Goal: Task Accomplishment & Management: Complete application form

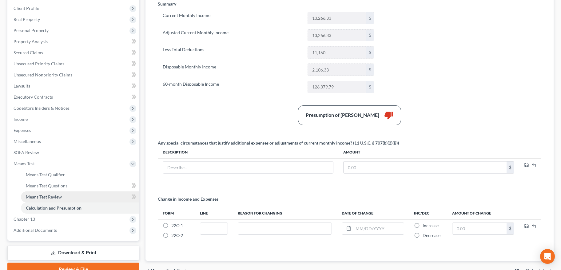
scroll to position [119, 0]
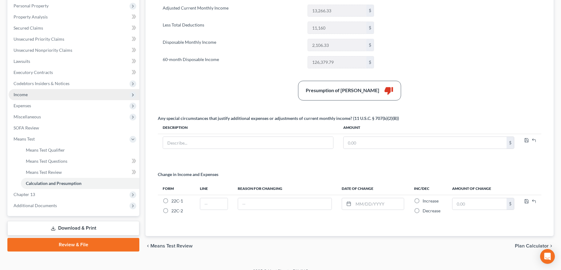
click at [27, 92] on span "Income" at bounding box center [21, 94] width 14 height 5
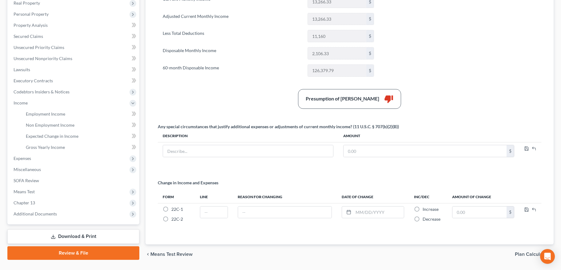
scroll to position [110, 0]
click at [40, 112] on span "Employment Income" at bounding box center [45, 113] width 39 height 5
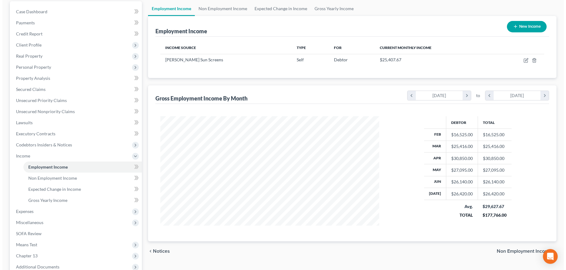
scroll to position [81, 0]
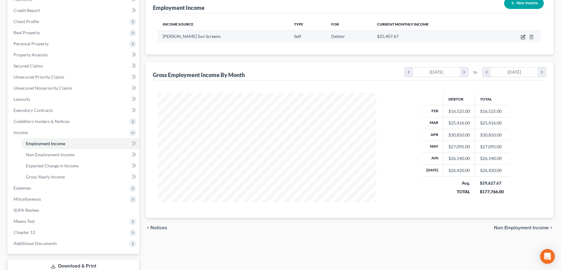
click at [522, 35] on icon "button" at bounding box center [523, 36] width 5 height 5
select select "1"
select select "3"
select select "0"
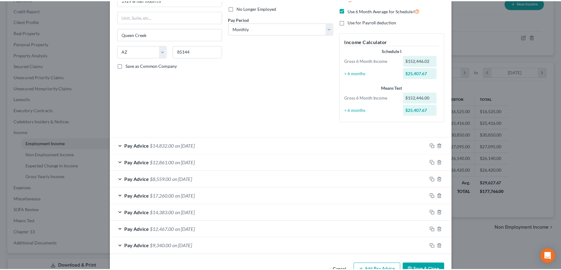
scroll to position [0, 0]
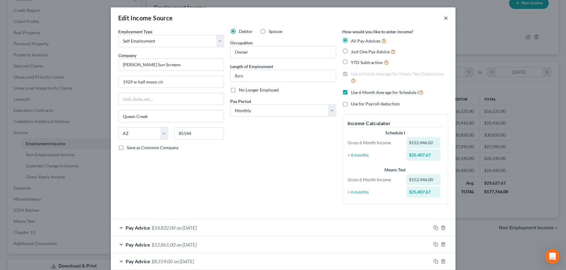
click at [444, 17] on button "×" at bounding box center [446, 17] width 4 height 7
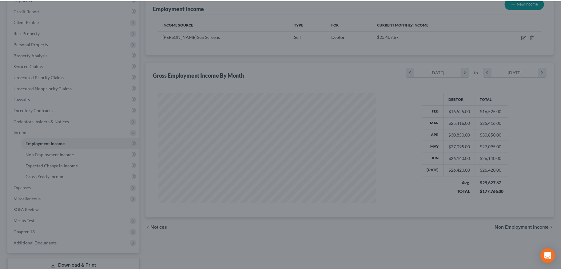
scroll to position [307545, 307425]
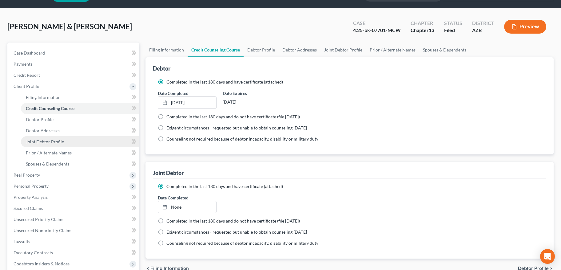
scroll to position [116, 0]
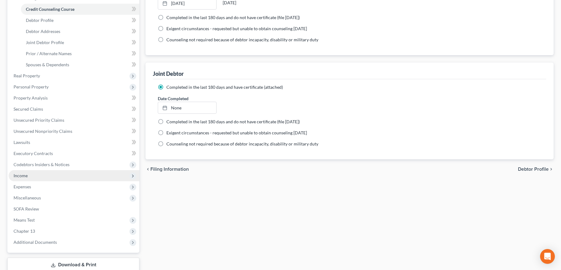
drag, startPoint x: 26, startPoint y: 176, endPoint x: 28, endPoint y: 180, distance: 4.1
click at [26, 176] on span "Income" at bounding box center [21, 175] width 14 height 5
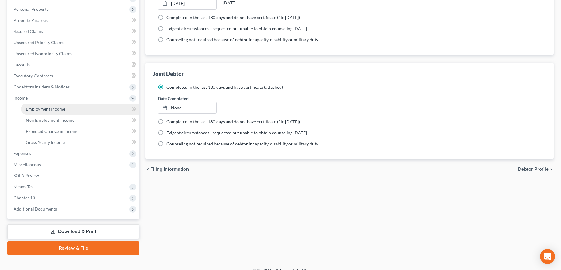
click at [50, 106] on span "Employment Income" at bounding box center [45, 108] width 39 height 5
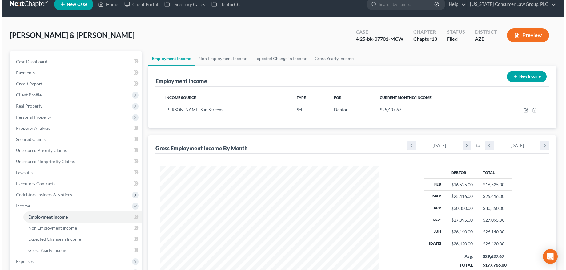
scroll to position [53, 0]
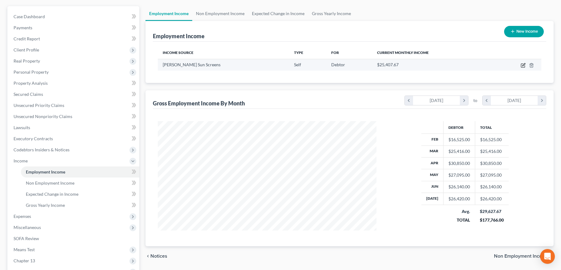
click at [523, 64] on icon "button" at bounding box center [523, 65] width 5 height 5
select select "1"
select select "3"
select select "0"
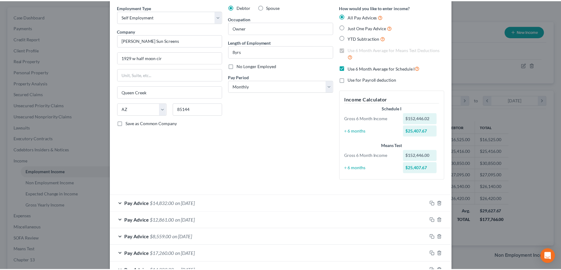
scroll to position [0, 0]
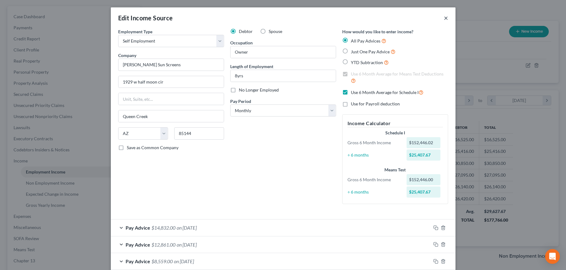
click at [444, 18] on button "×" at bounding box center [446, 17] width 4 height 7
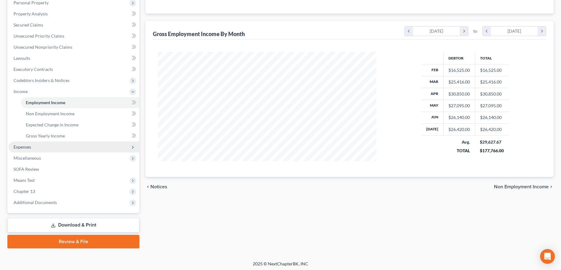
scroll to position [123, 0]
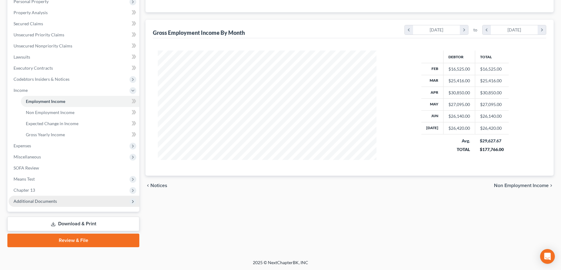
click at [34, 199] on span "Additional Documents" at bounding box center [35, 200] width 43 height 5
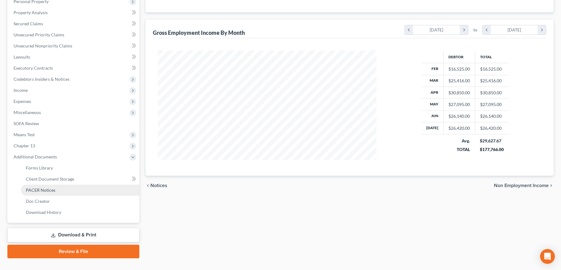
click at [42, 192] on link "PACER Notices" at bounding box center [80, 189] width 118 height 11
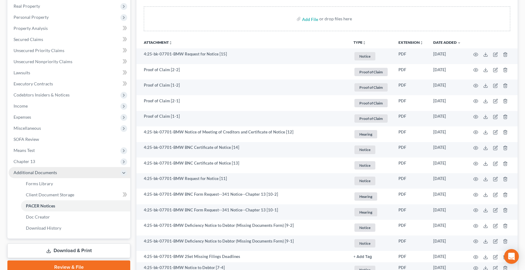
scroll to position [115, 0]
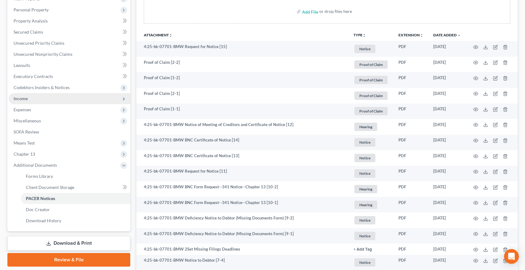
click at [37, 96] on span "Income" at bounding box center [70, 98] width 122 height 11
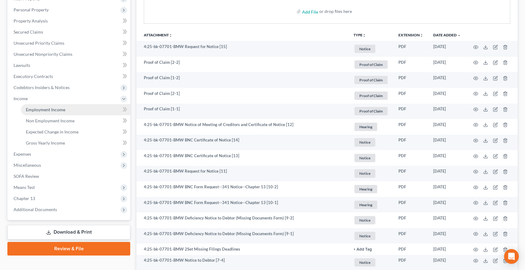
click at [42, 105] on link "Employment Income" at bounding box center [75, 109] width 109 height 11
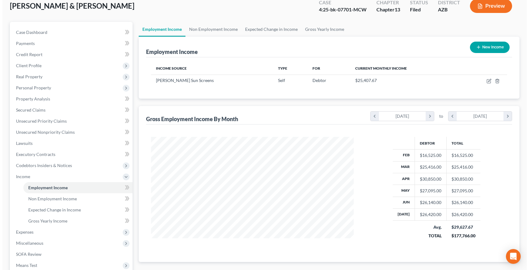
scroll to position [38, 0]
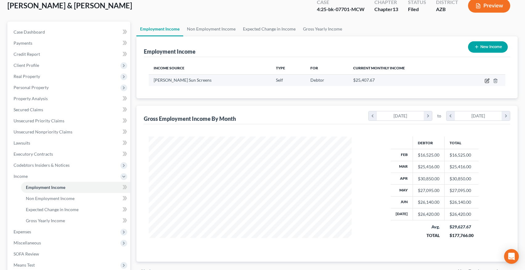
click at [486, 80] on icon "button" at bounding box center [487, 79] width 3 height 3
select select "1"
select select "3"
select select "0"
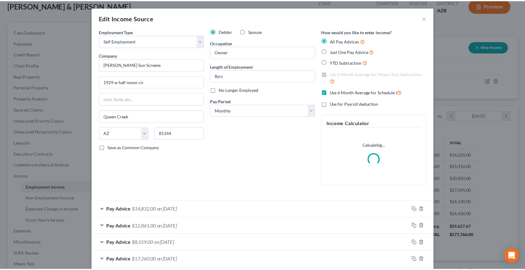
scroll to position [110, 217]
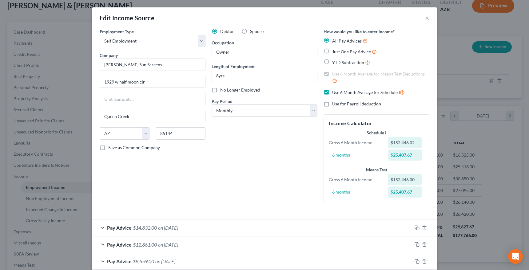
click at [428, 18] on div "Edit Income Source ×" at bounding box center [264, 17] width 345 height 21
click at [425, 18] on button "×" at bounding box center [427, 17] width 4 height 7
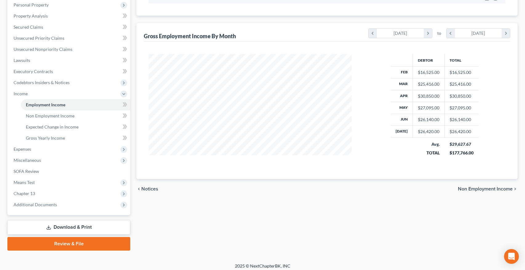
scroll to position [123, 0]
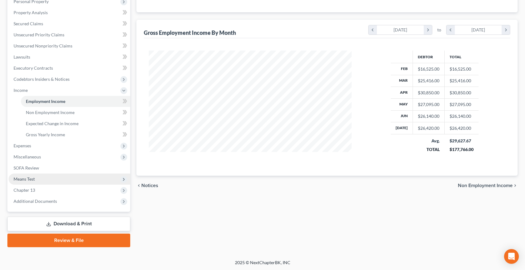
click at [35, 179] on span "Means Test" at bounding box center [70, 178] width 122 height 11
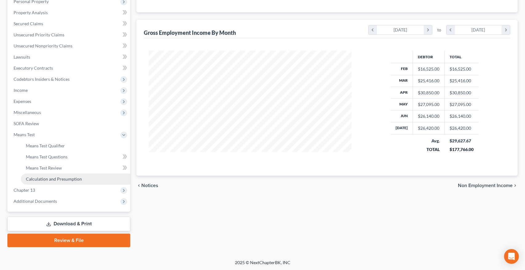
click at [47, 181] on span "Calculation and Presumption" at bounding box center [54, 178] width 56 height 5
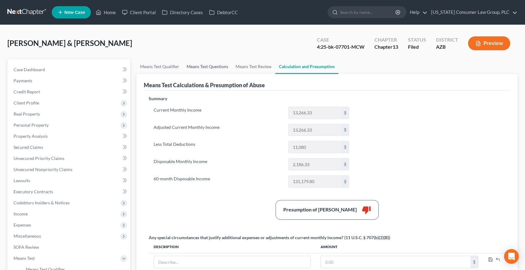
click at [200, 66] on link "Means Test Questions" at bounding box center [207, 66] width 49 height 15
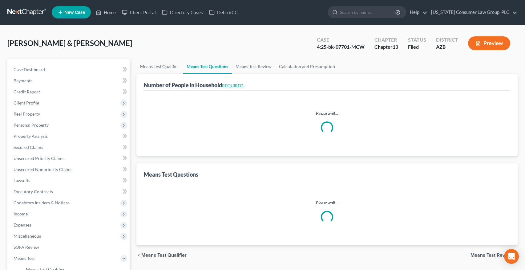
select select "1"
select select "60"
select select "1"
select select "60"
select select "1"
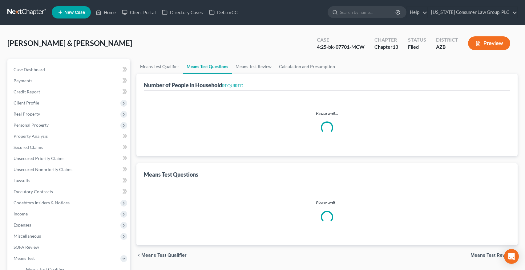
select select "60"
select select "1"
select select "60"
select select "4"
select select "3"
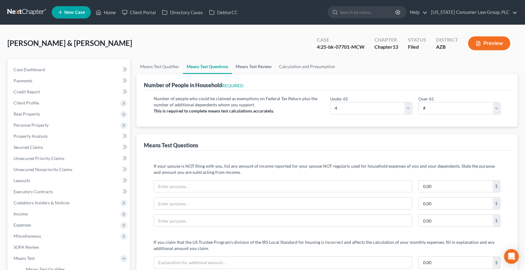
click at [258, 66] on link "Means Test Review" at bounding box center [253, 66] width 43 height 15
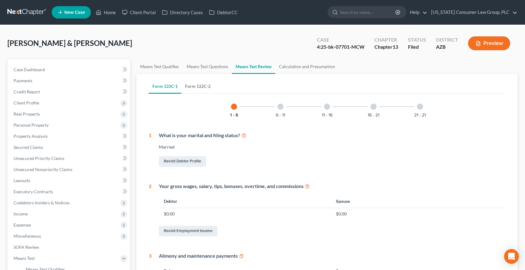
click at [202, 88] on link "Form 122C-2" at bounding box center [197, 86] width 33 height 15
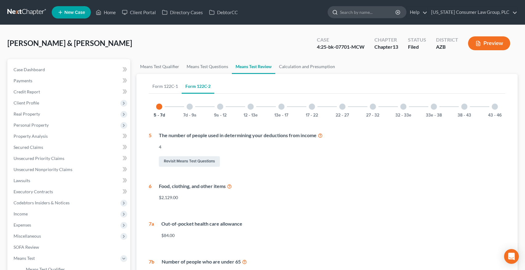
click at [378, 15] on input "search" at bounding box center [368, 11] width 56 height 11
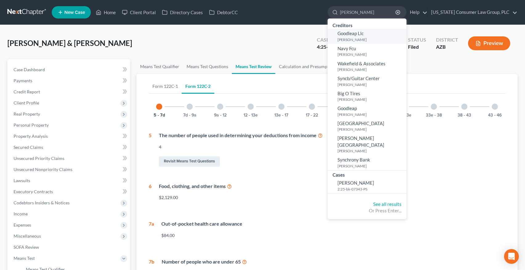
type input "voight"
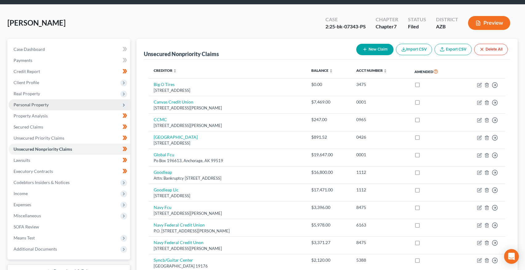
scroll to position [78, 0]
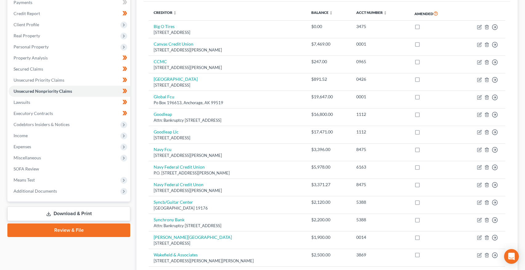
drag, startPoint x: 38, startPoint y: 191, endPoint x: 43, endPoint y: 201, distance: 10.9
click at [38, 191] on span "Additional Documents" at bounding box center [35, 190] width 43 height 5
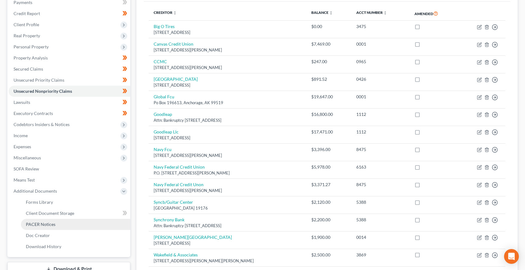
click at [48, 223] on span "PACER Notices" at bounding box center [41, 223] width 30 height 5
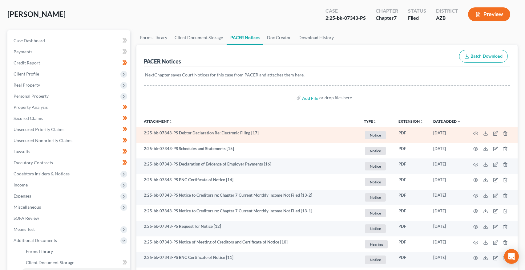
scroll to position [36, 0]
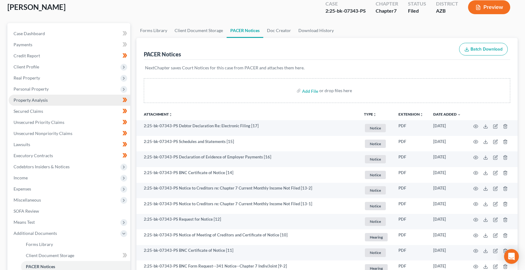
click at [40, 104] on link "Property Analysis" at bounding box center [70, 99] width 122 height 11
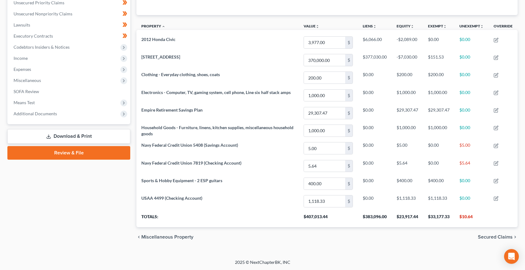
scroll to position [155, 0]
click at [35, 57] on span "Income" at bounding box center [70, 58] width 122 height 11
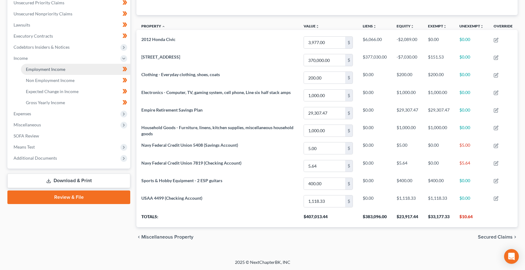
click at [37, 66] on link "Employment Income" at bounding box center [75, 69] width 109 height 11
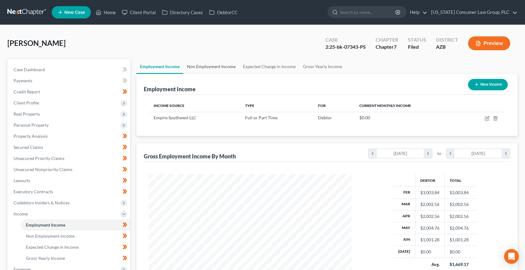
click at [216, 66] on link "Non Employment Income" at bounding box center [211, 66] width 56 height 15
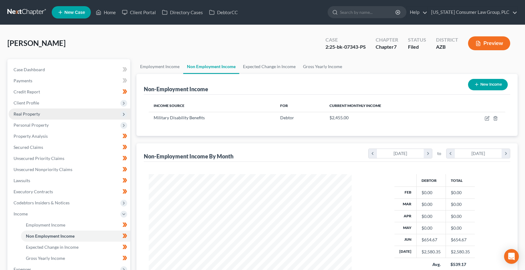
click at [23, 113] on span "Real Property" at bounding box center [27, 113] width 26 height 5
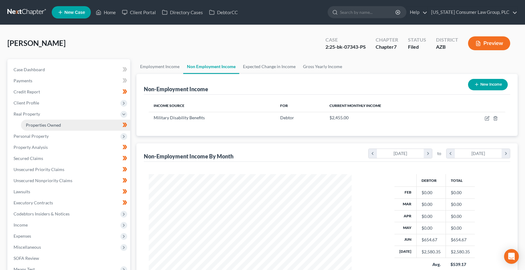
click at [26, 122] on span "Properties Owned" at bounding box center [43, 124] width 35 height 5
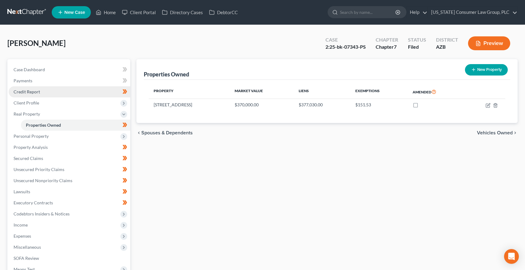
click at [29, 89] on span "Credit Report" at bounding box center [27, 91] width 26 height 5
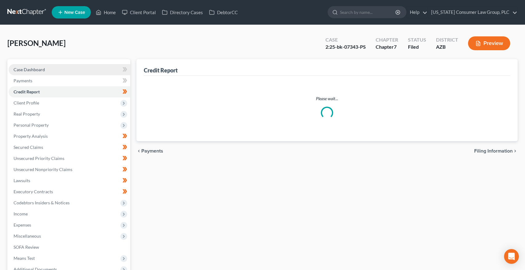
click at [34, 71] on span "Case Dashboard" at bounding box center [29, 69] width 31 height 5
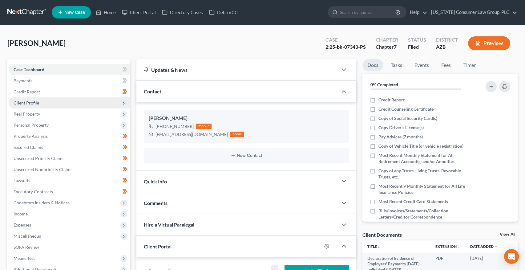
click at [35, 105] on span "Client Profile" at bounding box center [70, 102] width 122 height 11
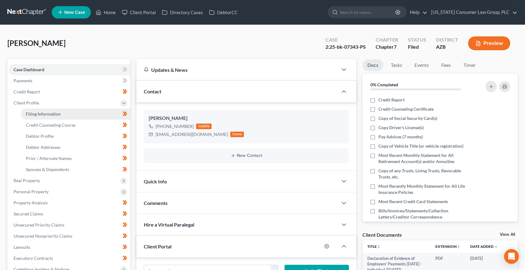
drag, startPoint x: 44, startPoint y: 111, endPoint x: 70, endPoint y: 115, distance: 25.5
click at [45, 111] on span "Filing Information" at bounding box center [43, 113] width 35 height 5
select select "1"
select select "0"
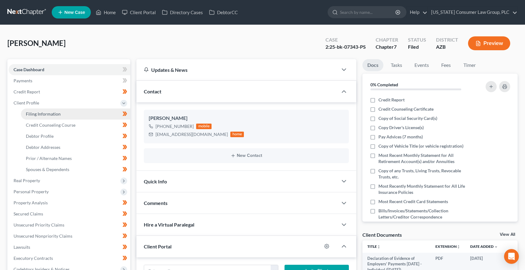
select select "4"
select select "0"
select select "3"
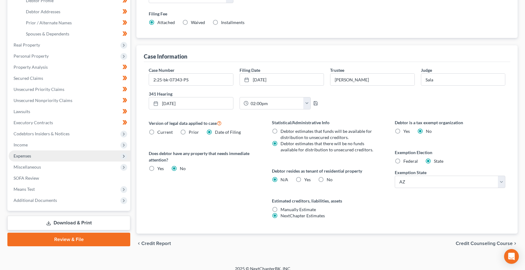
scroll to position [142, 0]
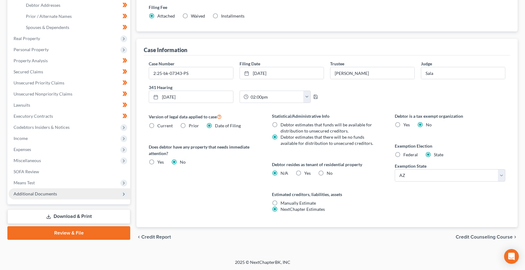
click at [37, 192] on span "Additional Documents" at bounding box center [35, 193] width 43 height 5
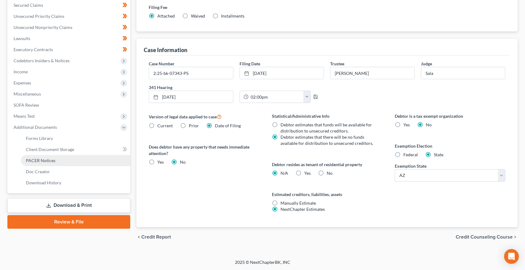
click at [40, 161] on span "PACER Notices" at bounding box center [41, 160] width 30 height 5
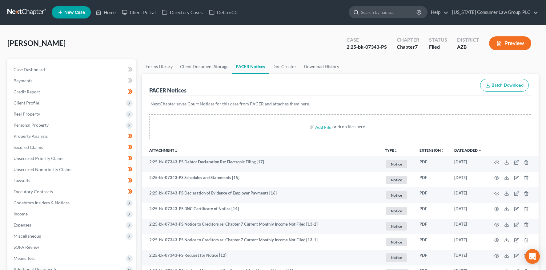
click at [401, 14] on input "search" at bounding box center [389, 11] width 56 height 11
type input "v"
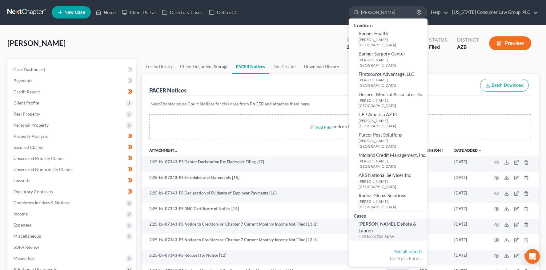
type input "mcmullen"
click at [380, 221] on span "[PERSON_NAME], Dakota & Lauren" at bounding box center [387, 227] width 58 height 12
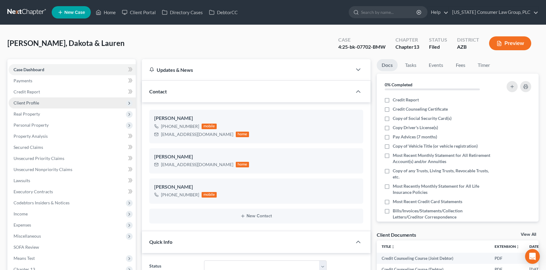
click at [25, 101] on span "Client Profile" at bounding box center [27, 102] width 26 height 5
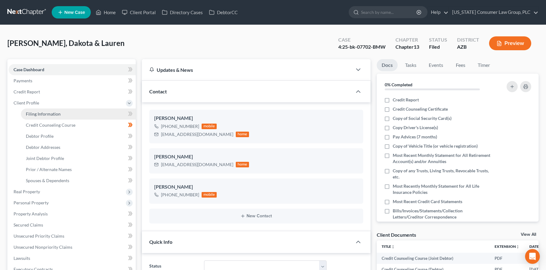
click at [30, 114] on span "Filing Information" at bounding box center [43, 113] width 35 height 5
select select "1"
select select "3"
select select "4"
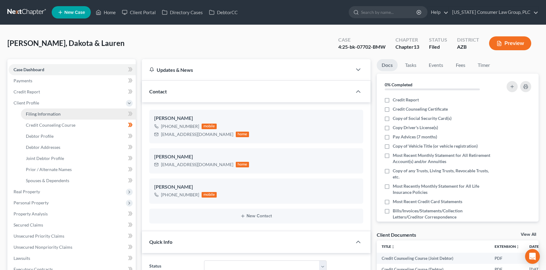
select select "0"
select select "3"
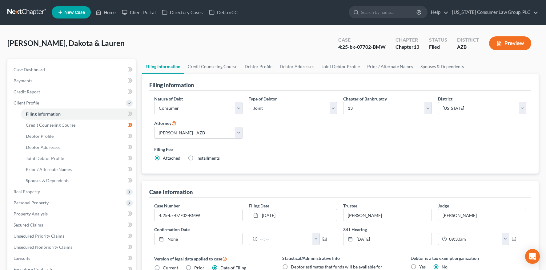
click at [221, 58] on div "McMullen, Dakota & Lauren Upgraded Case 4:25-bk-07702-BMW Chapter Chapter 13 St…" at bounding box center [272, 45] width 531 height 27
click at [216, 69] on link "Credit Counseling Course" at bounding box center [212, 66] width 57 height 15
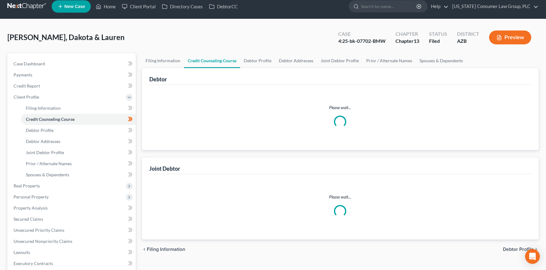
scroll to position [23, 0]
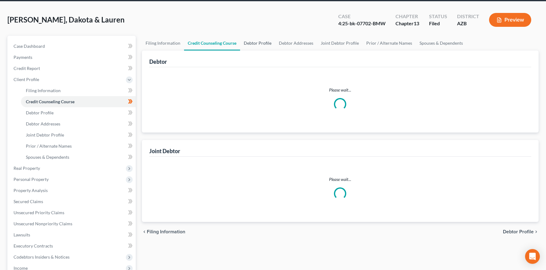
click at [261, 41] on link "Debtor Profile" at bounding box center [257, 43] width 35 height 15
select select "1"
select select "2"
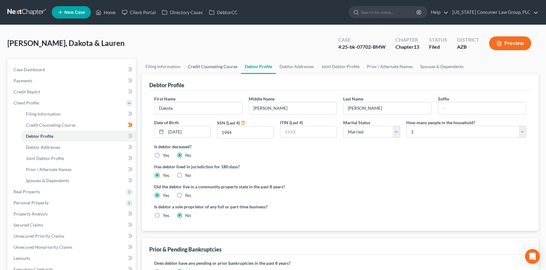
click at [206, 64] on link "Credit Counseling Course" at bounding box center [212, 66] width 57 height 15
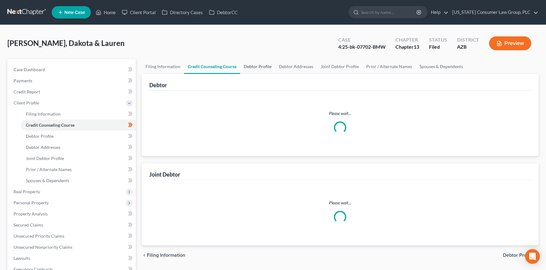
click at [264, 67] on link "Debtor Profile" at bounding box center [257, 66] width 35 height 15
select select "1"
select select "2"
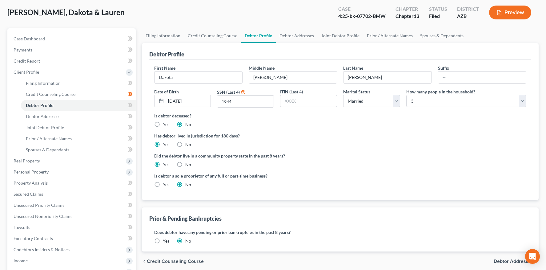
scroll to position [33, 0]
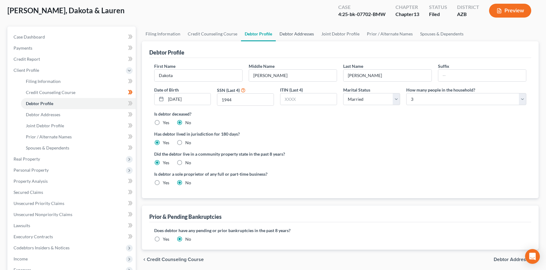
click at [291, 35] on link "Debtor Addresses" at bounding box center [297, 33] width 42 height 15
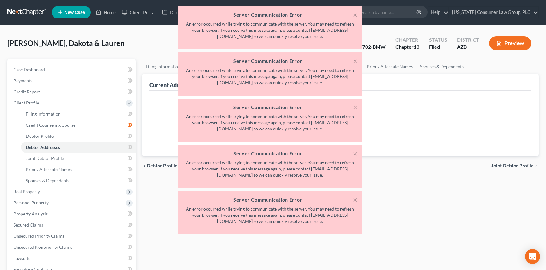
click at [357, 14] on div "× Server Communication Error An error occurred while trying to communicate with…" at bounding box center [270, 27] width 185 height 43
click at [355, 14] on button "×" at bounding box center [355, 14] width 4 height 7
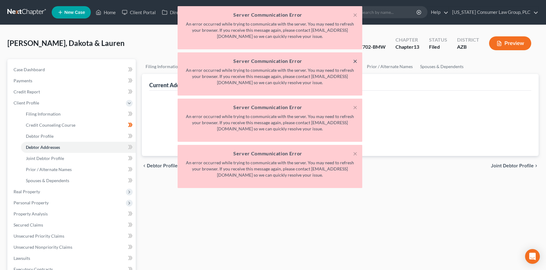
click at [355, 58] on button "×" at bounding box center [355, 60] width 4 height 7
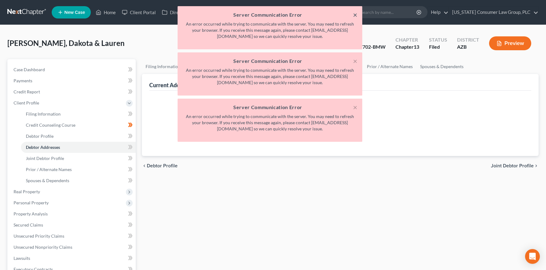
click at [354, 14] on button "×" at bounding box center [355, 14] width 4 height 7
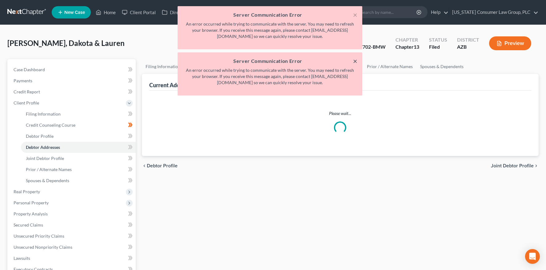
click at [355, 62] on button "×" at bounding box center [355, 60] width 4 height 7
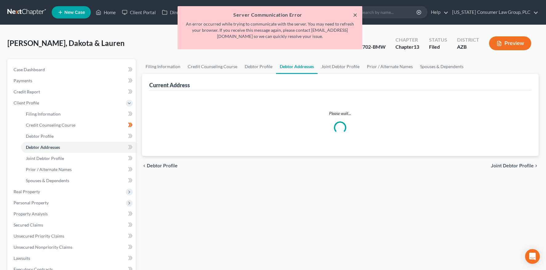
click at [355, 16] on button "×" at bounding box center [355, 14] width 4 height 7
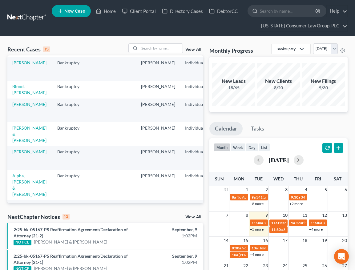
scroll to position [203, 0]
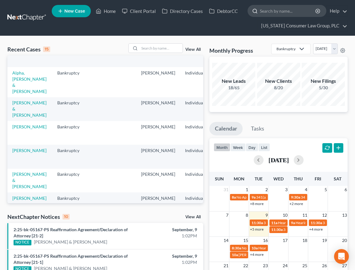
click at [274, 10] on input "search" at bounding box center [288, 10] width 56 height 11
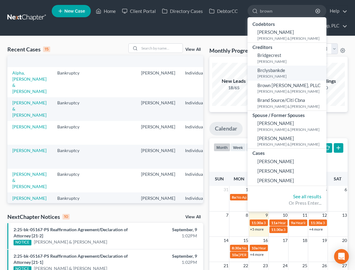
type input "brown"
click at [260, 71] on span "Brclysbankde" at bounding box center [271, 70] width 28 height 6
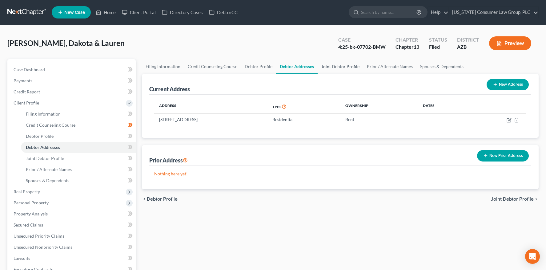
click at [318, 66] on link "Joint Debtor Profile" at bounding box center [341, 66] width 46 height 15
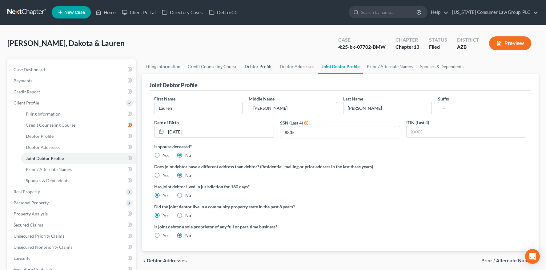
click at [245, 64] on link "Debtor Profile" at bounding box center [258, 66] width 35 height 15
select select "1"
select select "2"
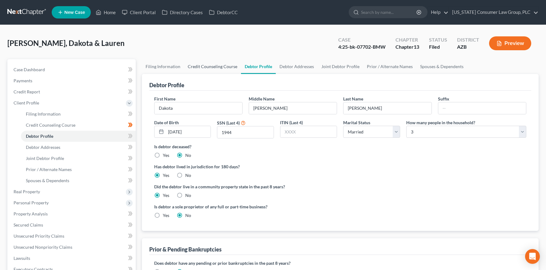
click at [214, 65] on link "Credit Counseling Course" at bounding box center [212, 66] width 57 height 15
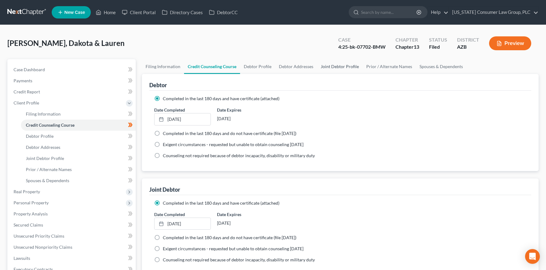
click at [341, 68] on link "Joint Debtor Profile" at bounding box center [340, 66] width 46 height 15
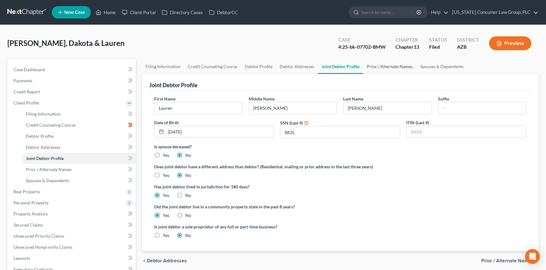
click at [382, 68] on link "Prior / Alternate Names" at bounding box center [389, 66] width 53 height 15
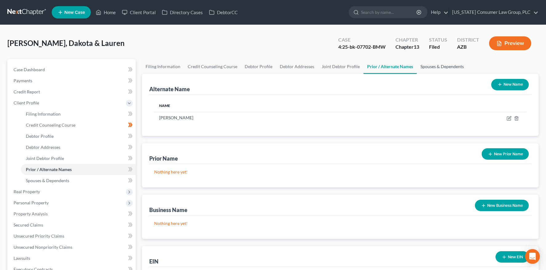
click at [418, 68] on link "Spouses & Dependents" at bounding box center [442, 66] width 51 height 15
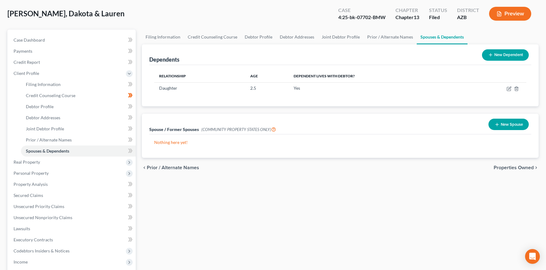
scroll to position [47, 0]
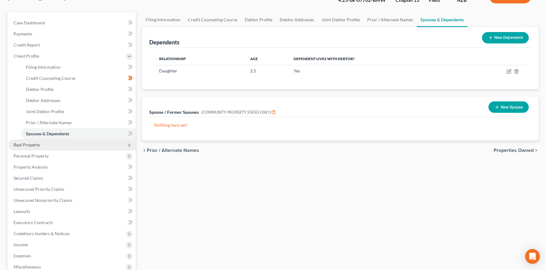
click at [35, 141] on span "Real Property" at bounding box center [72, 144] width 127 height 11
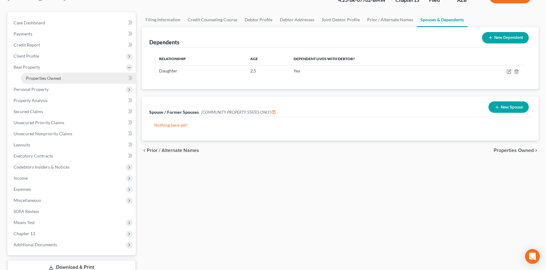
click at [47, 74] on link "Properties Owned" at bounding box center [78, 78] width 115 height 11
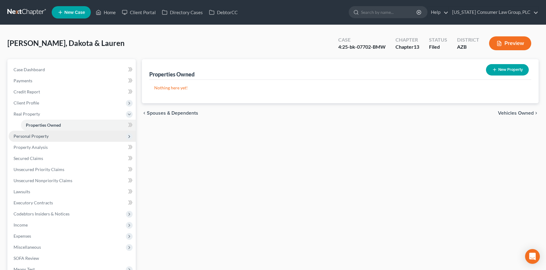
click at [37, 134] on span "Personal Property" at bounding box center [31, 135] width 35 height 5
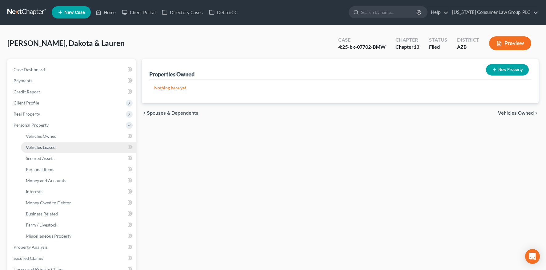
click at [41, 144] on span "Vehicles Leased" at bounding box center [41, 146] width 30 height 5
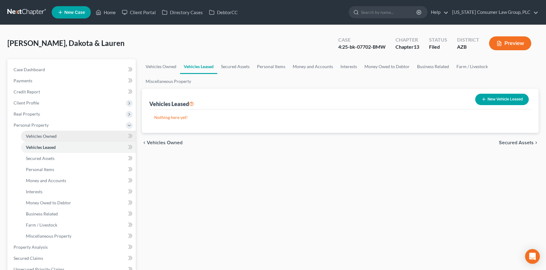
click at [43, 134] on span "Vehicles Owned" at bounding box center [41, 135] width 31 height 5
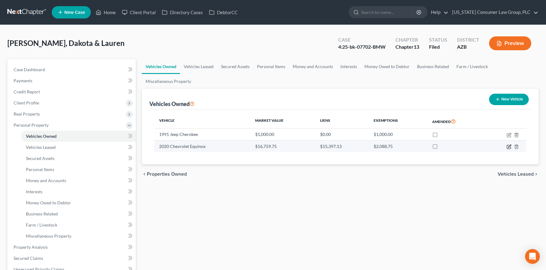
click at [510, 146] on icon "button" at bounding box center [508, 146] width 5 height 5
select select "0"
select select "6"
select select "3"
select select "2"
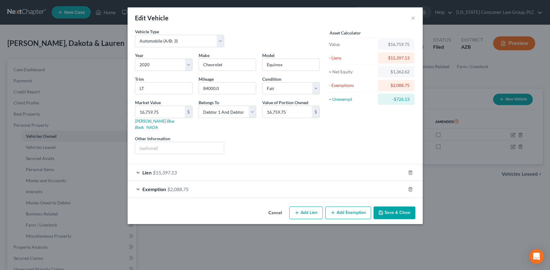
click at [154, 186] on span "Exemption" at bounding box center [154, 189] width 24 height 6
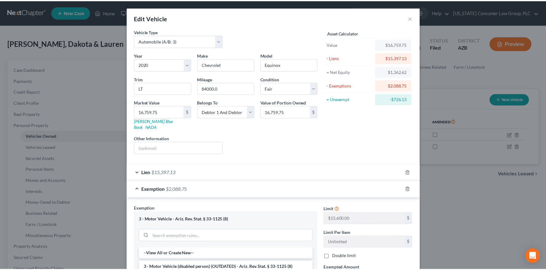
scroll to position [111, 0]
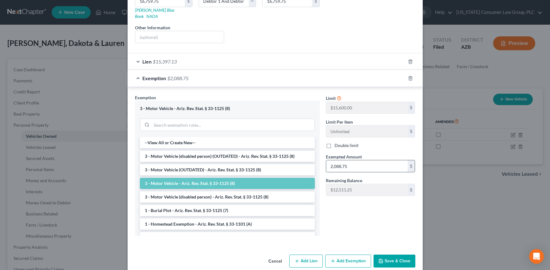
click at [361, 162] on input "2,088.75" at bounding box center [367, 166] width 82 height 12
type input "1,182.62"
click at [384, 255] on button "Save & Close" at bounding box center [395, 260] width 42 height 13
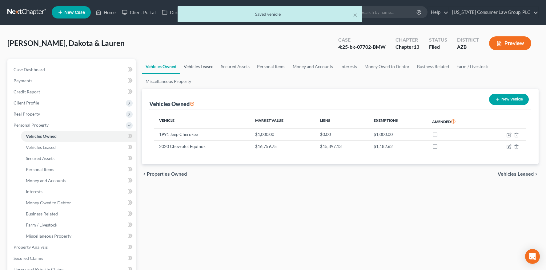
click at [200, 69] on link "Vehicles Leased" at bounding box center [198, 66] width 37 height 15
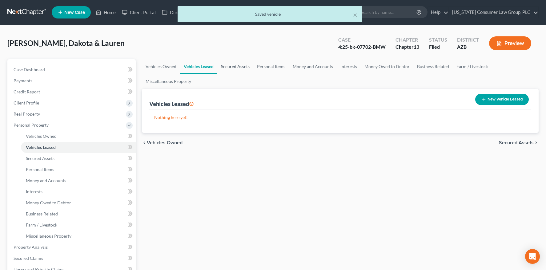
click at [233, 66] on link "Secured Assets" at bounding box center [235, 66] width 36 height 15
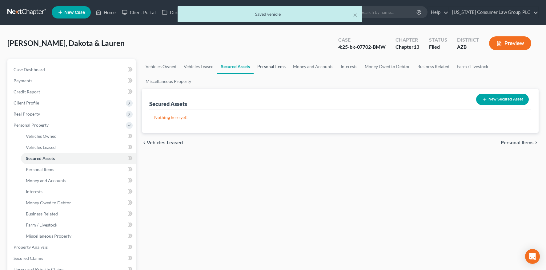
click at [276, 68] on link "Personal Items" at bounding box center [272, 66] width 36 height 15
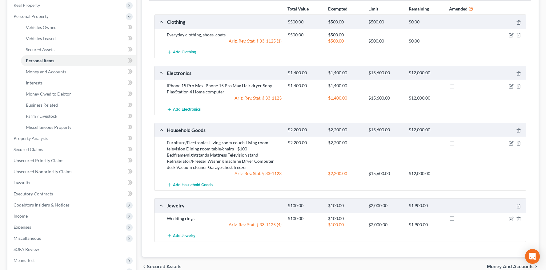
scroll to position [1, 0]
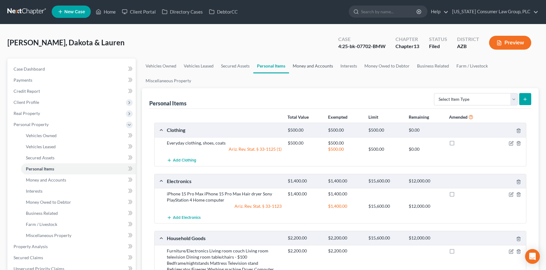
click at [319, 66] on link "Money and Accounts" at bounding box center [313, 65] width 48 height 15
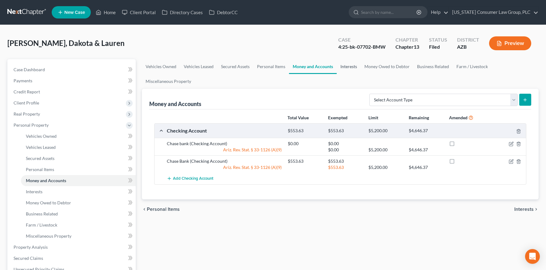
click at [353, 68] on link "Interests" at bounding box center [349, 66] width 24 height 15
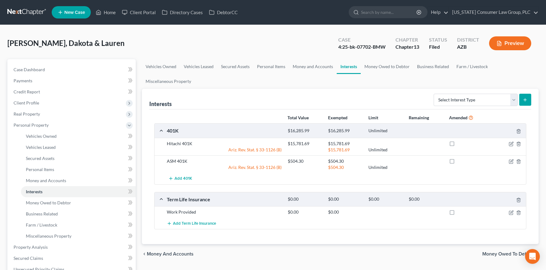
scroll to position [1, 0]
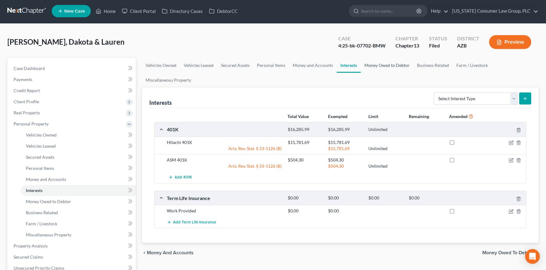
click at [389, 66] on link "Money Owed to Debtor" at bounding box center [387, 65] width 53 height 15
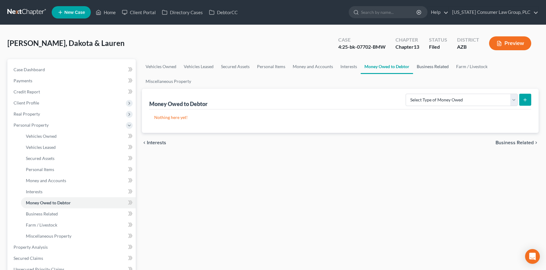
click at [426, 67] on link "Business Related" at bounding box center [432, 66] width 39 height 15
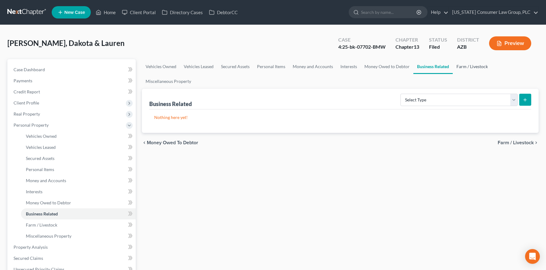
drag, startPoint x: 461, startPoint y: 68, endPoint x: 457, endPoint y: 67, distance: 4.9
click at [461, 68] on link "Farm / Livestock" at bounding box center [472, 66] width 39 height 15
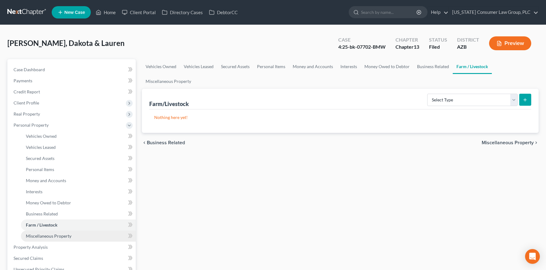
click at [62, 236] on span "Miscellaneous Property" at bounding box center [49, 235] width 46 height 5
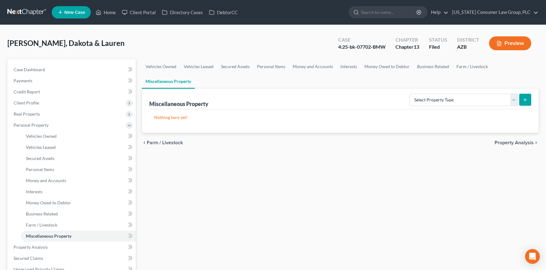
scroll to position [127, 0]
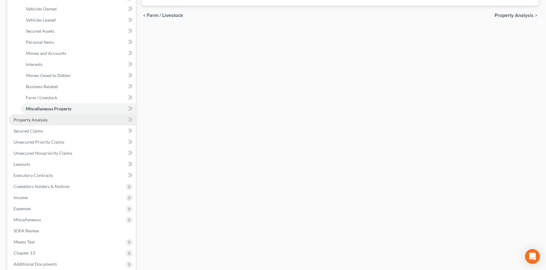
click at [49, 121] on link "Property Analysis" at bounding box center [72, 119] width 127 height 11
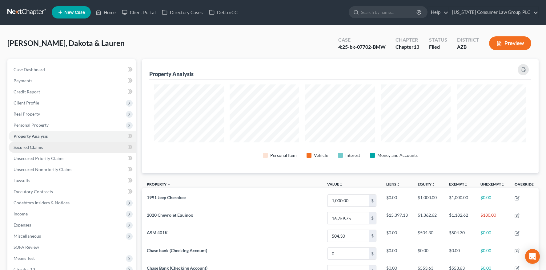
click at [32, 149] on span "Secured Claims" at bounding box center [29, 146] width 30 height 5
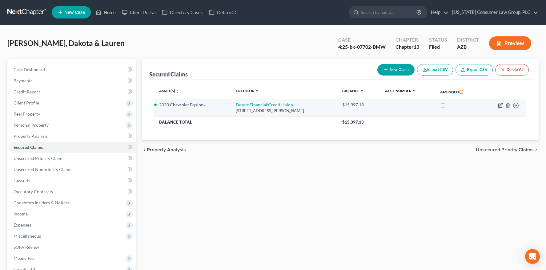
click at [502, 105] on icon "button" at bounding box center [500, 105] width 4 height 4
select select "3"
select select "0"
select select "2"
select select "0"
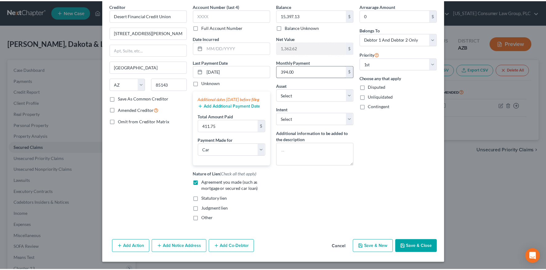
scroll to position [30, 0]
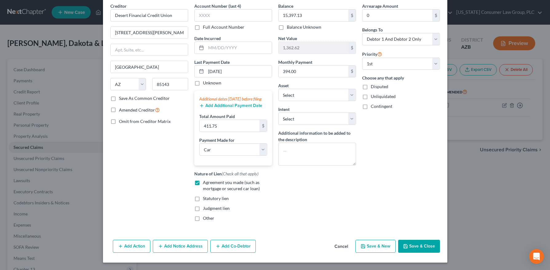
click at [425, 251] on button "Save & Close" at bounding box center [419, 245] width 42 height 13
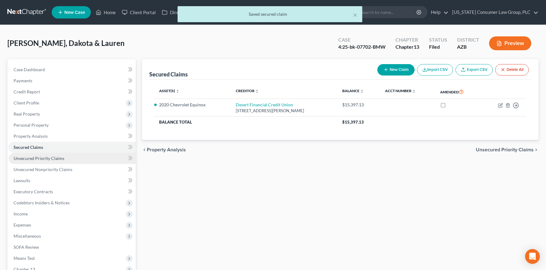
click at [64, 160] on link "Unsecured Priority Claims" at bounding box center [72, 158] width 127 height 11
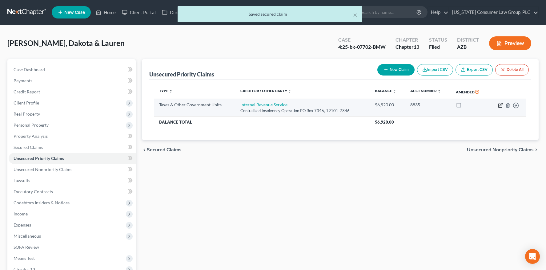
click at [499, 104] on icon "button" at bounding box center [500, 105] width 5 height 5
select select "0"
select select "2"
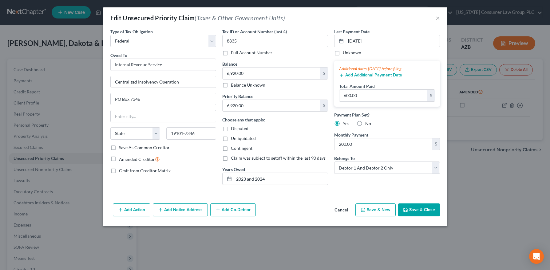
click at [417, 210] on button "Save & Close" at bounding box center [419, 209] width 42 height 13
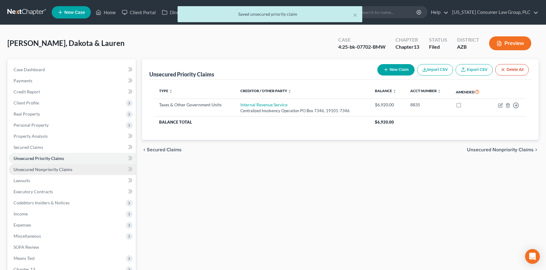
click at [59, 170] on span "Unsecured Nonpriority Claims" at bounding box center [43, 168] width 59 height 5
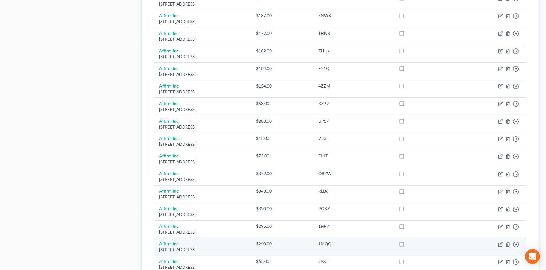
scroll to position [358, 0]
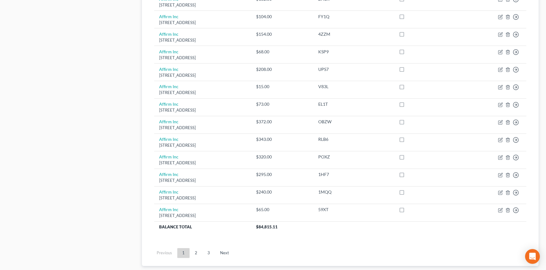
drag, startPoint x: 194, startPoint y: 253, endPoint x: 199, endPoint y: 240, distance: 13.5
click at [194, 253] on link "2" at bounding box center [196, 253] width 12 height 10
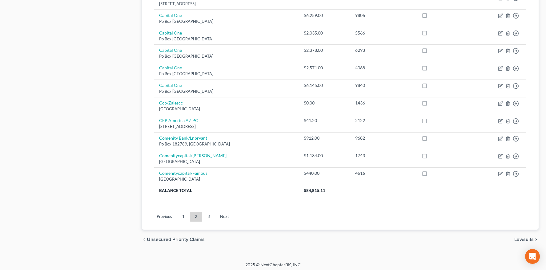
scroll to position [442, 0]
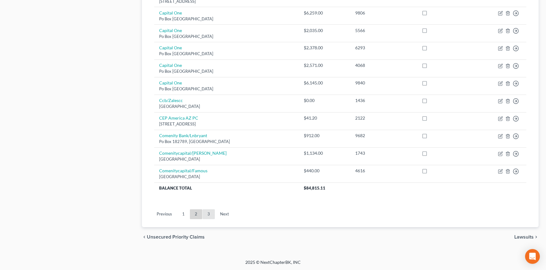
click at [209, 214] on link "3" at bounding box center [208, 214] width 12 height 10
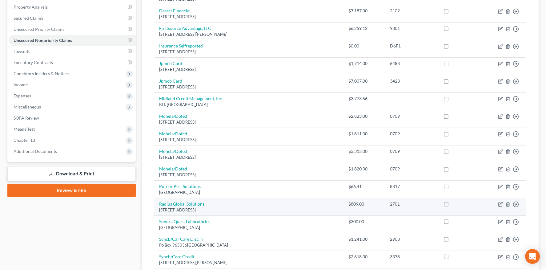
scroll to position [133, 0]
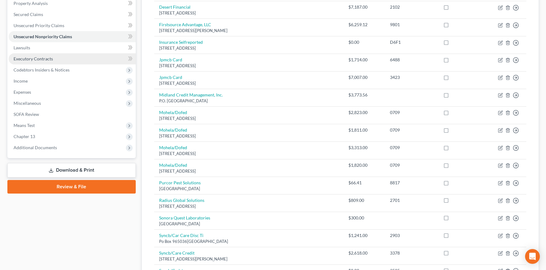
click at [69, 54] on link "Executory Contracts" at bounding box center [72, 58] width 127 height 11
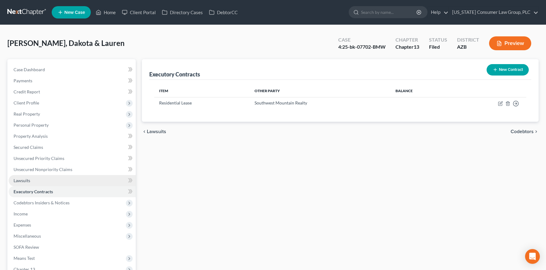
click at [34, 179] on link "Lawsuits" at bounding box center [72, 180] width 127 height 11
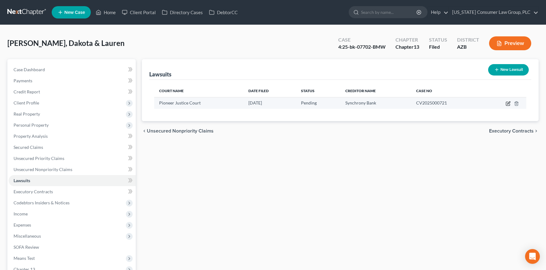
click at [507, 103] on icon "button" at bounding box center [507, 103] width 5 height 5
select select "3"
select select "0"
select select "1"
select select "46"
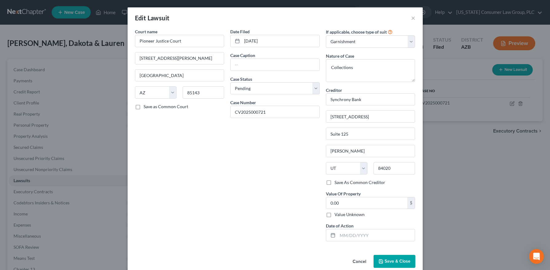
drag, startPoint x: 397, startPoint y: 262, endPoint x: 372, endPoint y: 253, distance: 26.0
click at [397, 262] on span "Save & Close" at bounding box center [398, 260] width 26 height 5
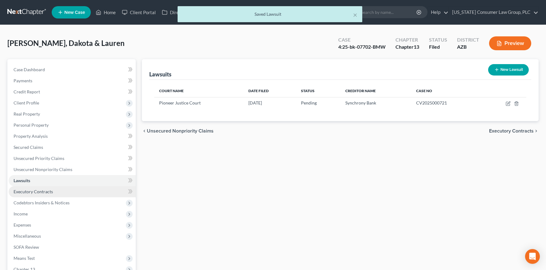
drag, startPoint x: 34, startPoint y: 187, endPoint x: 43, endPoint y: 189, distance: 9.7
click at [34, 187] on link "Executory Contracts" at bounding box center [72, 191] width 127 height 11
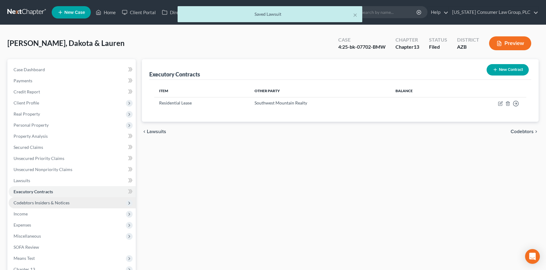
click at [42, 199] on span "Codebtors Insiders & Notices" at bounding box center [72, 202] width 127 height 11
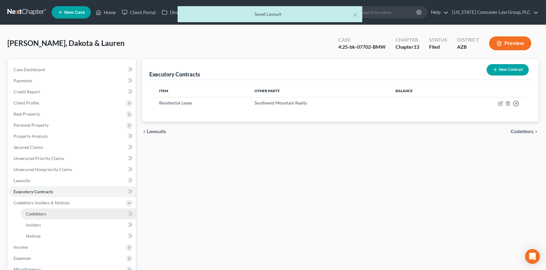
click at [41, 211] on span "Codebtors" at bounding box center [36, 213] width 20 height 5
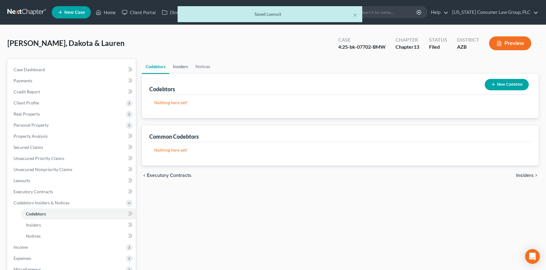
drag, startPoint x: 183, startPoint y: 71, endPoint x: 197, endPoint y: 67, distance: 14.9
click at [183, 71] on link "Insiders" at bounding box center [180, 66] width 22 height 15
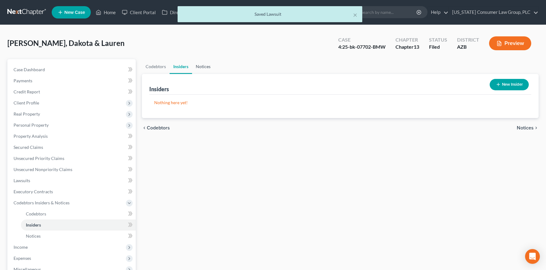
click at [209, 66] on link "Notices" at bounding box center [203, 66] width 22 height 15
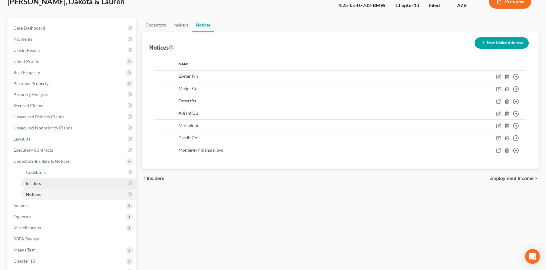
scroll to position [43, 0]
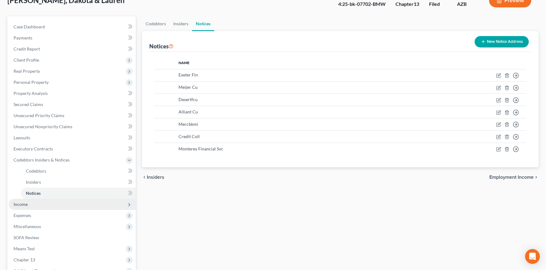
click at [23, 206] on span "Income" at bounding box center [21, 203] width 14 height 5
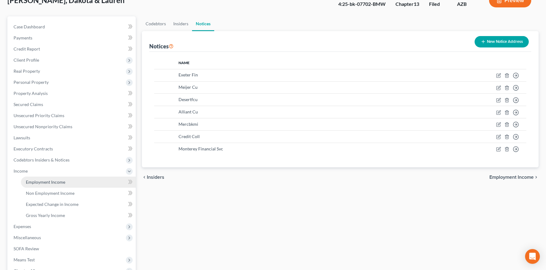
click at [45, 182] on span "Employment Income" at bounding box center [45, 181] width 39 height 5
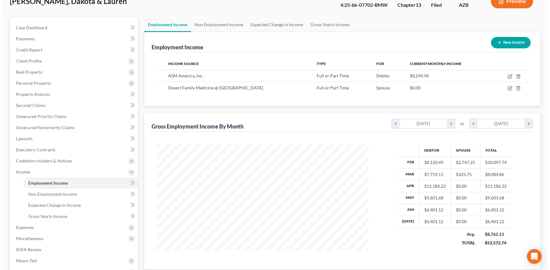
scroll to position [42, 0]
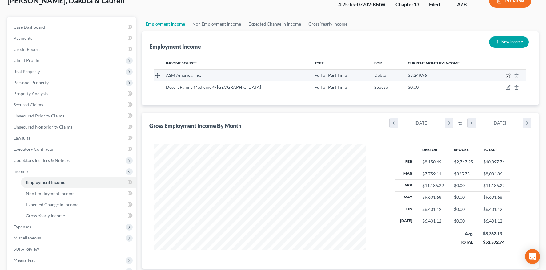
click at [508, 75] on icon "button" at bounding box center [508, 75] width 3 height 3
select select "0"
select select "3"
select select "2"
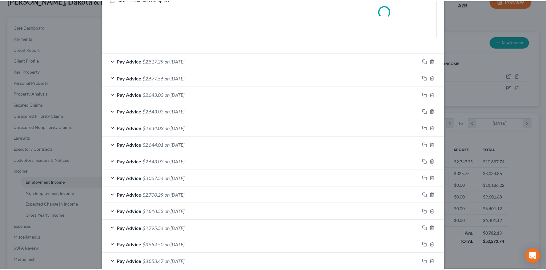
scroll to position [0, 0]
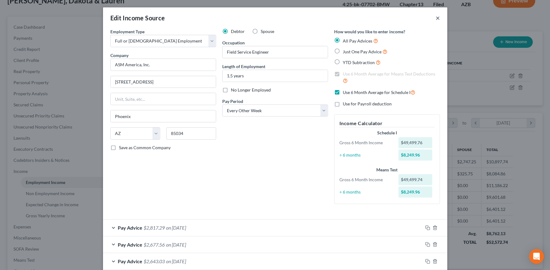
click at [437, 17] on button "×" at bounding box center [438, 17] width 4 height 7
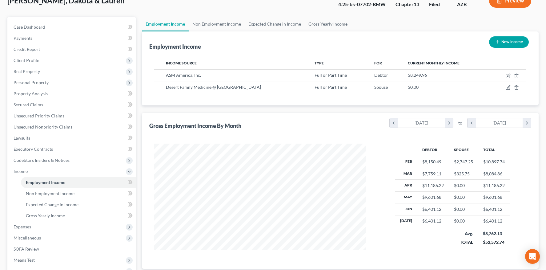
scroll to position [307545, 307431]
click at [206, 25] on link "Non Employment Income" at bounding box center [217, 24] width 56 height 15
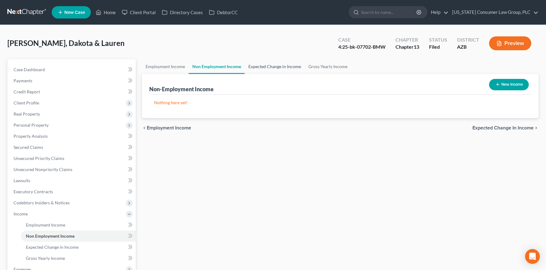
drag, startPoint x: 263, startPoint y: 67, endPoint x: 281, endPoint y: 71, distance: 18.4
click at [263, 67] on link "Expected Change in Income" at bounding box center [275, 66] width 60 height 15
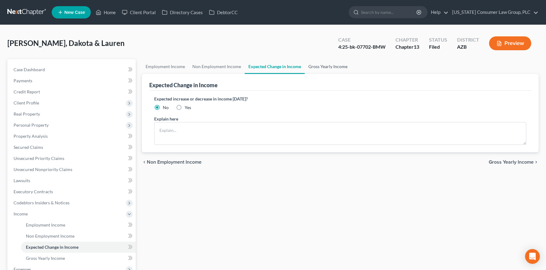
click at [317, 67] on link "Gross Yearly Income" at bounding box center [328, 66] width 46 height 15
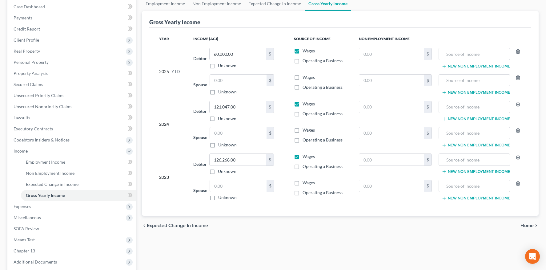
scroll to position [123, 0]
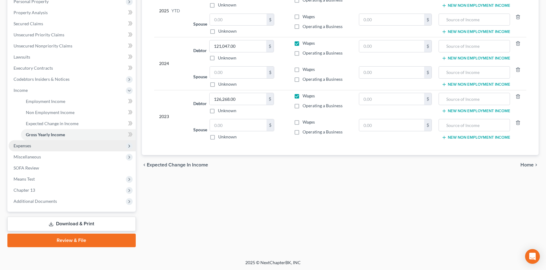
click at [36, 146] on span "Expenses" at bounding box center [72, 145] width 127 height 11
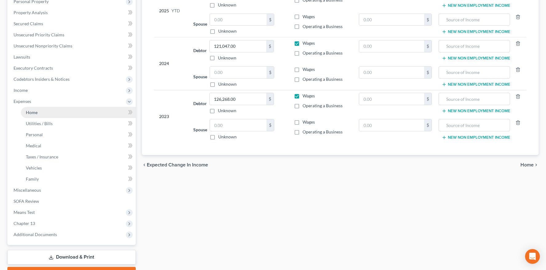
click at [38, 114] on link "Home" at bounding box center [78, 112] width 115 height 11
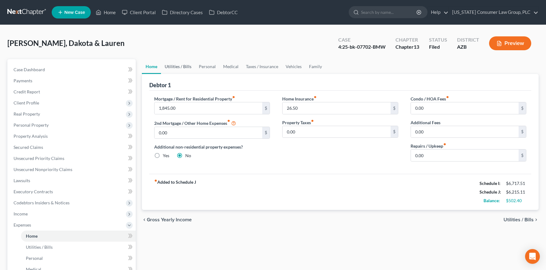
click at [177, 66] on link "Utilities / Bills" at bounding box center [178, 66] width 34 height 15
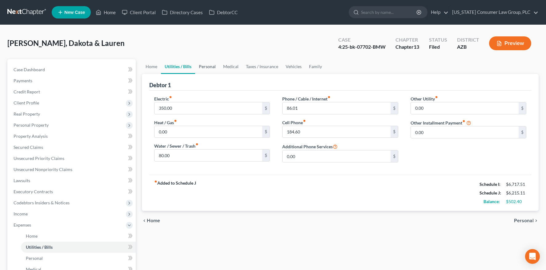
click at [210, 66] on link "Personal" at bounding box center [207, 66] width 24 height 15
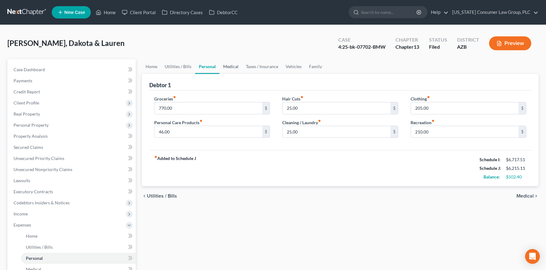
click at [233, 65] on link "Medical" at bounding box center [230, 66] width 23 height 15
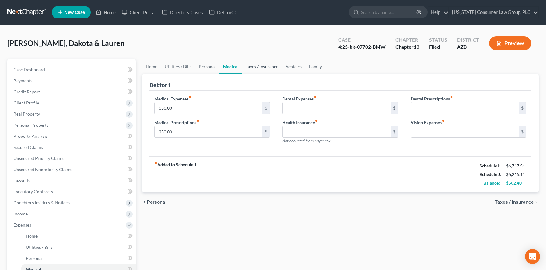
click at [254, 66] on link "Taxes / Insurance" at bounding box center [262, 66] width 40 height 15
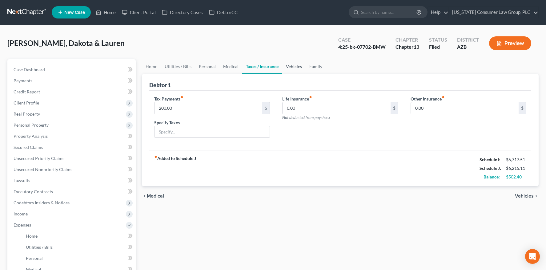
click at [292, 67] on link "Vehicles" at bounding box center [293, 66] width 23 height 15
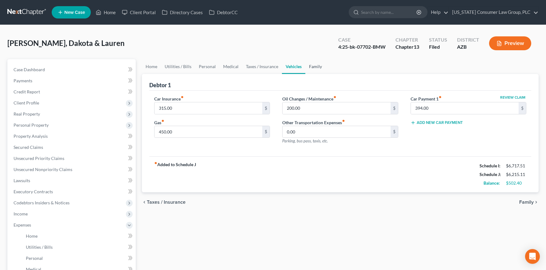
click at [313, 67] on link "Family" at bounding box center [315, 66] width 20 height 15
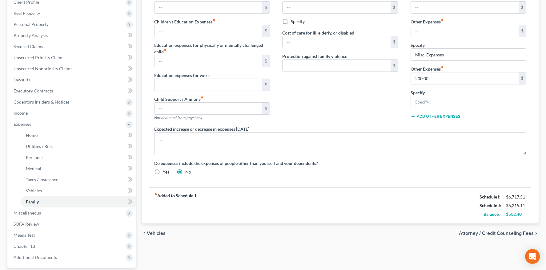
scroll to position [157, 0]
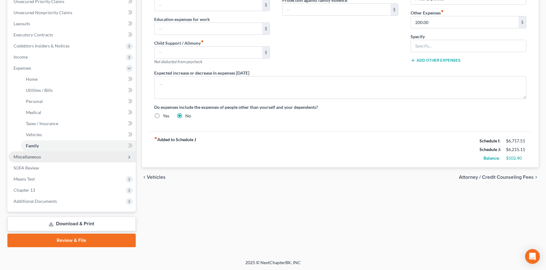
click at [25, 156] on span "Miscellaneous" at bounding box center [27, 156] width 27 height 5
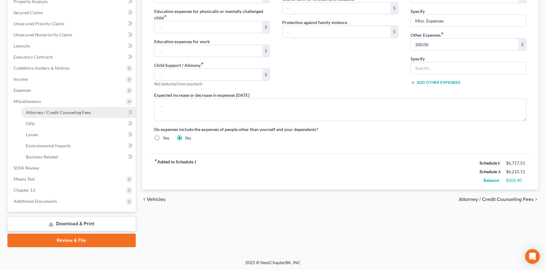
click at [48, 112] on span "Attorney / Credit Counseling Fees" at bounding box center [58, 112] width 65 height 5
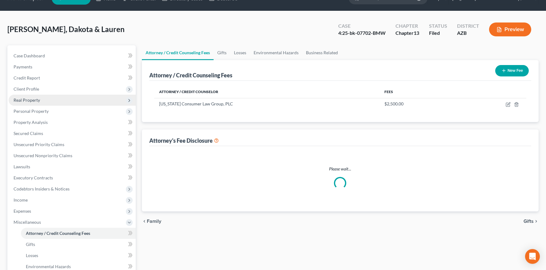
scroll to position [2, 0]
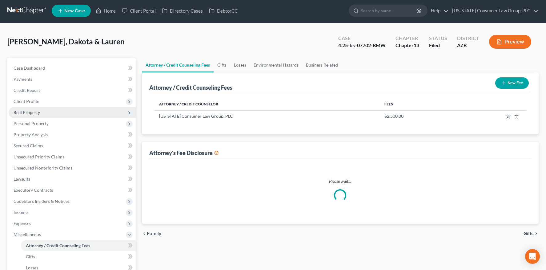
select select "7"
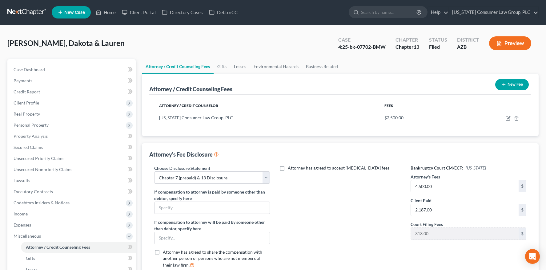
scroll to position [0, 0]
click at [509, 118] on icon "button" at bounding box center [507, 118] width 5 height 5
select select "3"
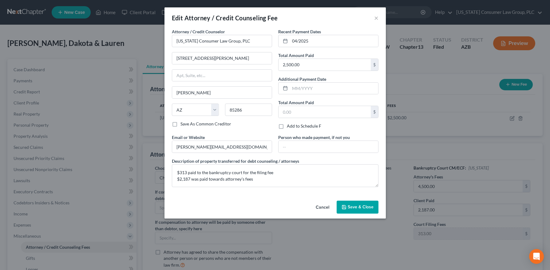
click at [354, 208] on span "Save & Close" at bounding box center [361, 206] width 26 height 5
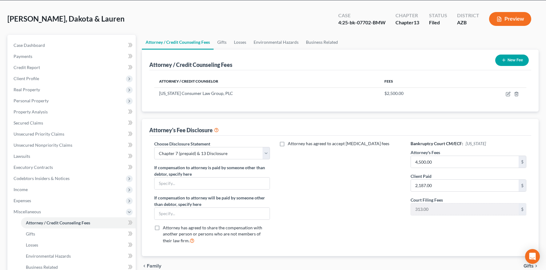
scroll to position [25, 0]
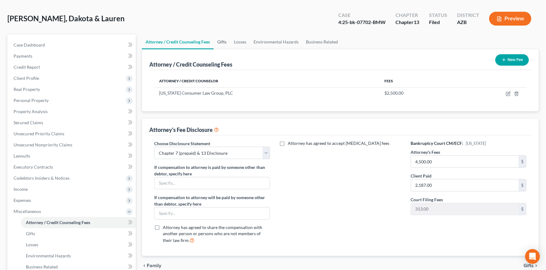
click at [223, 43] on link "Gifts" at bounding box center [222, 41] width 17 height 15
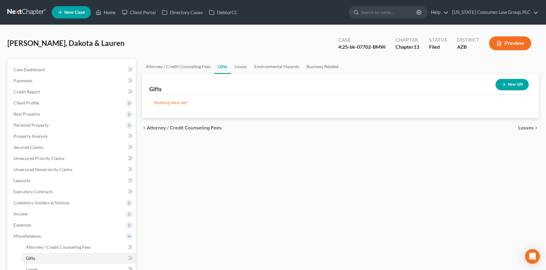
click at [237, 43] on div "McMullen, Dakota & Lauren Upgraded Case 4:25-bk-07702-BMW Chapter Chapter 13 St…" at bounding box center [272, 45] width 531 height 27
drag, startPoint x: 235, startPoint y: 74, endPoint x: 238, endPoint y: 69, distance: 6.5
click at [236, 72] on ui-view "Attorney / Credit Counseling Fees Gifts Losses Environmental Hazards Business R…" at bounding box center [340, 98] width 397 height 78
click at [238, 68] on link "Losses" at bounding box center [241, 66] width 20 height 15
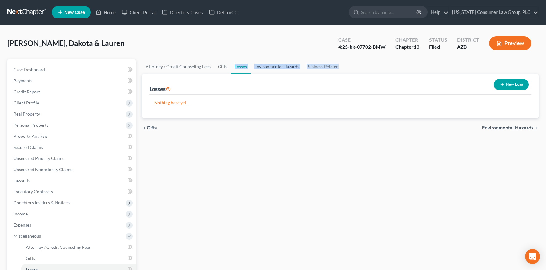
drag, startPoint x: 256, startPoint y: 68, endPoint x: 261, endPoint y: 67, distance: 4.6
click at [257, 68] on link "Environmental Hazards" at bounding box center [276, 66] width 52 height 15
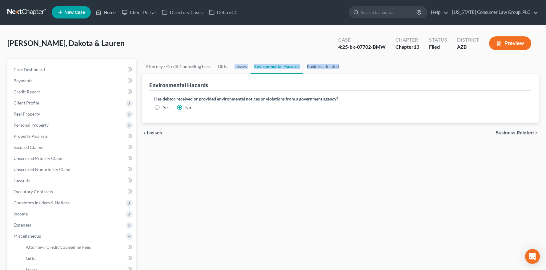
click at [325, 67] on link "Business Related" at bounding box center [322, 66] width 39 height 15
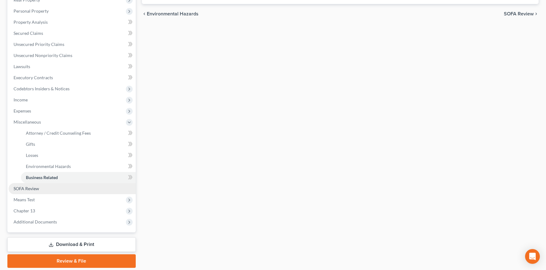
click at [26, 187] on span "SOFA Review" at bounding box center [27, 188] width 26 height 5
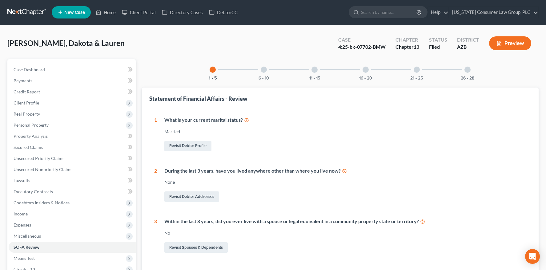
click at [268, 145] on div "Revisit Debtor Profile" at bounding box center [345, 145] width 362 height 13
click at [263, 71] on div at bounding box center [264, 69] width 6 height 6
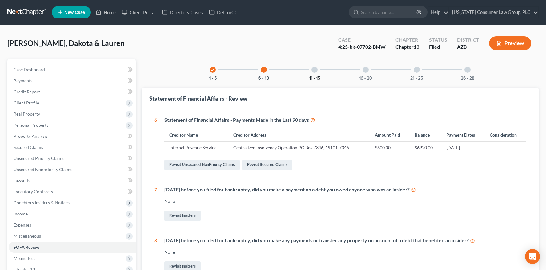
click at [312, 76] on button "11 - 15" at bounding box center [314, 78] width 11 height 4
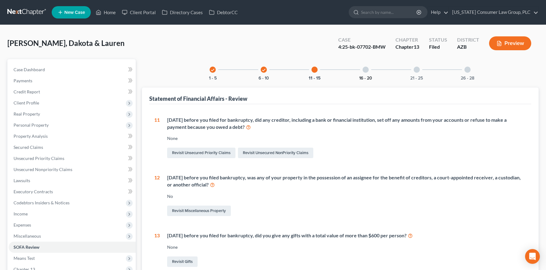
click at [370, 76] on button "16 - 20" at bounding box center [365, 78] width 13 height 4
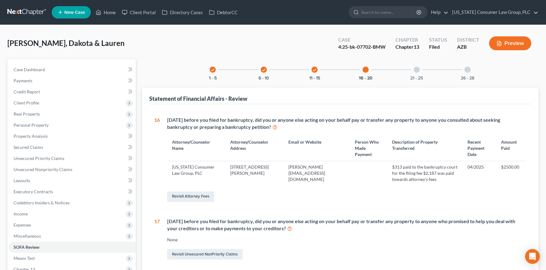
click at [414, 73] on div "21 - 25" at bounding box center [416, 69] width 21 height 21
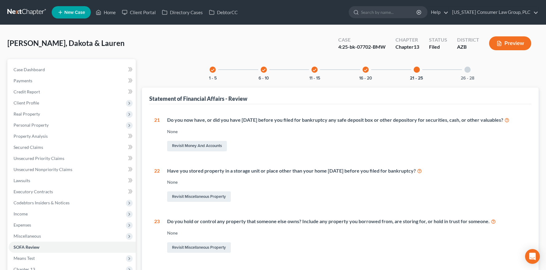
drag, startPoint x: 473, startPoint y: 68, endPoint x: 464, endPoint y: 70, distance: 9.4
click at [473, 68] on div "26 - 28" at bounding box center [467, 69] width 21 height 21
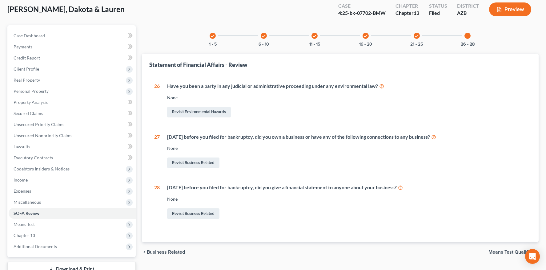
scroll to position [79, 0]
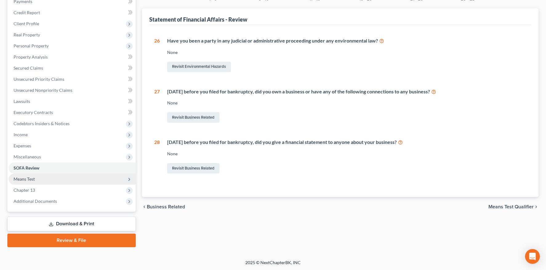
click at [23, 176] on span "Means Test" at bounding box center [24, 178] width 21 height 5
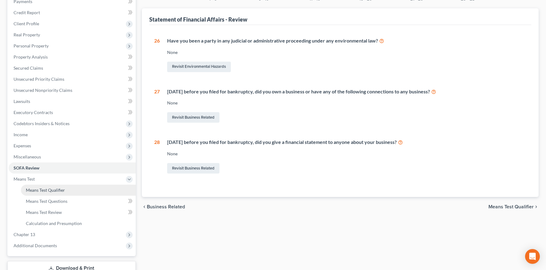
drag, startPoint x: 30, startPoint y: 188, endPoint x: 36, endPoint y: 186, distance: 6.0
click at [31, 188] on span "Means Test Qualifier" at bounding box center [45, 189] width 39 height 5
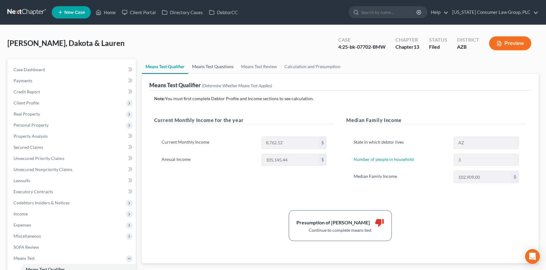
click at [215, 68] on link "Means Test Questions" at bounding box center [212, 66] width 49 height 15
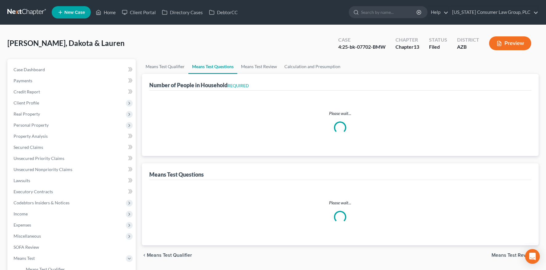
select select "1"
select select "60"
select select "3"
select select "2"
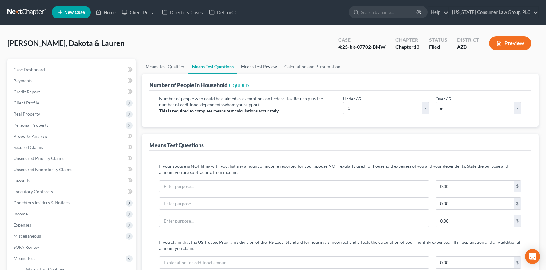
click at [258, 66] on link "Means Test Review" at bounding box center [258, 66] width 43 height 15
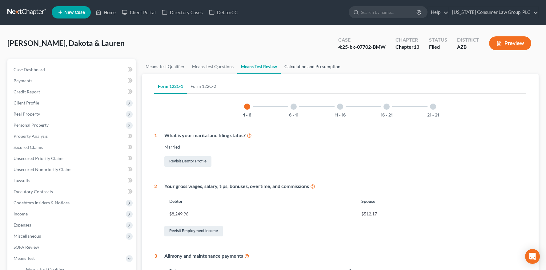
click at [300, 68] on link "Calculation and Presumption" at bounding box center [312, 66] width 63 height 15
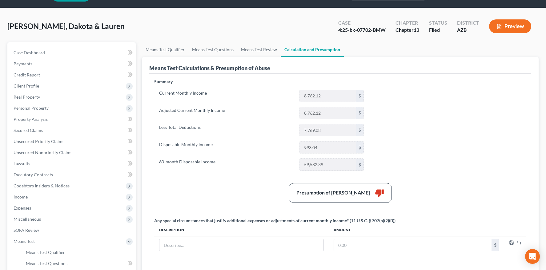
scroll to position [20, 0]
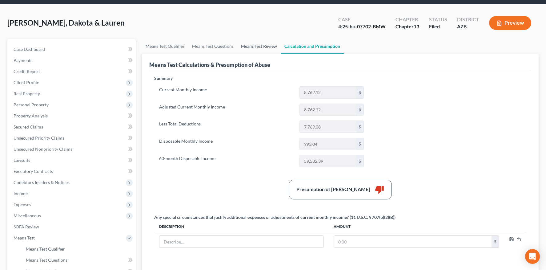
click at [252, 46] on link "Means Test Review" at bounding box center [258, 46] width 43 height 15
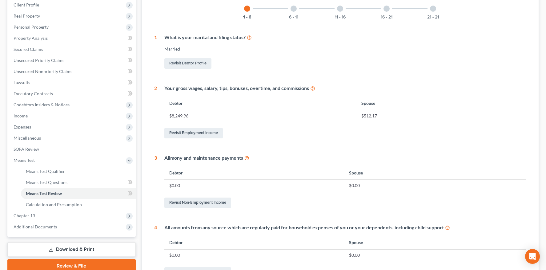
scroll to position [97, 0]
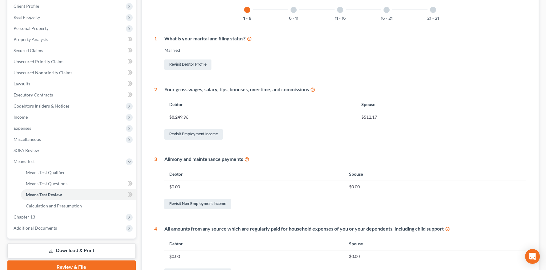
click at [294, 22] on div "1 - 6 6 - 11 11 - 16 16 - 21 21 - 21 1 What is your marital and filing status? …" at bounding box center [340, 180] width 372 height 362
click at [295, 19] on button "6 - 11" at bounding box center [293, 18] width 9 height 4
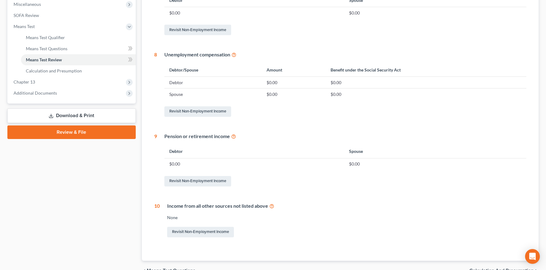
scroll to position [0, 0]
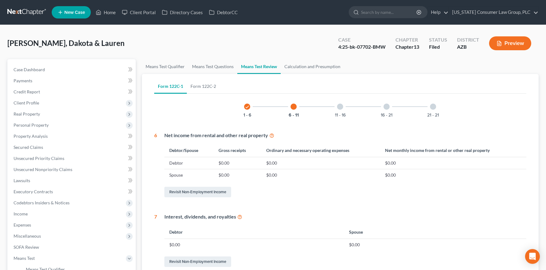
click at [337, 105] on div at bounding box center [340, 106] width 6 height 6
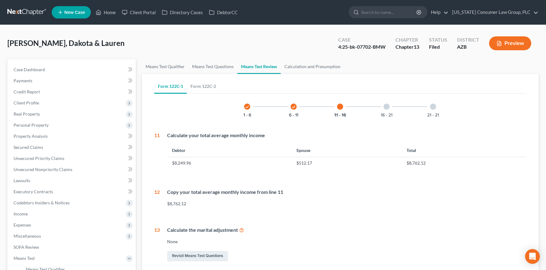
click at [381, 106] on div "16 - 21" at bounding box center [386, 106] width 21 height 21
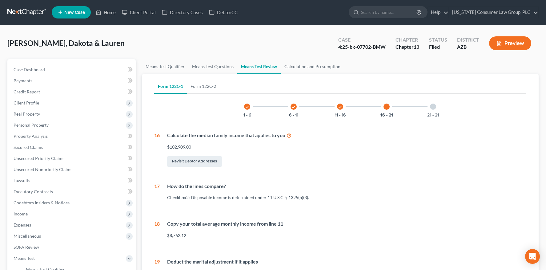
click at [432, 105] on div at bounding box center [433, 106] width 6 height 6
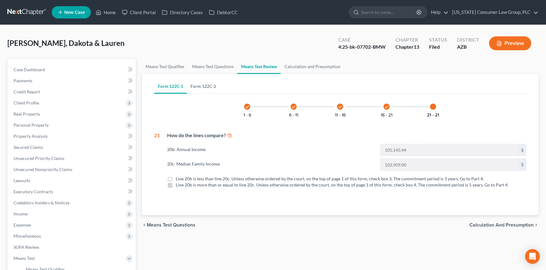
click at [190, 86] on link "Form 122C-2" at bounding box center [203, 86] width 33 height 15
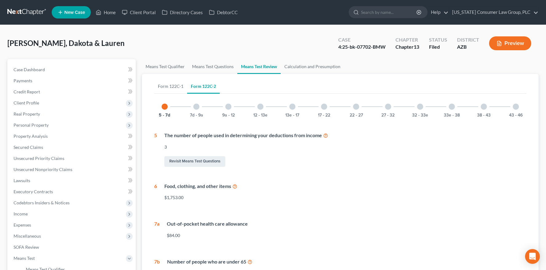
click at [196, 106] on div at bounding box center [196, 106] width 6 height 6
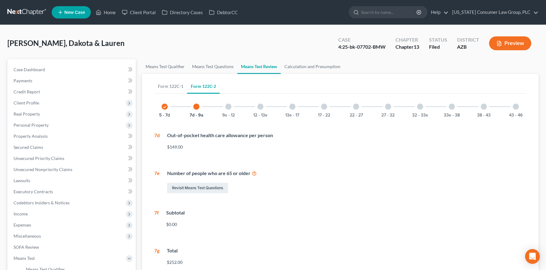
drag, startPoint x: 232, startPoint y: 112, endPoint x: 235, endPoint y: 111, distance: 3.5
click at [232, 111] on div "9a - 12" at bounding box center [228, 106] width 21 height 21
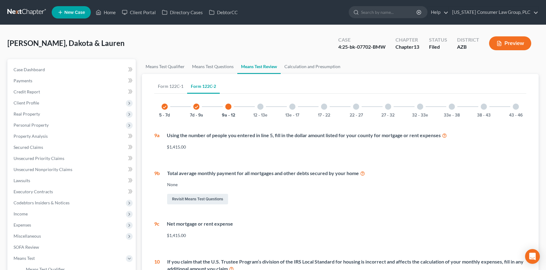
click at [257, 103] on div "12 - 13e" at bounding box center [260, 106] width 21 height 21
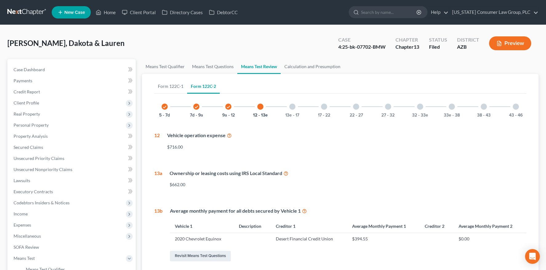
click at [298, 103] on div "13e - 17" at bounding box center [292, 106] width 21 height 21
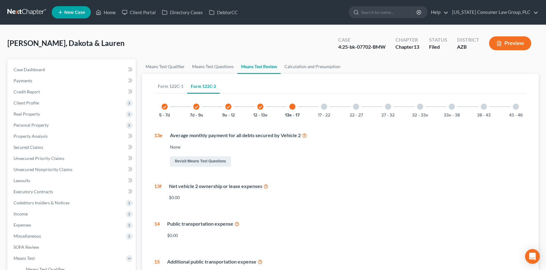
click at [339, 106] on div "check 5 - 7d check 7d - 9a check 9a - 12 check 12 - 13e 13e - 17 17 - 22 22 - 2…" at bounding box center [340, 106] width 372 height 21
click at [325, 107] on div at bounding box center [324, 106] width 6 height 6
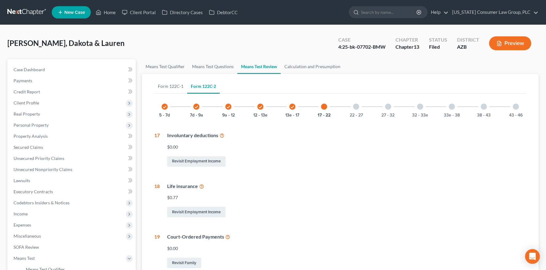
click at [351, 108] on div "22 - 27" at bounding box center [355, 106] width 21 height 21
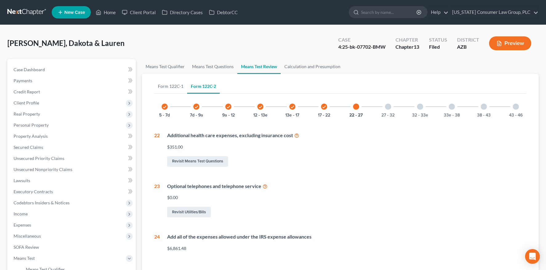
click at [387, 111] on div "27 - 32" at bounding box center [387, 106] width 21 height 21
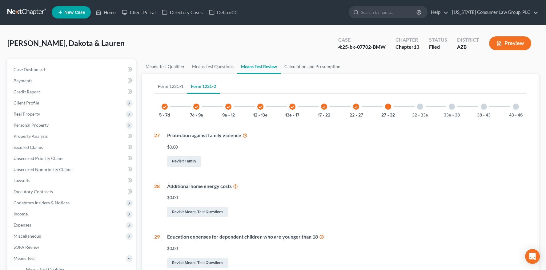
drag, startPoint x: 413, startPoint y: 110, endPoint x: 445, endPoint y: 109, distance: 31.1
click at [413, 110] on div "32 - 33e" at bounding box center [419, 106] width 21 height 21
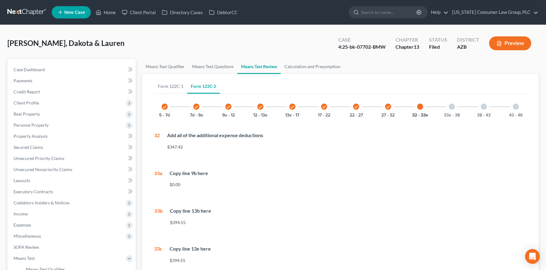
click at [451, 109] on div "33e - 38" at bounding box center [451, 106] width 21 height 21
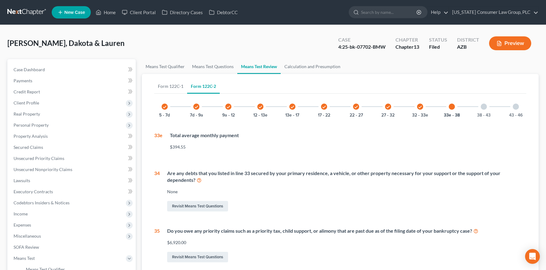
click at [491, 108] on div "38 - 43" at bounding box center [483, 106] width 21 height 21
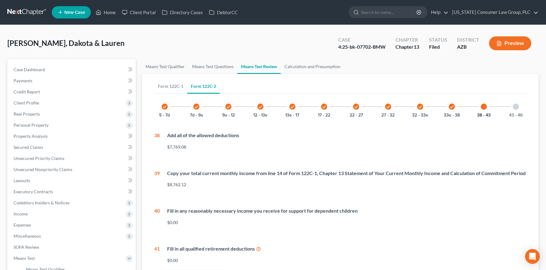
click at [524, 106] on div "43 - 46" at bounding box center [515, 106] width 21 height 21
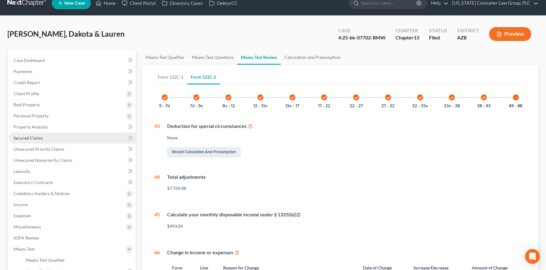
scroll to position [110, 0]
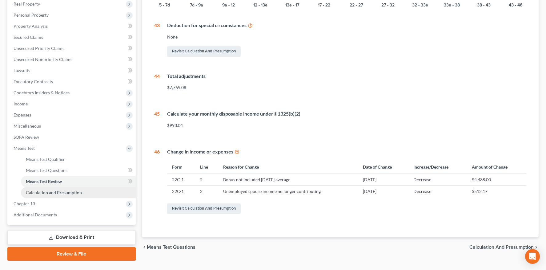
drag, startPoint x: 41, startPoint y: 191, endPoint x: 49, endPoint y: 188, distance: 9.1
click at [41, 191] on span "Calculation and Presumption" at bounding box center [54, 192] width 56 height 5
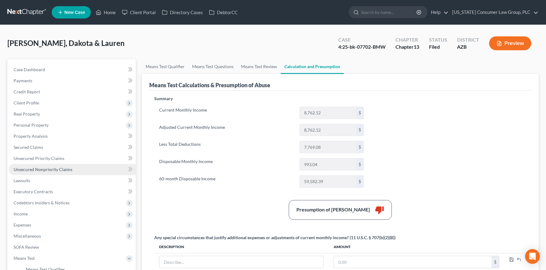
click at [45, 168] on span "Unsecured Nonpriority Claims" at bounding box center [43, 168] width 59 height 5
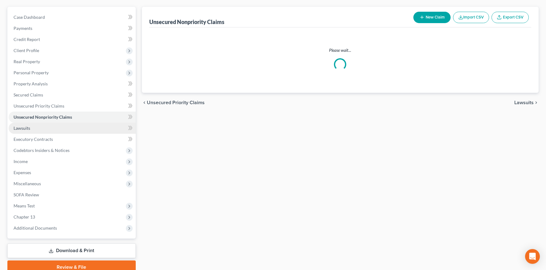
scroll to position [57, 0]
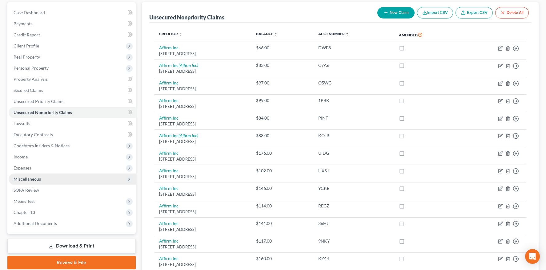
click at [36, 176] on span "Miscellaneous" at bounding box center [27, 178] width 27 height 5
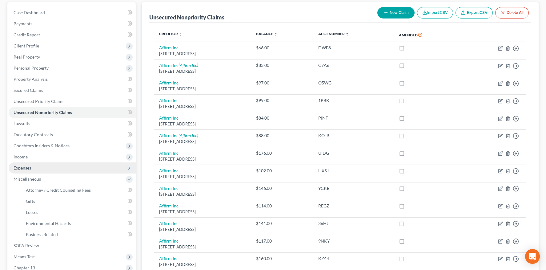
click at [38, 168] on span "Expenses" at bounding box center [72, 167] width 127 height 11
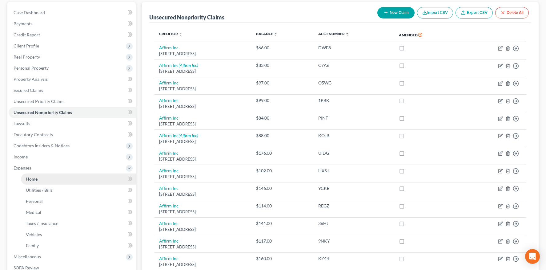
click at [46, 176] on link "Home" at bounding box center [78, 178] width 115 height 11
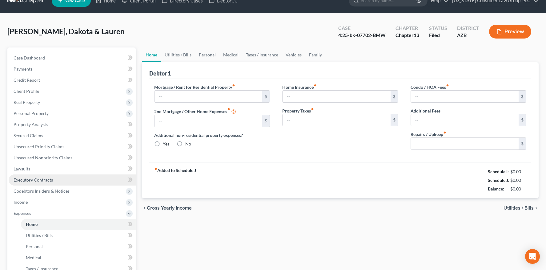
scroll to position [1, 0]
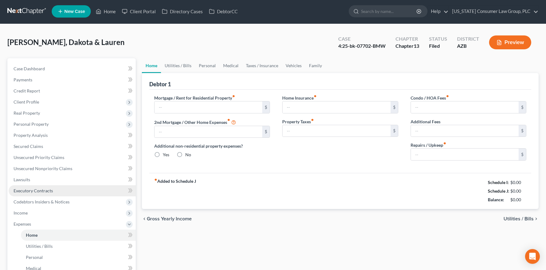
type input "1,845.00"
type input "0.00"
radio input "true"
type input "26.50"
type input "0.00"
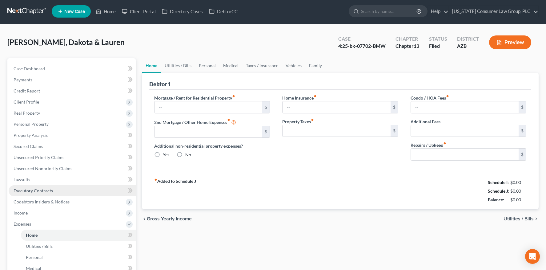
type input "0.00"
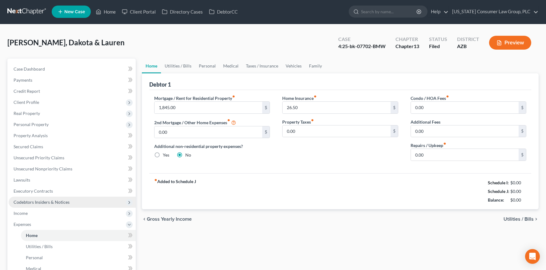
scroll to position [0, 0]
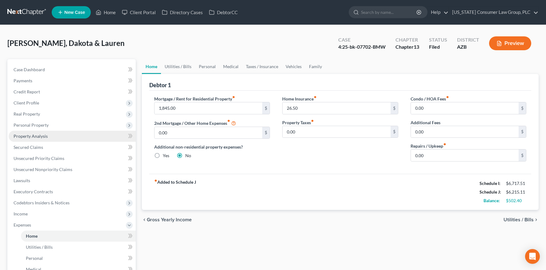
click at [55, 138] on link "Property Analysis" at bounding box center [72, 135] width 127 height 11
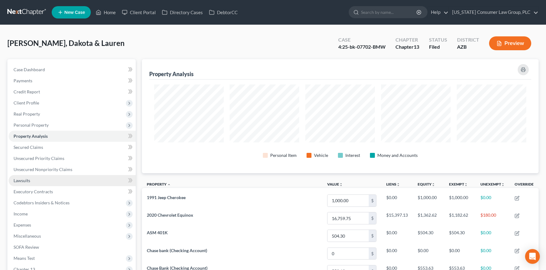
scroll to position [307542, 307259]
click at [60, 170] on span "Unsecured Nonpriority Claims" at bounding box center [43, 168] width 59 height 5
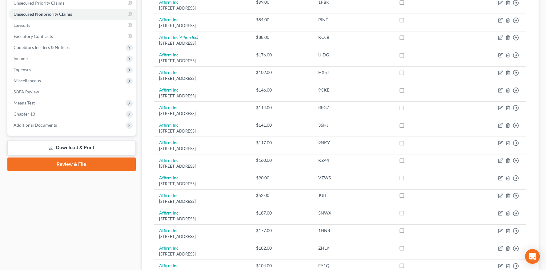
scroll to position [196, 0]
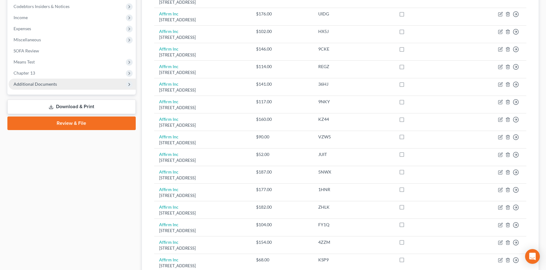
click at [38, 82] on span "Additional Documents" at bounding box center [35, 83] width 43 height 5
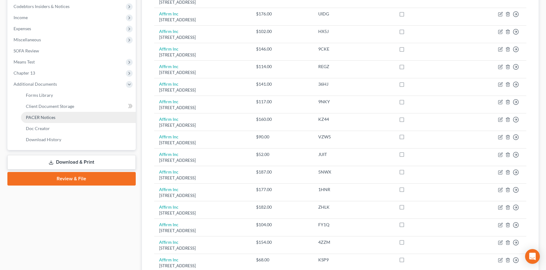
click at [34, 114] on span "PACER Notices" at bounding box center [41, 116] width 30 height 5
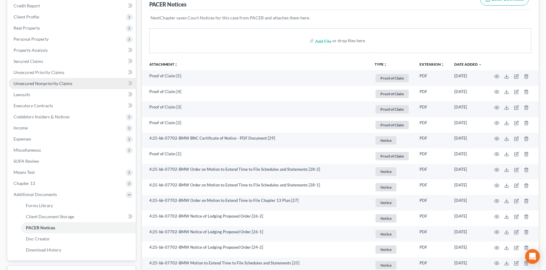
scroll to position [124, 0]
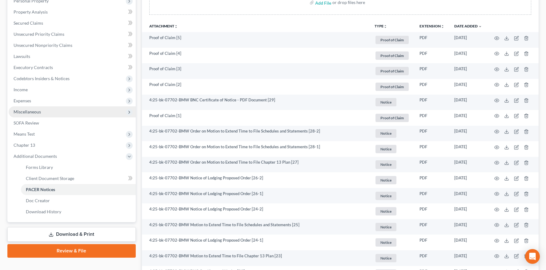
click at [33, 114] on span "Miscellaneous" at bounding box center [72, 111] width 127 height 11
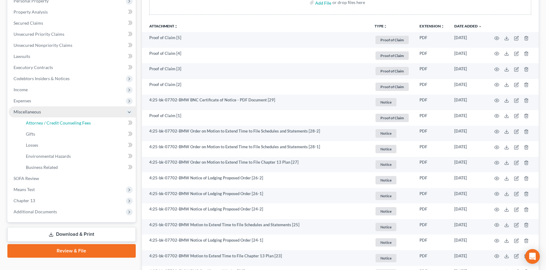
drag, startPoint x: 34, startPoint y: 120, endPoint x: 104, endPoint y: 115, distance: 70.4
click at [34, 120] on span "Attorney / Credit Counseling Fees" at bounding box center [58, 122] width 65 height 5
select select "7"
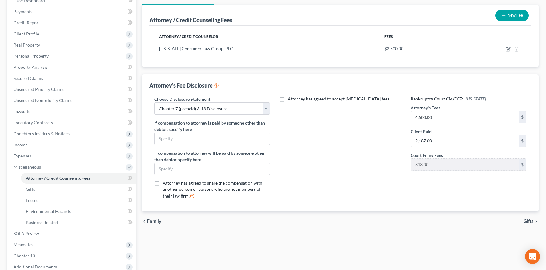
scroll to position [130, 0]
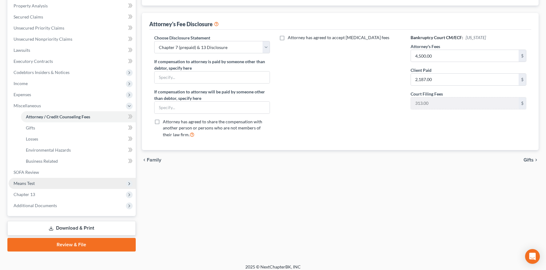
click at [27, 183] on span "Means Test" at bounding box center [24, 182] width 21 height 5
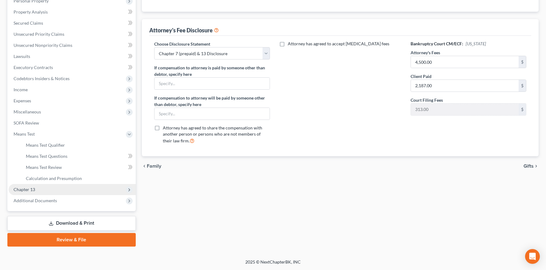
scroll to position [123, 0]
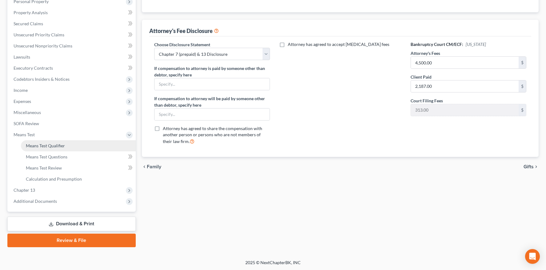
click at [53, 145] on span "Means Test Qualifier" at bounding box center [45, 145] width 39 height 5
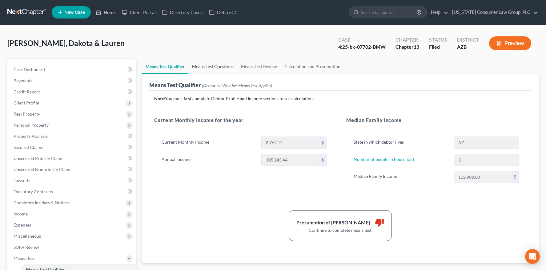
click at [202, 67] on link "Means Test Questions" at bounding box center [212, 66] width 49 height 15
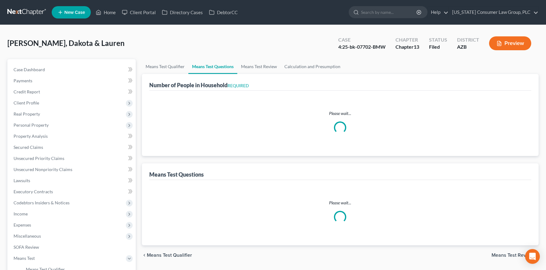
select select "1"
select select "60"
select select "3"
select select "2"
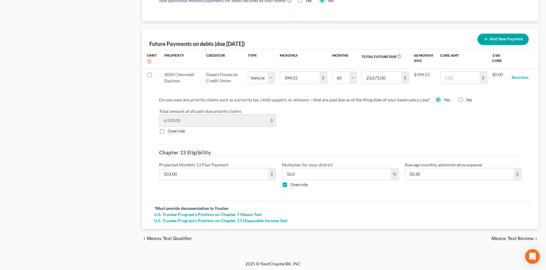
scroll to position [592, 0]
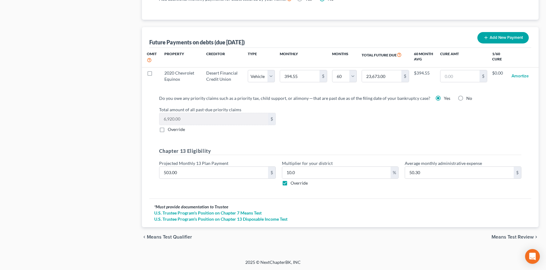
click at [502, 237] on span "Means Test Review" at bounding box center [512, 236] width 42 height 5
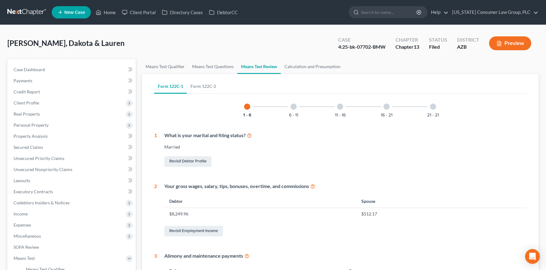
click at [298, 106] on div "6 - 11" at bounding box center [293, 106] width 21 height 21
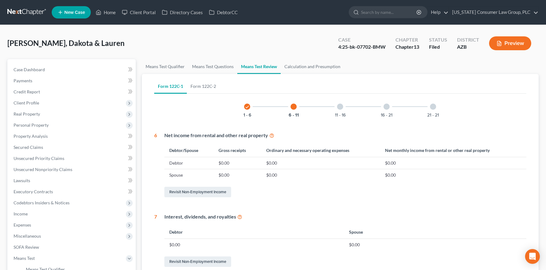
click at [342, 106] on div at bounding box center [340, 106] width 6 height 6
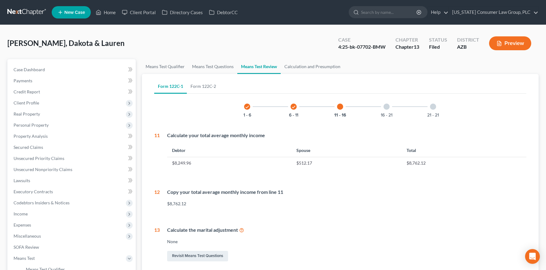
click at [392, 104] on div "16 - 21" at bounding box center [386, 106] width 21 height 21
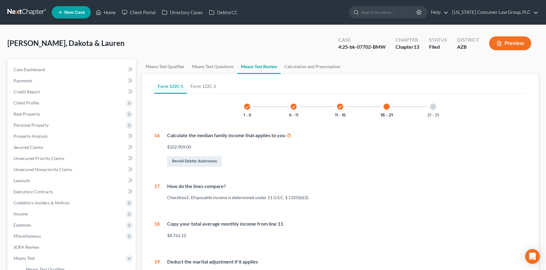
click at [428, 109] on div "21 - 21" at bounding box center [432, 106] width 21 height 21
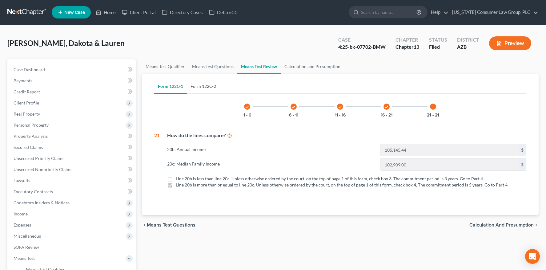
click at [200, 83] on link "Form 122C-2" at bounding box center [203, 86] width 33 height 15
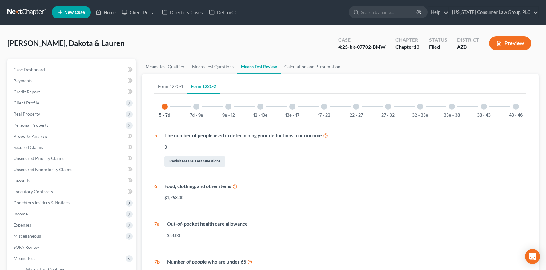
click at [200, 111] on div "7d - 9a" at bounding box center [196, 106] width 21 height 21
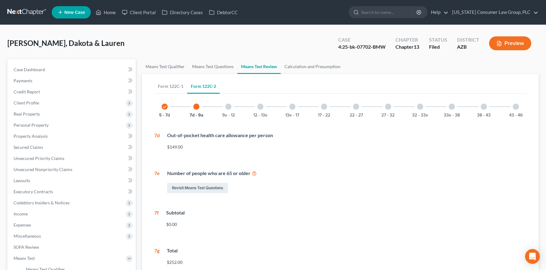
click at [227, 103] on div at bounding box center [228, 106] width 6 height 6
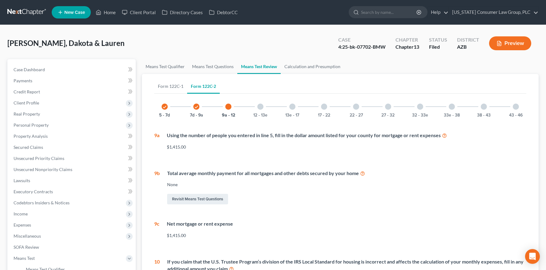
click at [265, 110] on div "12 - 13e" at bounding box center [260, 106] width 21 height 21
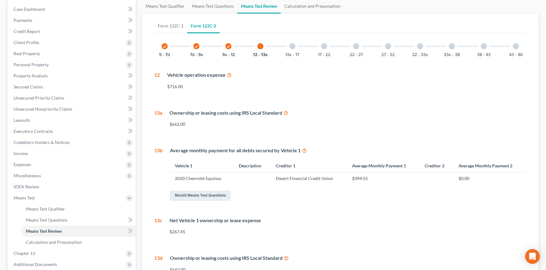
scroll to position [19, 0]
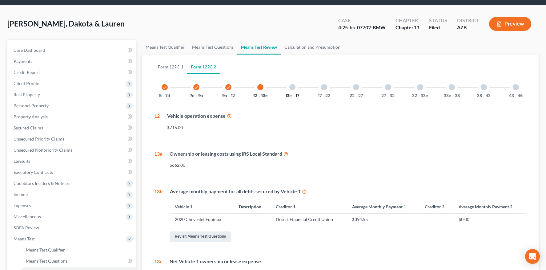
click at [295, 94] on button "13e - 17" at bounding box center [292, 96] width 14 height 4
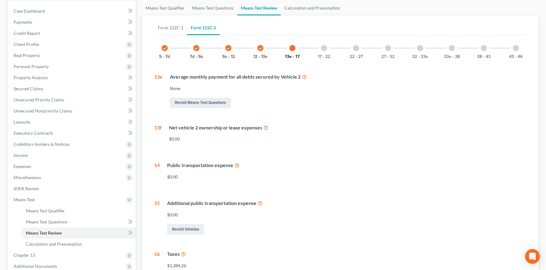
scroll to position [6, 0]
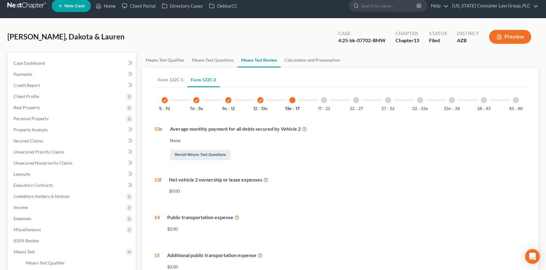
drag, startPoint x: 325, startPoint y: 104, endPoint x: 316, endPoint y: 114, distance: 13.6
click at [325, 104] on div "17 - 22" at bounding box center [324, 100] width 21 height 21
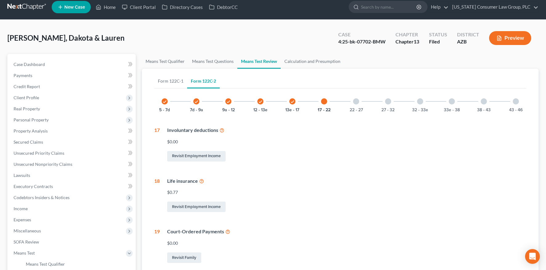
scroll to position [0, 0]
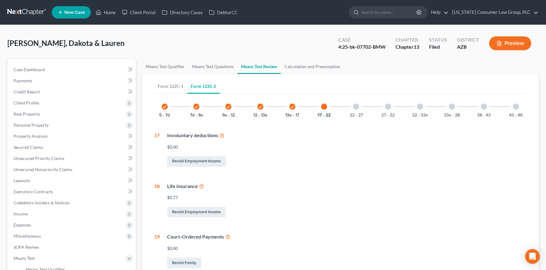
click at [351, 110] on div "22 - 27" at bounding box center [355, 106] width 21 height 21
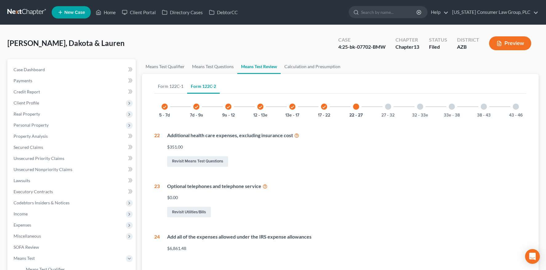
click at [384, 103] on div "27 - 32" at bounding box center [387, 106] width 21 height 21
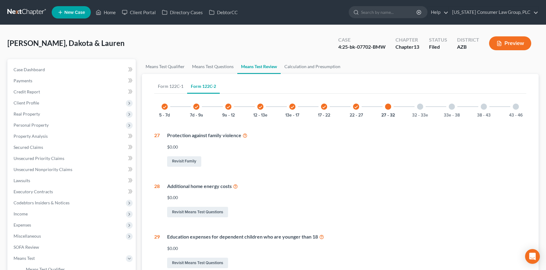
click at [424, 109] on div "32 - 33e" at bounding box center [419, 106] width 21 height 21
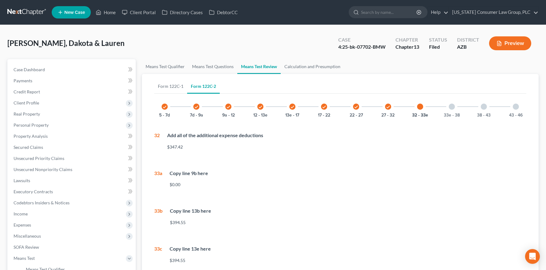
click at [453, 111] on div "33e - 38" at bounding box center [451, 106] width 21 height 21
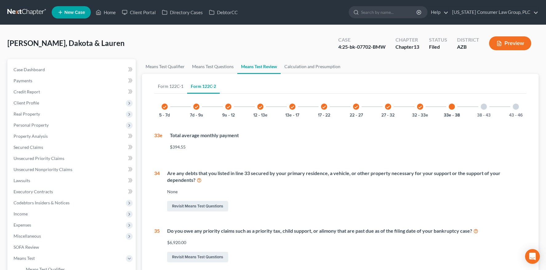
click at [478, 107] on div "38 - 43" at bounding box center [483, 106] width 21 height 21
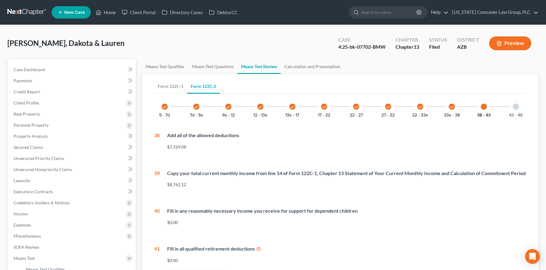
click at [518, 107] on div at bounding box center [516, 106] width 6 height 6
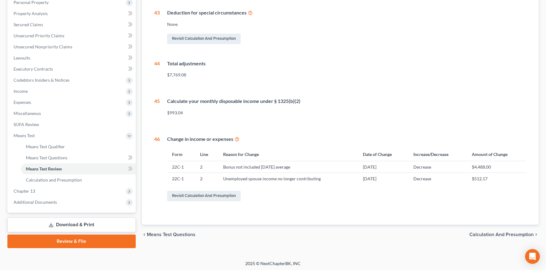
scroll to position [123, 0]
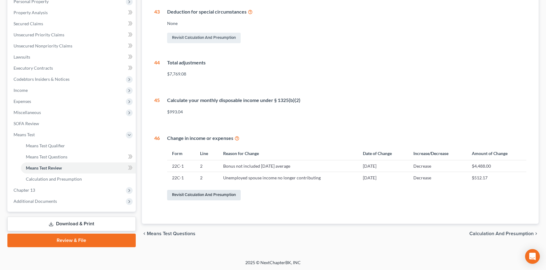
click at [213, 190] on link "Revisit Calculation and Presumption" at bounding box center [204, 195] width 74 height 10
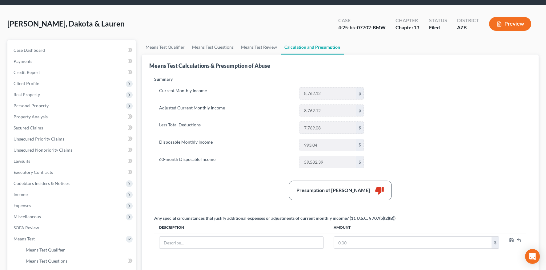
scroll to position [137, 0]
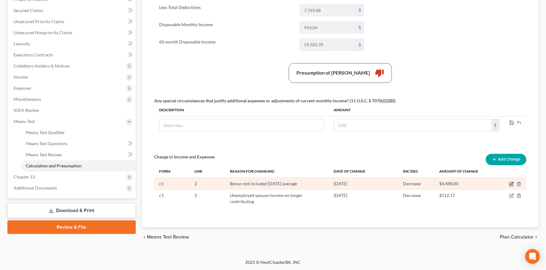
click at [510, 183] on icon "button" at bounding box center [511, 183] width 5 height 5
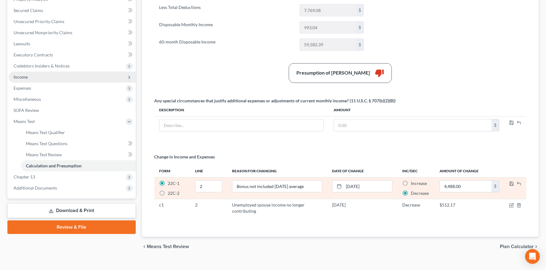
click at [23, 75] on span "Income" at bounding box center [21, 76] width 14 height 5
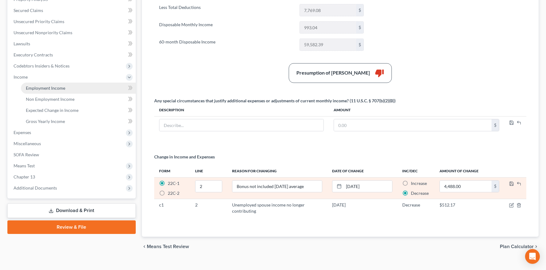
drag, startPoint x: 32, startPoint y: 86, endPoint x: 35, endPoint y: 86, distance: 3.4
click at [32, 86] on span "Employment Income" at bounding box center [45, 87] width 39 height 5
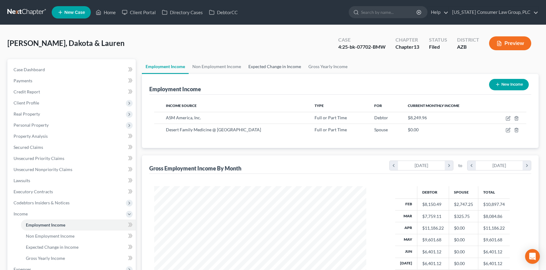
scroll to position [110, 224]
click at [221, 68] on link "Non Employment Income" at bounding box center [217, 66] width 56 height 15
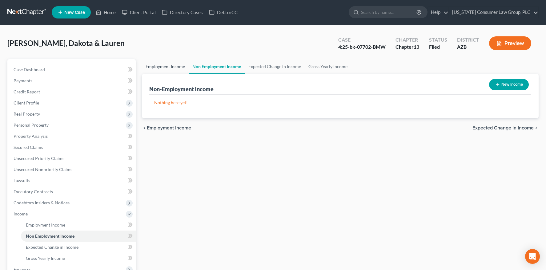
click at [170, 66] on link "Employment Income" at bounding box center [165, 66] width 47 height 15
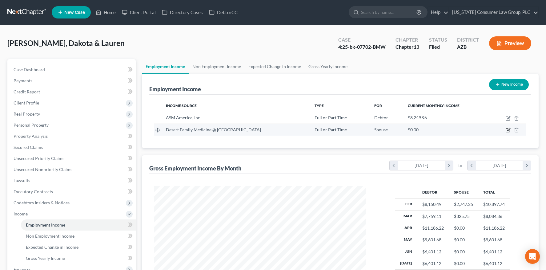
click at [508, 130] on icon "button" at bounding box center [507, 129] width 5 height 5
select select "0"
select select "2"
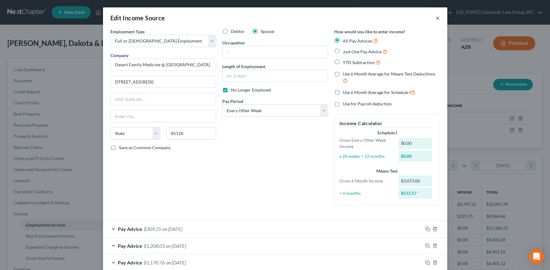
click at [436, 17] on button "×" at bounding box center [438, 17] width 4 height 7
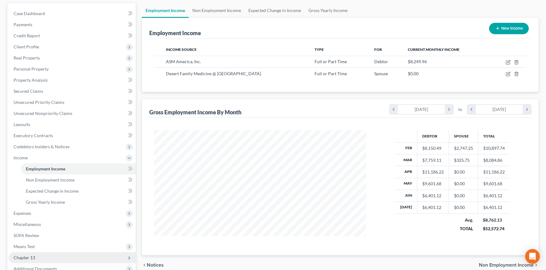
scroll to position [123, 0]
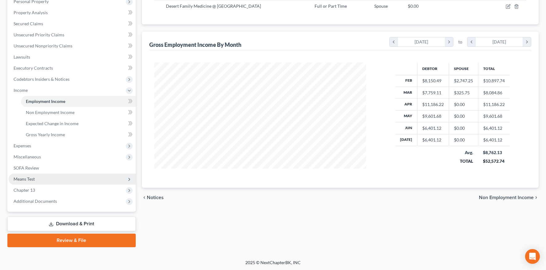
click at [37, 178] on span "Means Test" at bounding box center [72, 178] width 127 height 11
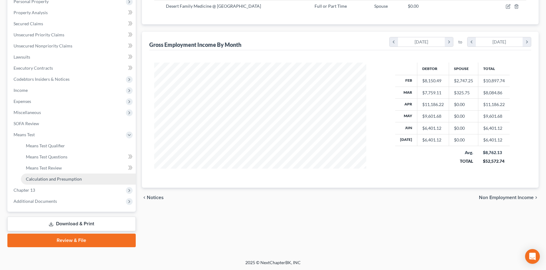
click at [51, 180] on span "Calculation and Presumption" at bounding box center [54, 178] width 56 height 5
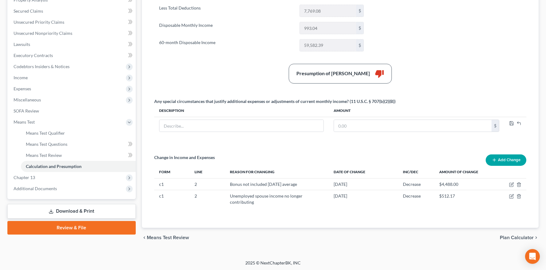
scroll to position [137, 0]
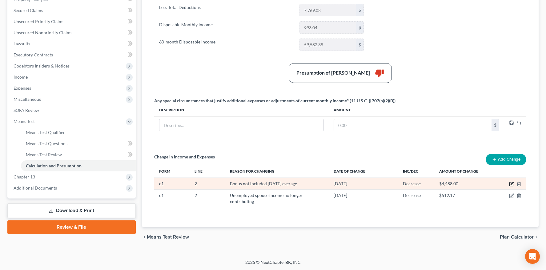
click at [512, 182] on icon "button" at bounding box center [511, 183] width 3 height 3
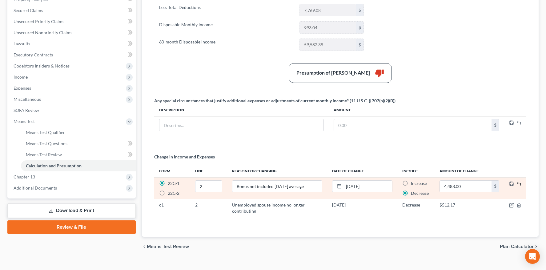
click at [520, 184] on icon "button" at bounding box center [518, 184] width 3 height 2
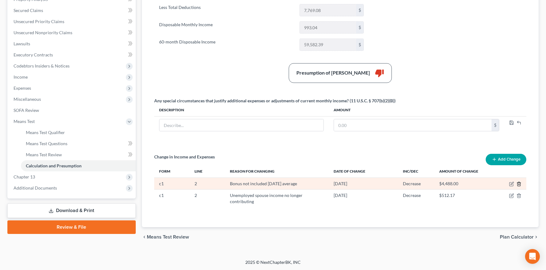
click at [519, 182] on icon "button" at bounding box center [518, 183] width 5 height 5
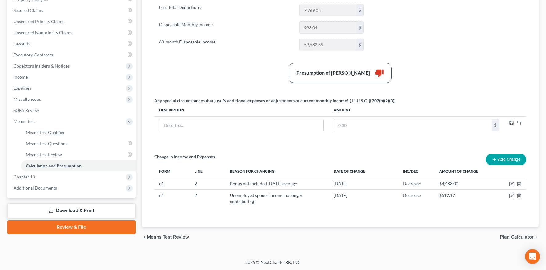
scroll to position [125, 0]
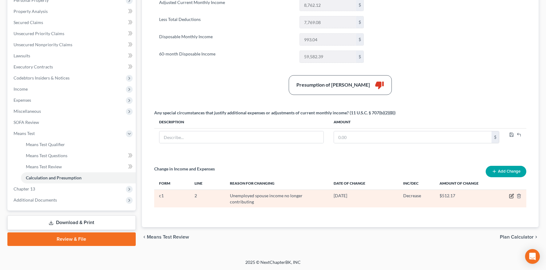
click at [510, 196] on icon "button" at bounding box center [511, 195] width 5 height 5
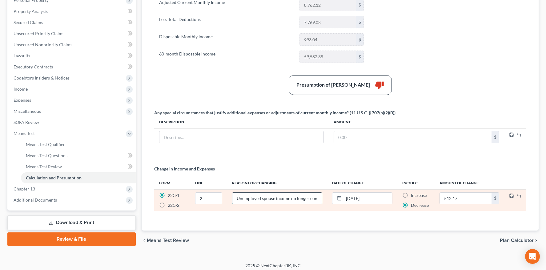
drag, startPoint x: 236, startPoint y: 197, endPoint x: 274, endPoint y: 198, distance: 37.6
click at [274, 198] on input "Unemployed spouse income no longer contributing" at bounding box center [277, 198] width 90 height 12
type input "Spouse is no longer employed and no longer contributing income."
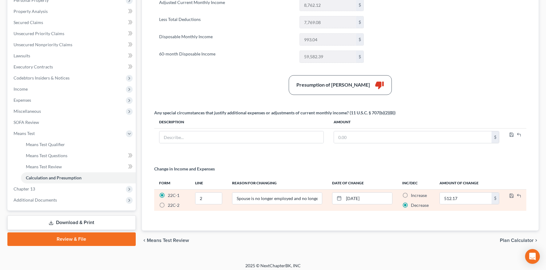
click at [506, 192] on td at bounding box center [515, 200] width 22 height 22
click at [509, 195] on icon "button" at bounding box center [511, 196] width 4 height 4
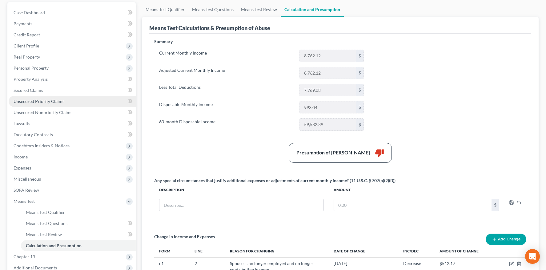
scroll to position [29, 0]
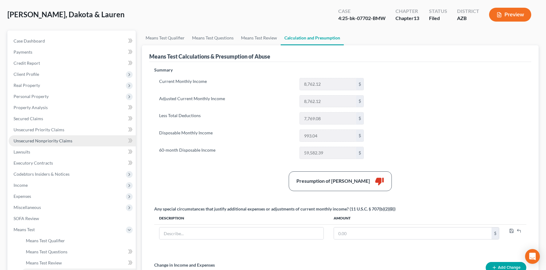
click at [34, 140] on span "Unsecured Nonpriority Claims" at bounding box center [43, 140] width 59 height 5
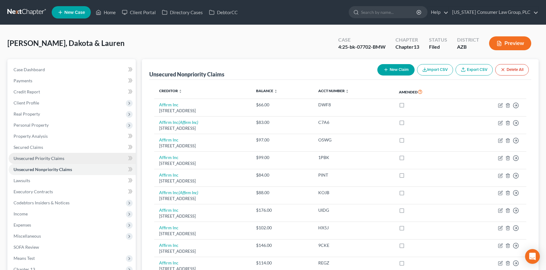
click at [43, 159] on span "Unsecured Priority Claims" at bounding box center [39, 157] width 51 height 5
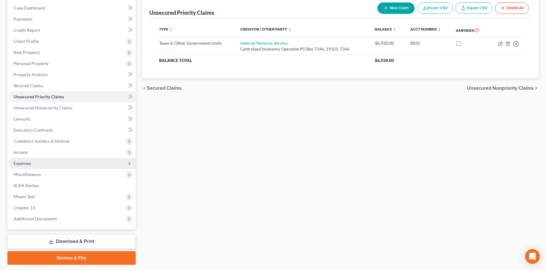
scroll to position [64, 0]
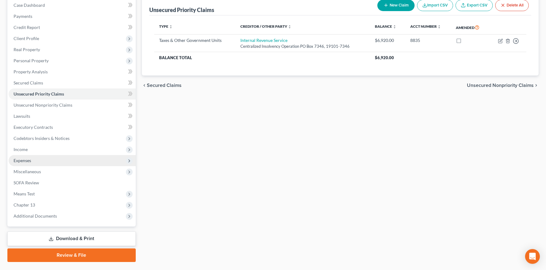
click at [28, 156] on span "Expenses" at bounding box center [72, 160] width 127 height 11
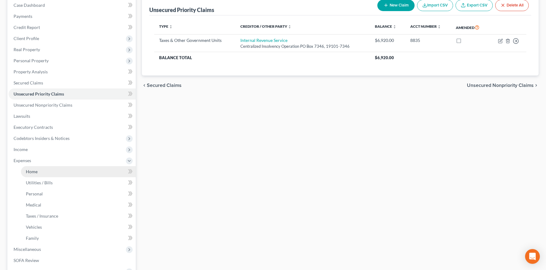
click at [34, 172] on span "Home" at bounding box center [32, 171] width 12 height 5
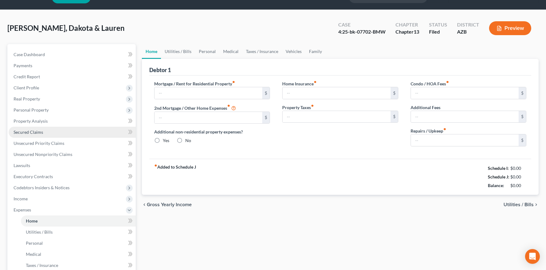
type input "1,845.00"
type input "0.00"
radio input "true"
type input "26.50"
type input "0.00"
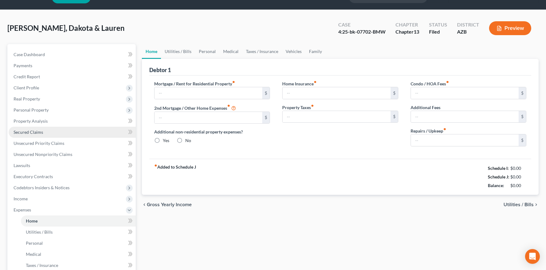
type input "0.00"
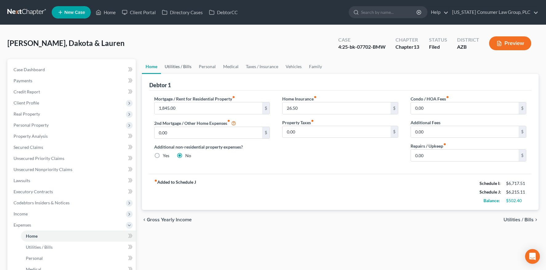
click at [184, 65] on link "Utilities / Bills" at bounding box center [178, 66] width 34 height 15
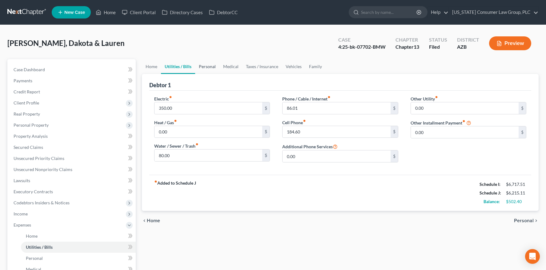
click at [215, 65] on link "Personal" at bounding box center [207, 66] width 24 height 15
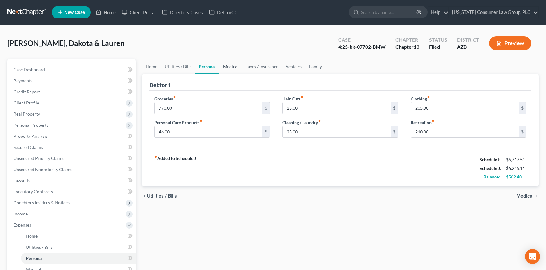
click at [226, 64] on link "Medical" at bounding box center [230, 66] width 23 height 15
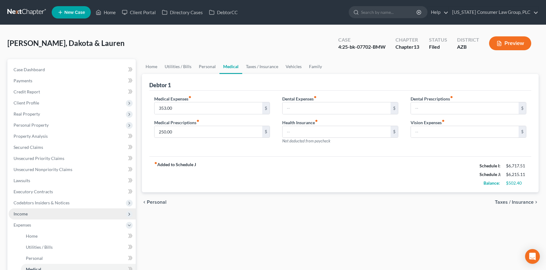
click at [22, 215] on span "Income" at bounding box center [21, 213] width 14 height 5
drag, startPoint x: 27, startPoint y: 223, endPoint x: 32, endPoint y: 218, distance: 6.7
click at [27, 223] on span "Employment Income" at bounding box center [45, 224] width 39 height 5
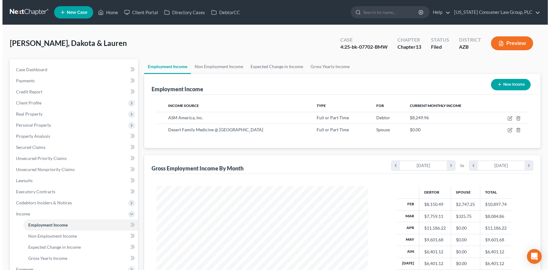
scroll to position [110, 224]
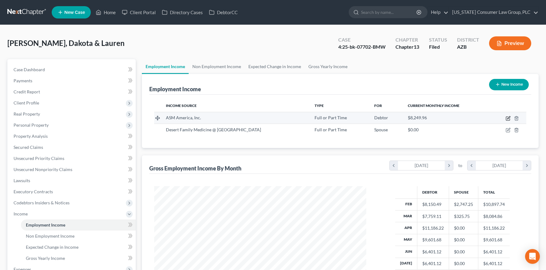
click at [506, 117] on icon "button" at bounding box center [507, 118] width 5 height 5
select select "0"
select select "3"
select select "2"
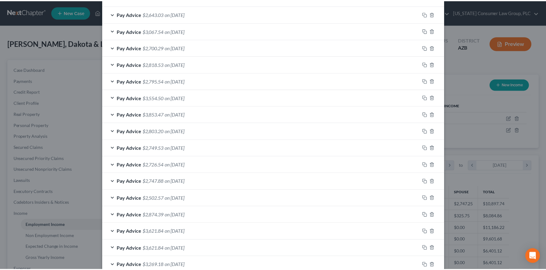
scroll to position [0, 0]
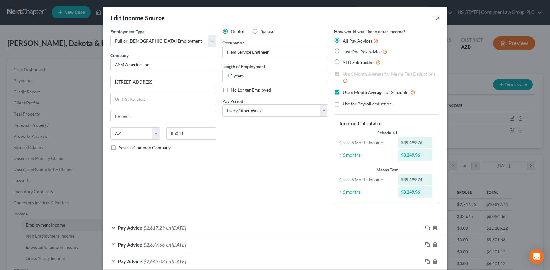
click at [436, 18] on button "×" at bounding box center [438, 17] width 4 height 7
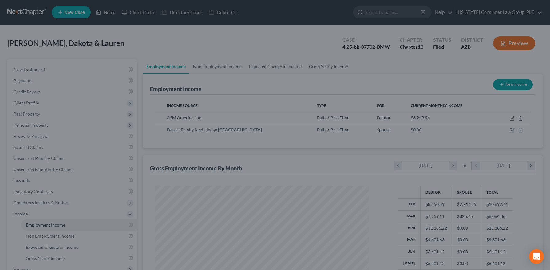
scroll to position [307545, 307431]
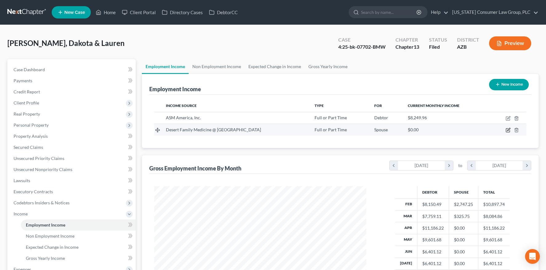
click at [507, 129] on icon "button" at bounding box center [507, 129] width 5 height 5
select select "0"
select select "2"
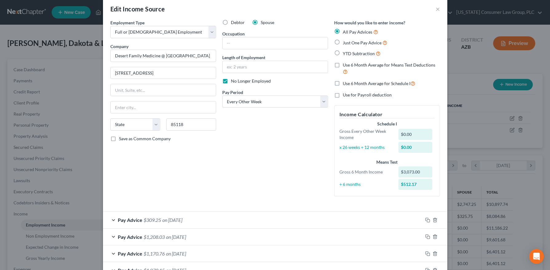
scroll to position [9, 0]
click at [343, 63] on label "Use 6 Month Average for Means Test Deductions" at bounding box center [391, 68] width 97 height 13
click at [345, 63] on input "Use 6 Month Average for Means Test Deductions" at bounding box center [347, 64] width 4 height 4
checkbox input "true"
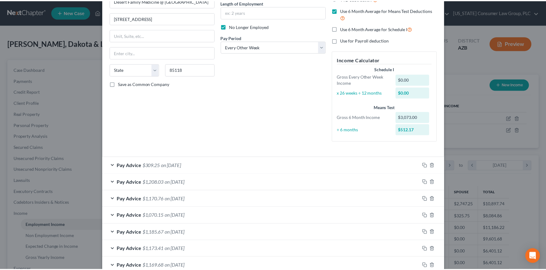
scroll to position [168, 0]
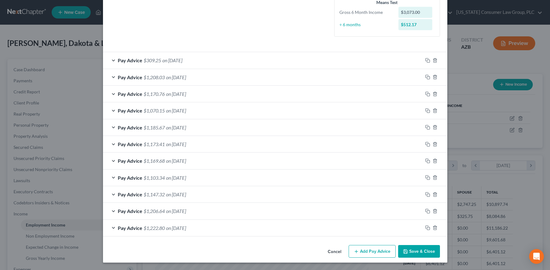
click at [419, 254] on button "Save & Close" at bounding box center [419, 251] width 42 height 13
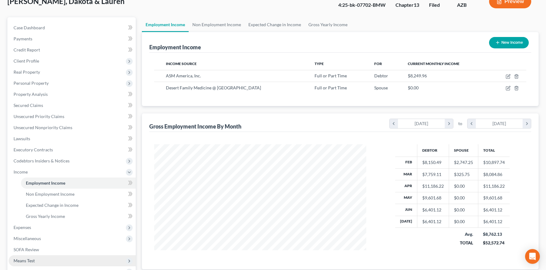
scroll to position [123, 0]
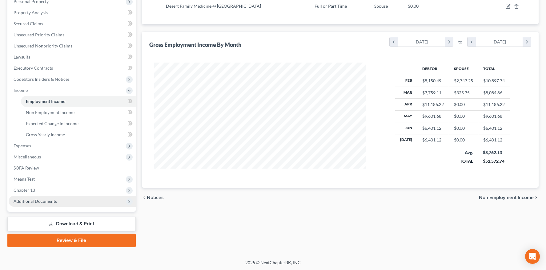
click at [43, 199] on span "Additional Documents" at bounding box center [35, 200] width 43 height 5
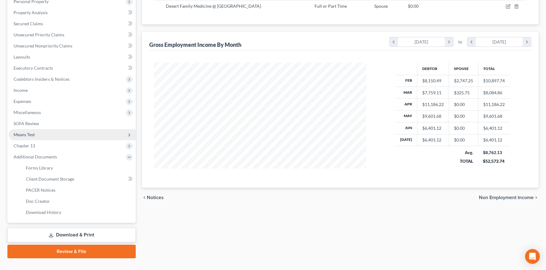
click at [32, 134] on span "Means Test" at bounding box center [24, 134] width 21 height 5
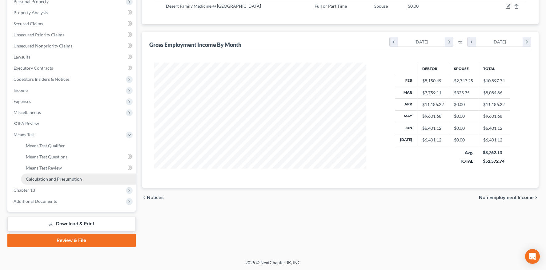
drag, startPoint x: 38, startPoint y: 177, endPoint x: 62, endPoint y: 173, distance: 24.3
click at [38, 177] on span "Calculation and Presumption" at bounding box center [54, 178] width 56 height 5
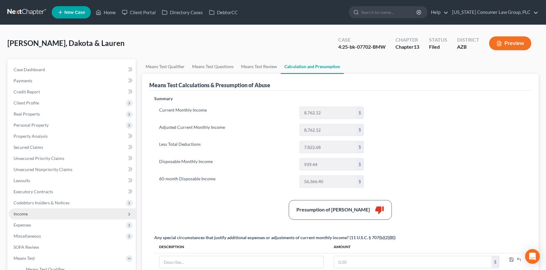
click at [25, 214] on span "Income" at bounding box center [21, 213] width 14 height 5
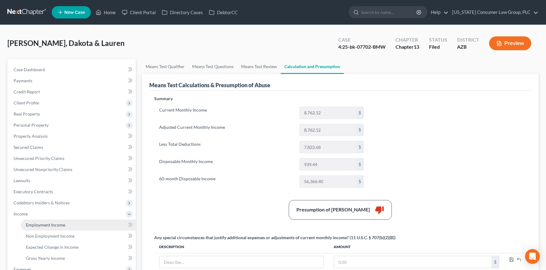
click at [31, 221] on link "Employment Income" at bounding box center [78, 224] width 115 height 11
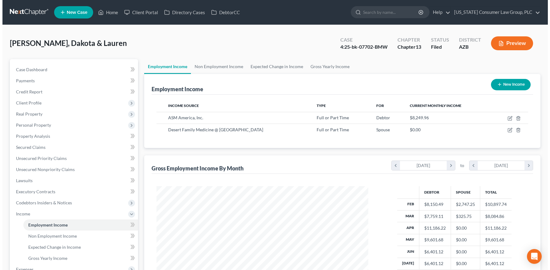
scroll to position [110, 224]
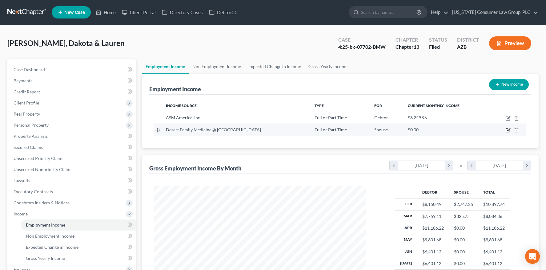
click at [509, 130] on icon "button" at bounding box center [508, 130] width 4 height 4
select select "0"
select select "2"
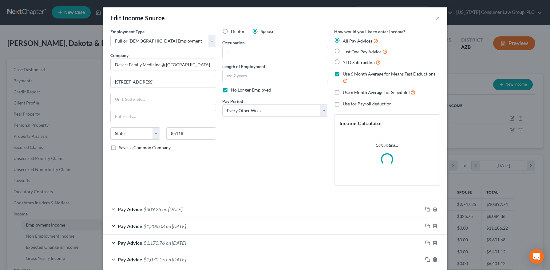
scroll to position [110, 226]
click at [343, 74] on label "Use 6 Month Average for Means Test Deductions" at bounding box center [391, 77] width 97 height 13
click at [345, 74] on input "Use 6 Month Average for Means Test Deductions" at bounding box center [347, 73] width 4 height 4
checkbox input "false"
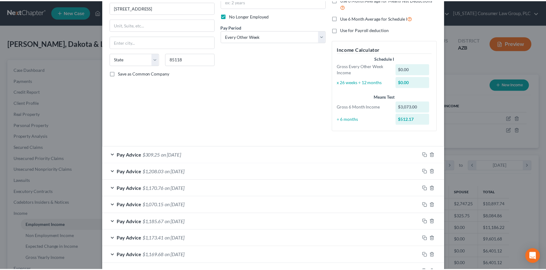
scroll to position [0, 0]
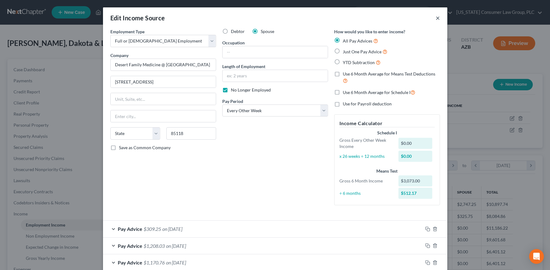
click at [436, 19] on button "×" at bounding box center [438, 17] width 4 height 7
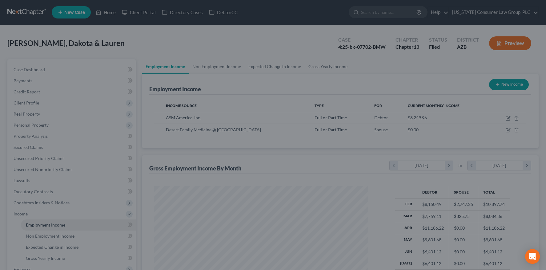
scroll to position [307545, 307431]
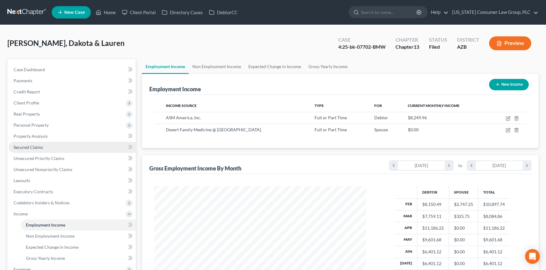
click at [33, 145] on span "Secured Claims" at bounding box center [29, 146] width 30 height 5
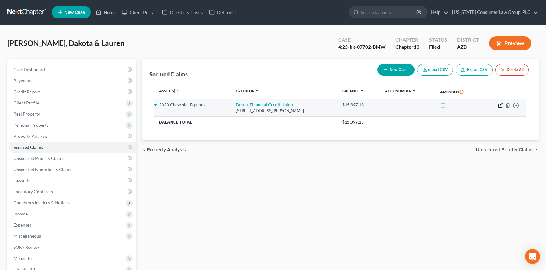
click at [499, 105] on icon "button" at bounding box center [500, 104] width 3 height 3
select select "3"
select select "0"
select select "2"
select select "0"
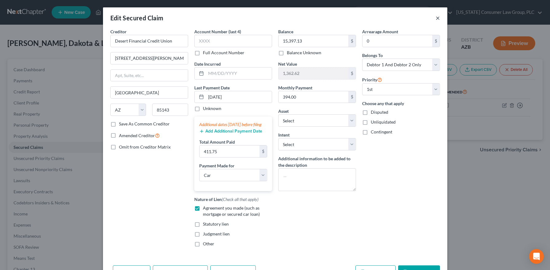
click at [436, 18] on button "×" at bounding box center [438, 17] width 4 height 7
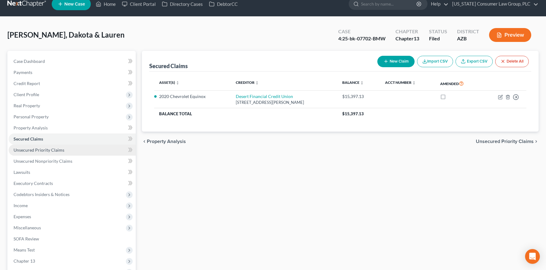
scroll to position [79, 0]
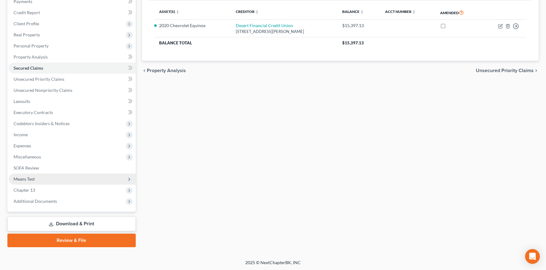
click at [32, 181] on span "Means Test" at bounding box center [72, 178] width 127 height 11
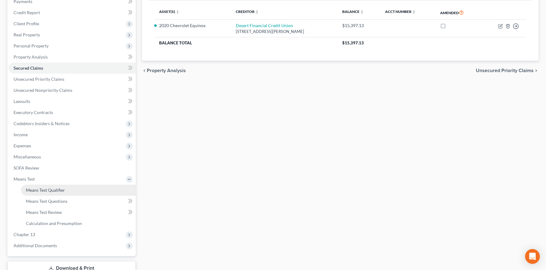
drag, startPoint x: 36, startPoint y: 187, endPoint x: 45, endPoint y: 187, distance: 8.3
click at [36, 187] on span "Means Test Qualifier" at bounding box center [45, 189] width 39 height 5
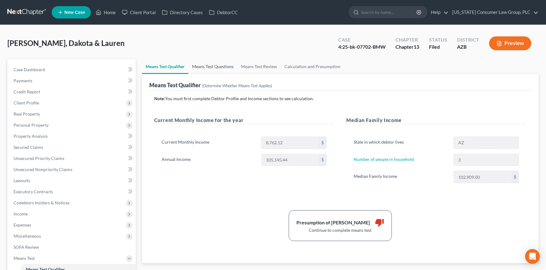
click at [210, 65] on link "Means Test Questions" at bounding box center [212, 66] width 49 height 15
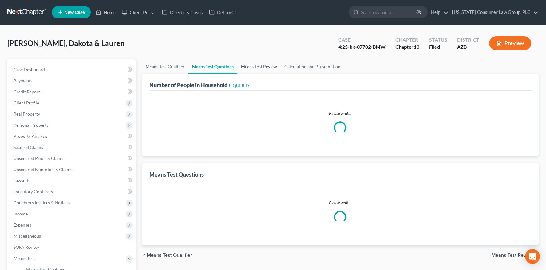
select select "1"
select select "60"
select select "3"
select select "2"
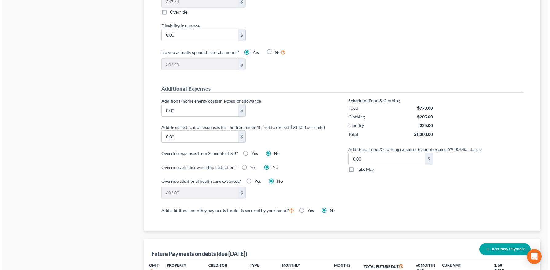
scroll to position [393, 0]
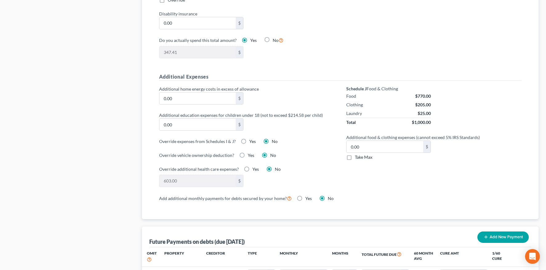
click at [249, 141] on label "Yes" at bounding box center [252, 141] width 6 height 6
click at [252, 141] on input "Yes" at bounding box center [254, 140] width 4 height 4
radio input "true"
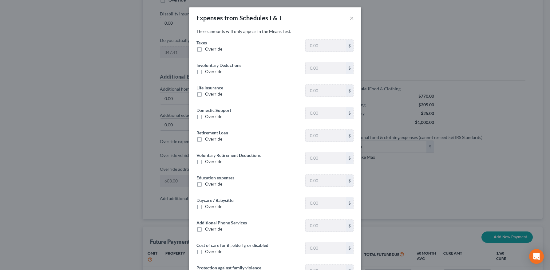
type input "1,437.86"
type input "0"
type input "0.76"
type input "0"
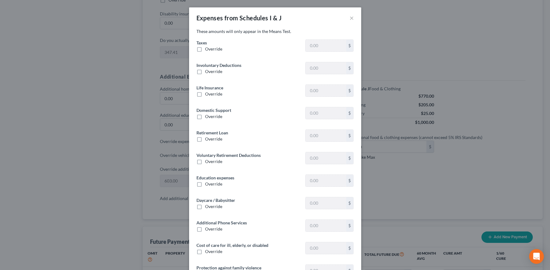
type input "0"
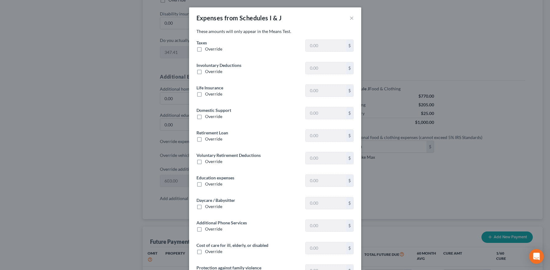
type input "0"
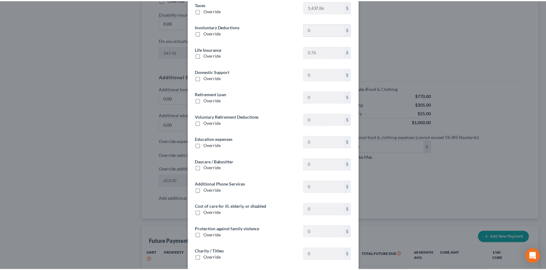
scroll to position [0, 0]
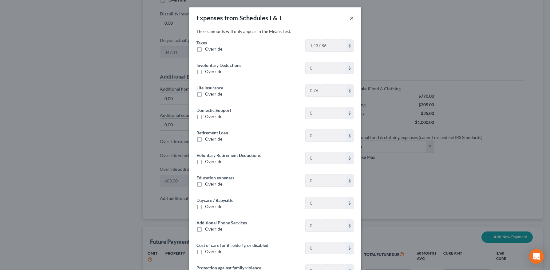
click at [350, 18] on button "×" at bounding box center [352, 17] width 4 height 7
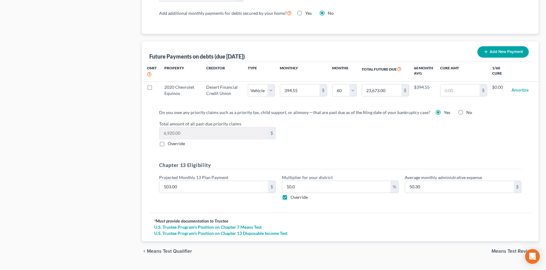
scroll to position [587, 0]
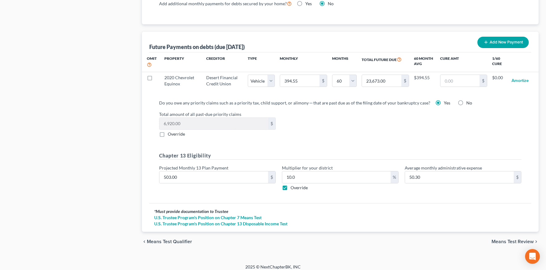
click at [500, 239] on span "Means Test Review" at bounding box center [512, 241] width 42 height 5
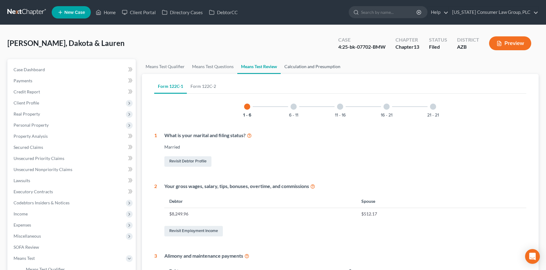
click at [301, 65] on link "Calculation and Presumption" at bounding box center [312, 66] width 63 height 15
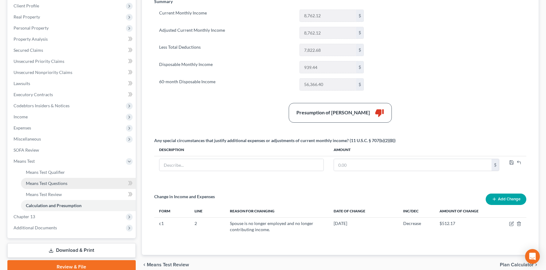
scroll to position [114, 0]
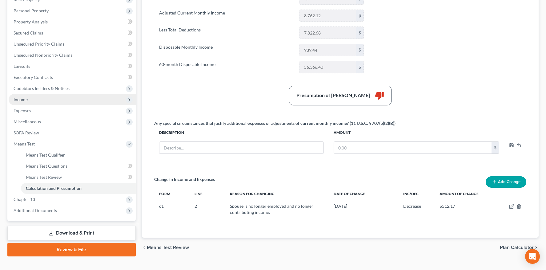
click at [26, 100] on span "Income" at bounding box center [21, 99] width 14 height 5
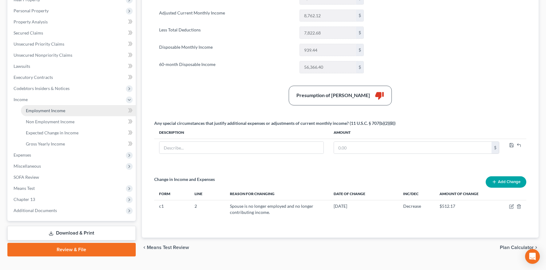
click at [30, 107] on link "Employment Income" at bounding box center [78, 110] width 115 height 11
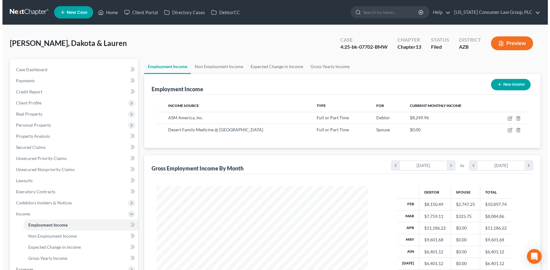
scroll to position [110, 224]
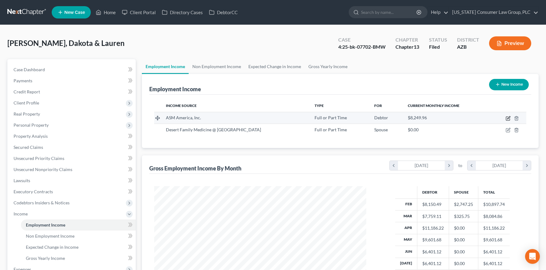
click at [509, 117] on icon "button" at bounding box center [507, 118] width 5 height 5
select select "0"
select select "3"
select select "2"
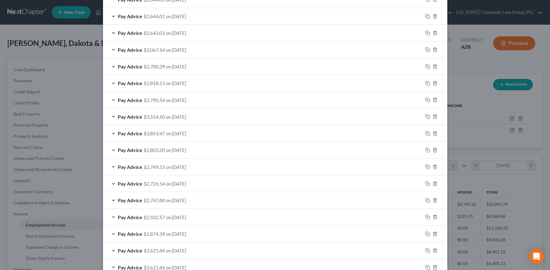
scroll to position [246, 0]
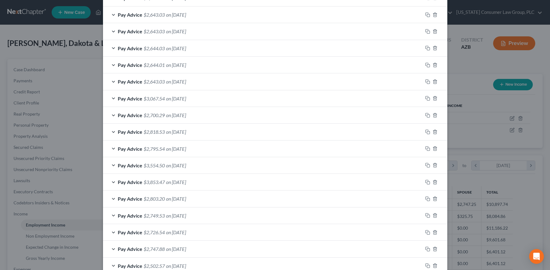
click at [111, 96] on div "Pay Advice $3,067.54 on 04/18/2025" at bounding box center [263, 98] width 320 height 16
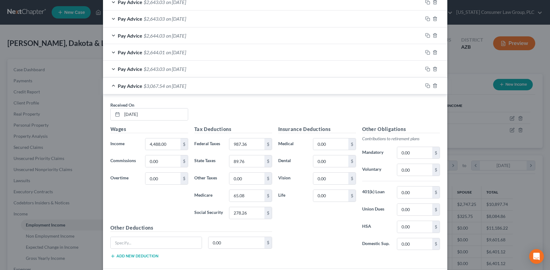
scroll to position [209, 0]
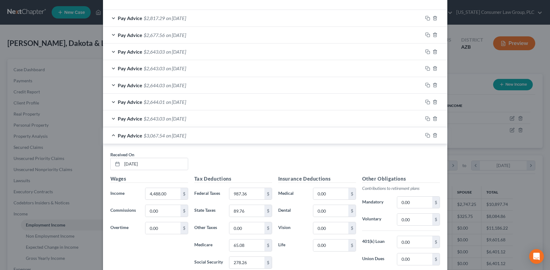
click at [111, 136] on div "Pay Advice $3,067.54 on 04/18/2025" at bounding box center [263, 135] width 320 height 16
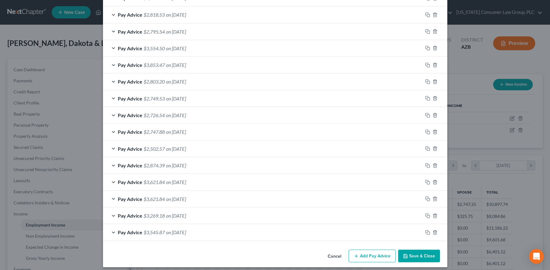
scroll to position [364, 0]
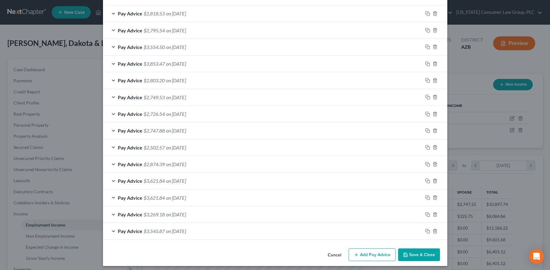
click at [112, 197] on div "Pay Advice $3,621.84 on 11/01/2024" at bounding box center [263, 197] width 320 height 16
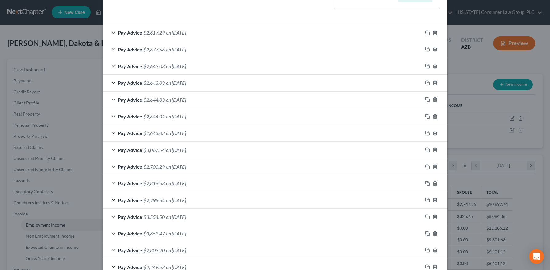
scroll to position [242, 0]
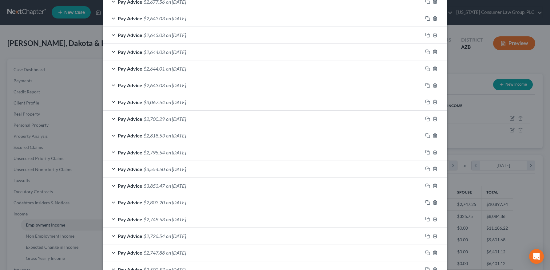
click at [141, 102] on div "Pay Advice $3,067.54 on 04/18/2025" at bounding box center [263, 102] width 320 height 16
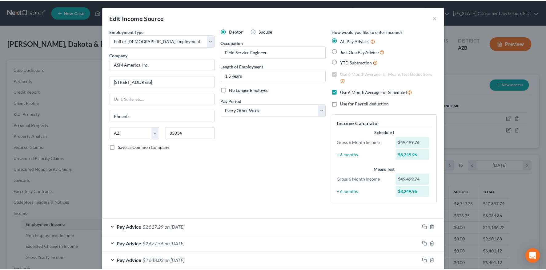
scroll to position [0, 0]
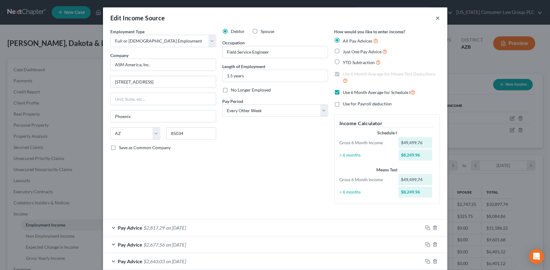
click at [437, 17] on button "×" at bounding box center [438, 17] width 4 height 7
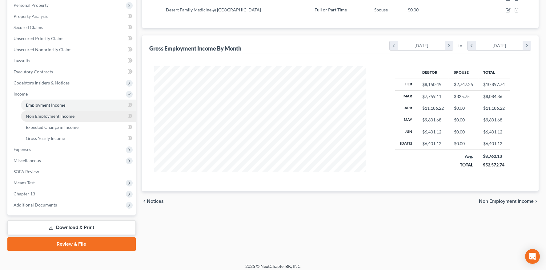
scroll to position [123, 0]
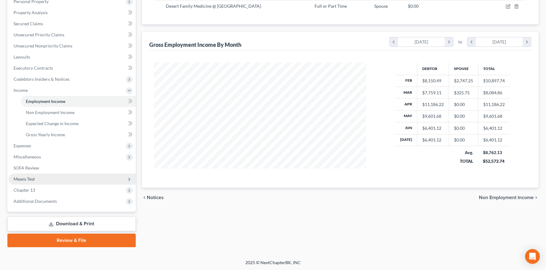
click at [33, 179] on span "Means Test" at bounding box center [24, 178] width 21 height 5
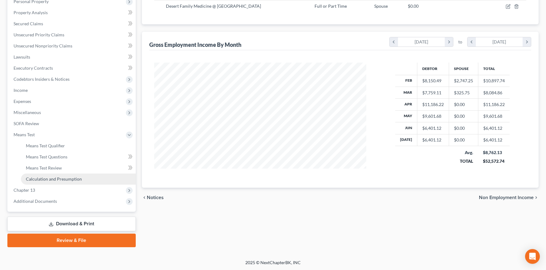
click at [48, 180] on span "Calculation and Presumption" at bounding box center [54, 178] width 56 height 5
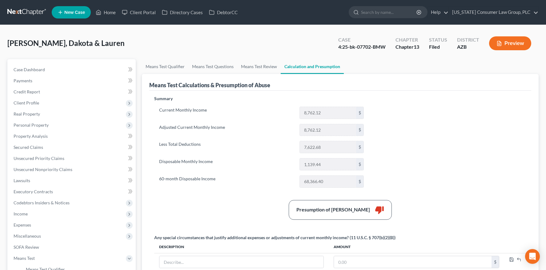
scroll to position [125, 0]
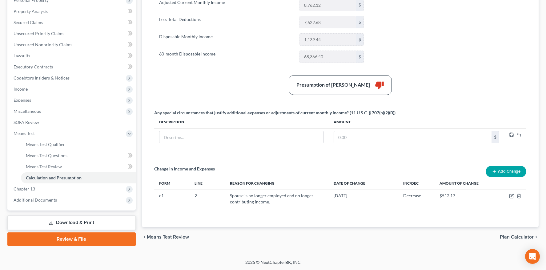
drag, startPoint x: 494, startPoint y: 171, endPoint x: 437, endPoint y: 167, distance: 57.4
click at [494, 170] on icon "button" at bounding box center [494, 171] width 5 height 5
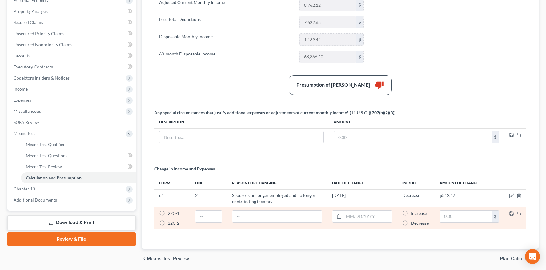
drag, startPoint x: 161, startPoint y: 212, endPoint x: 165, endPoint y: 212, distance: 4.0
click at [168, 212] on label "22C-1 *" at bounding box center [174, 213] width 12 height 6
click at [170, 212] on input "22C-1 *" at bounding box center [172, 212] width 4 height 4
radio input "true"
click at [215, 218] on input "text" at bounding box center [208, 216] width 26 height 12
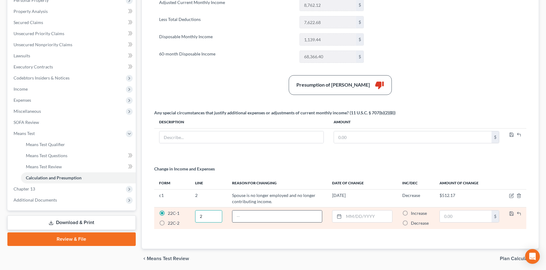
type input "2"
click at [260, 219] on input "text" at bounding box center [277, 216] width 90 height 12
type input "Debtor received a one-time bonus in April 2025"
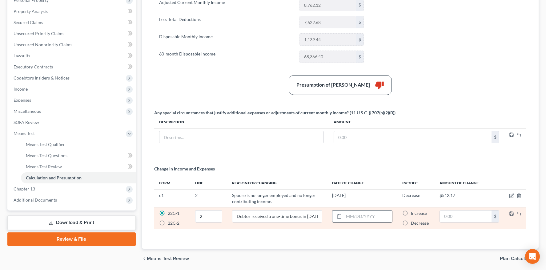
click at [341, 216] on line at bounding box center [339, 216] width 4 height 0
click at [349, 215] on input "text" at bounding box center [368, 216] width 48 height 12
type input "09/01/2025"
drag, startPoint x: 407, startPoint y: 221, endPoint x: 434, endPoint y: 220, distance: 27.4
click at [411, 221] on label "Decrease *" at bounding box center [420, 223] width 18 height 6
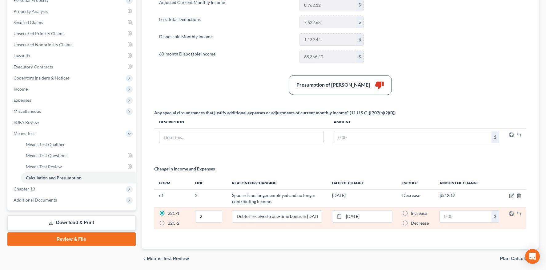
click at [413, 221] on input "Decrease *" at bounding box center [415, 222] width 4 height 4
radio input "true"
click at [465, 215] on input "text" at bounding box center [466, 216] width 52 height 12
type input "748"
click at [511, 214] on polyline "button" at bounding box center [511, 215] width 2 height 2
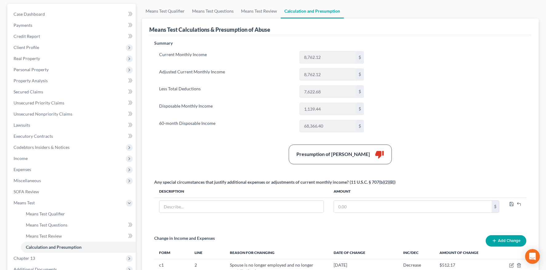
scroll to position [52, 0]
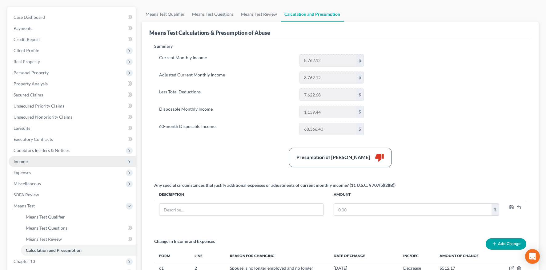
click at [26, 162] on span "Income" at bounding box center [21, 160] width 14 height 5
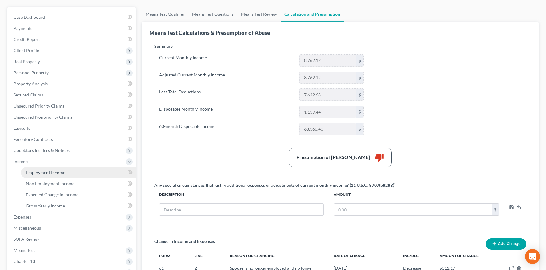
click at [29, 170] on span "Employment Income" at bounding box center [45, 172] width 39 height 5
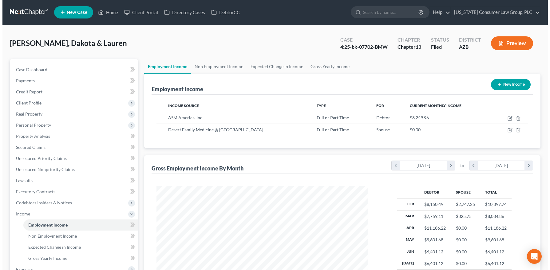
scroll to position [110, 224]
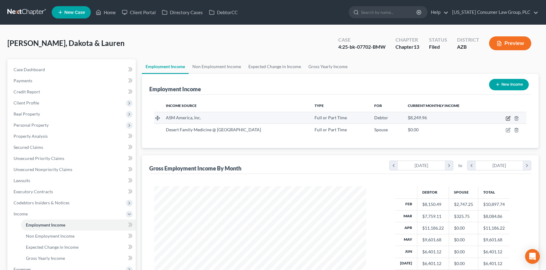
click at [507, 117] on icon "button" at bounding box center [507, 118] width 5 height 5
select select "0"
select select "3"
select select "2"
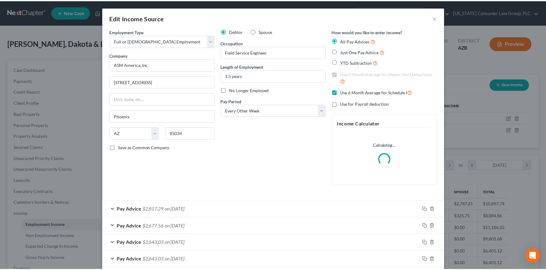
scroll to position [110, 226]
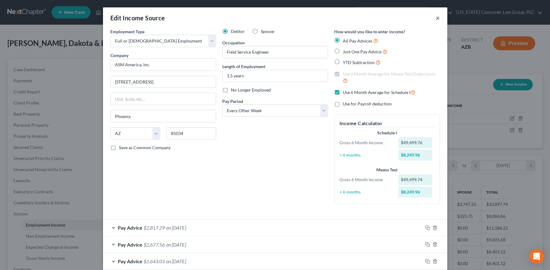
click at [436, 18] on button "×" at bounding box center [438, 17] width 4 height 7
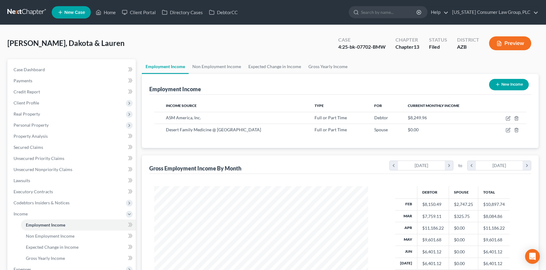
scroll to position [307545, 307431]
click at [210, 66] on link "Non Employment Income" at bounding box center [217, 66] width 56 height 15
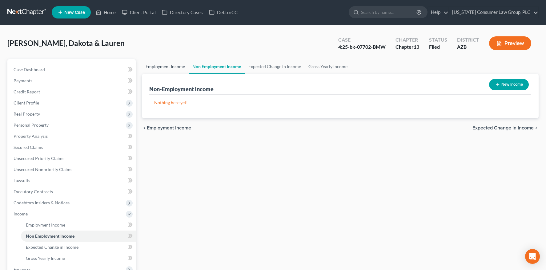
click at [168, 64] on link "Employment Income" at bounding box center [165, 66] width 47 height 15
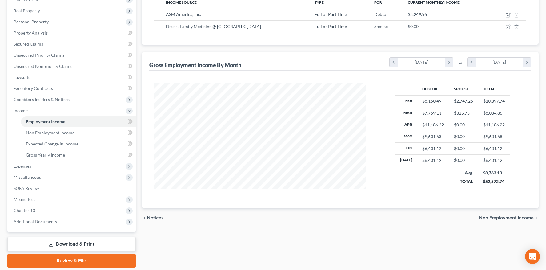
scroll to position [123, 0]
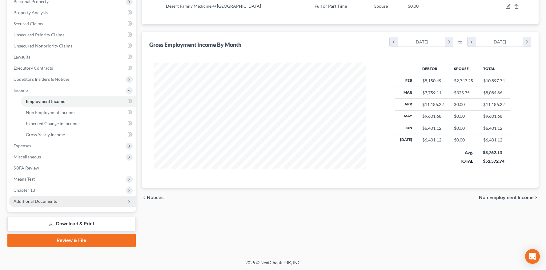
click at [39, 200] on span "Additional Documents" at bounding box center [35, 200] width 43 height 5
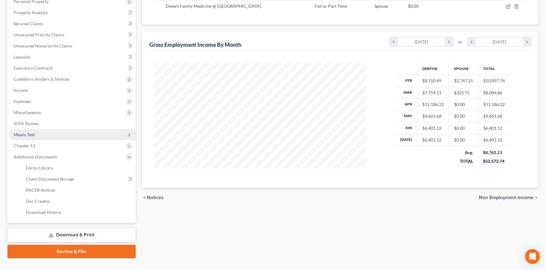
click at [34, 134] on span "Means Test" at bounding box center [24, 134] width 21 height 5
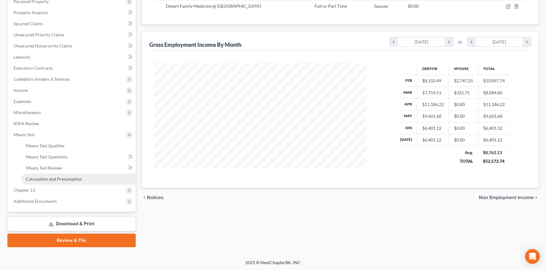
click at [38, 176] on span "Calculation and Presumption" at bounding box center [54, 178] width 56 height 5
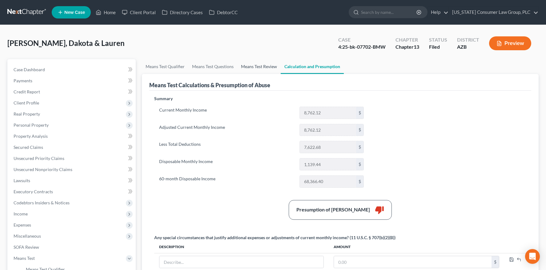
click at [251, 70] on link "Means Test Review" at bounding box center [258, 66] width 43 height 15
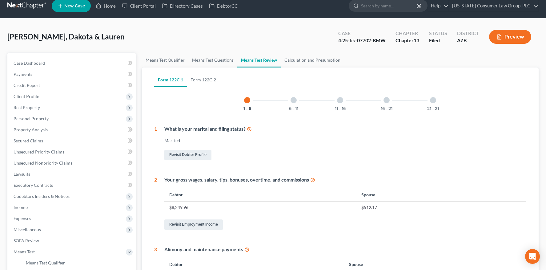
scroll to position [31, 0]
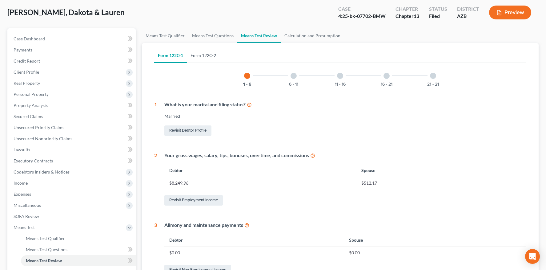
click at [199, 54] on link "Form 122C-2" at bounding box center [203, 55] width 33 height 15
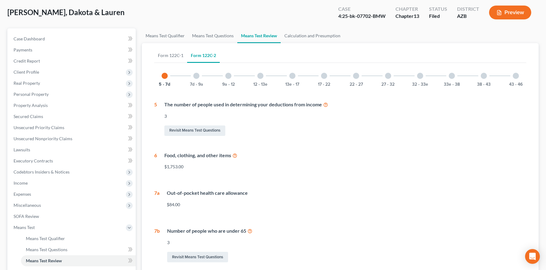
click at [294, 78] on div "13e - 17" at bounding box center [292, 75] width 21 height 21
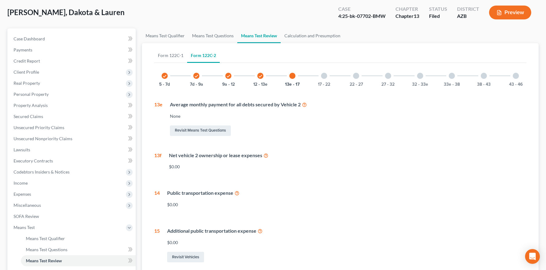
click at [516, 79] on div "43 - 46" at bounding box center [515, 75] width 21 height 21
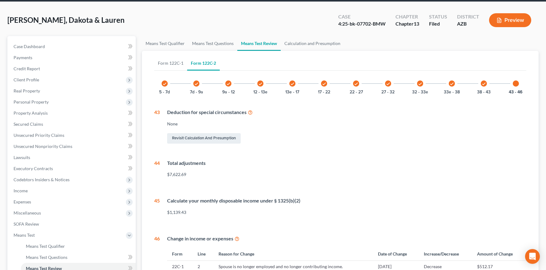
scroll to position [0, 0]
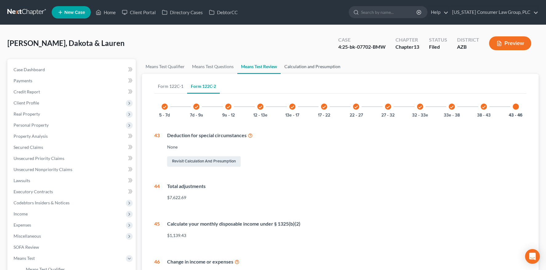
click at [310, 67] on link "Calculation and Presumption" at bounding box center [312, 66] width 63 height 15
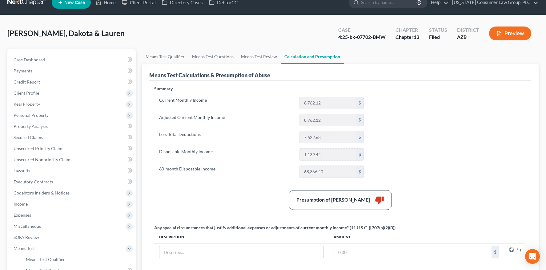
scroll to position [12, 0]
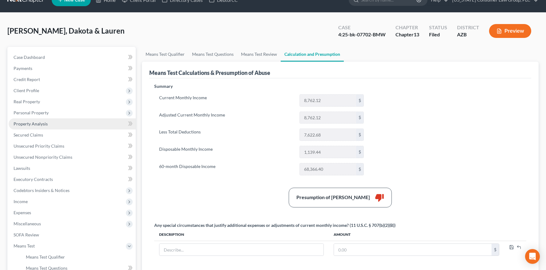
click at [28, 122] on span "Property Analysis" at bounding box center [31, 123] width 34 height 5
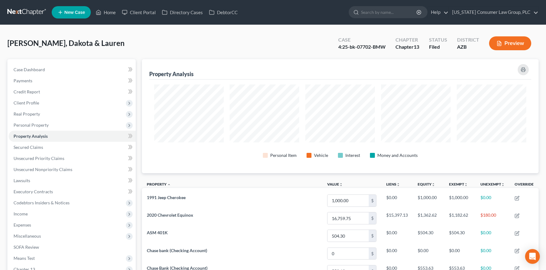
click at [23, 12] on link at bounding box center [26, 12] width 39 height 11
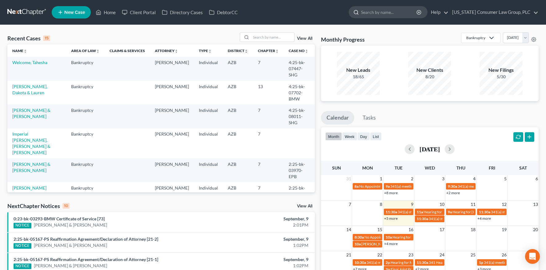
click at [379, 11] on input "search" at bounding box center [389, 11] width 56 height 11
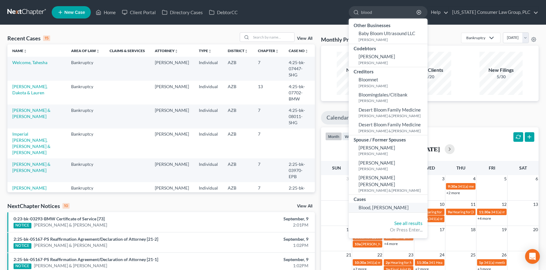
type input "blood"
click at [376, 204] on span "Blood, [PERSON_NAME]" at bounding box center [383, 207] width 50 height 6
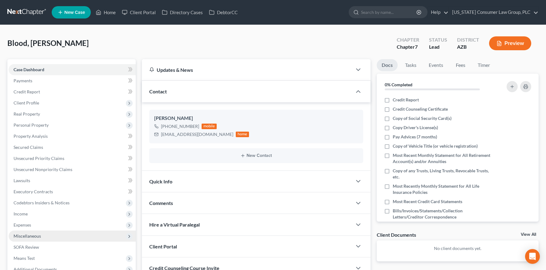
click at [24, 234] on span "Miscellaneous" at bounding box center [27, 235] width 27 height 5
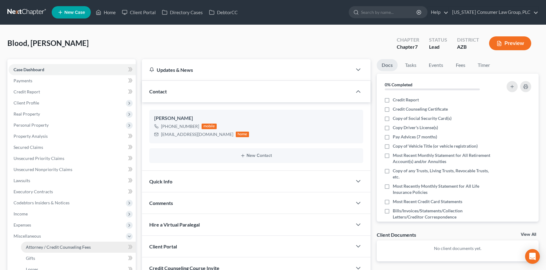
click at [34, 247] on span "Attorney / Credit Counseling Fees" at bounding box center [58, 246] width 65 height 5
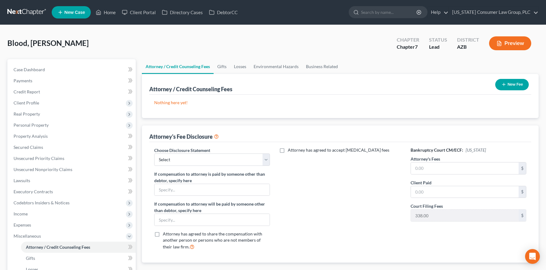
click at [513, 83] on button "New Fee" at bounding box center [512, 84] width 34 height 11
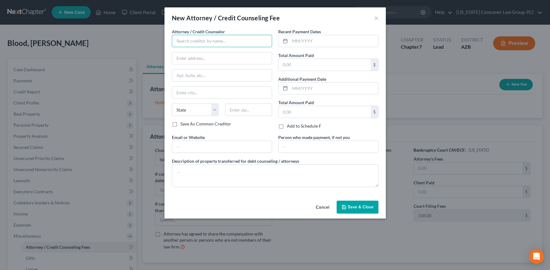
click at [227, 44] on input "text" at bounding box center [222, 41] width 100 height 12
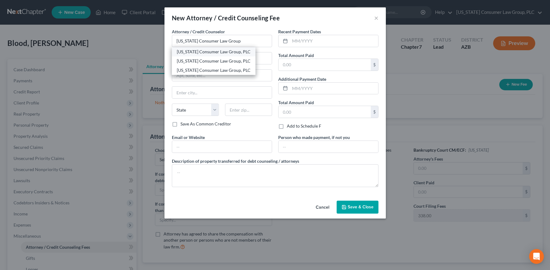
click at [221, 51] on div "[US_STATE] Consumer Law Group, PLC" at bounding box center [214, 52] width 74 height 6
type input "[US_STATE] Consumer Law Group, PLC"
type input "[STREET_ADDRESS][PERSON_NAME]"
type input "[PERSON_NAME]"
select select "3"
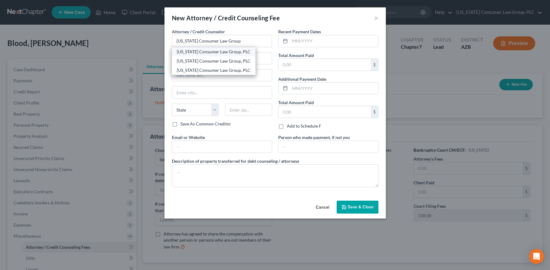
type input "85286"
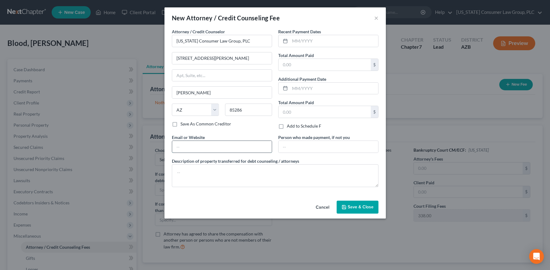
click at [205, 146] on input "text" at bounding box center [222, 147] width 100 height 12
type input "[DOMAIN_NAME]"
click at [223, 171] on textarea at bounding box center [275, 175] width 207 height 23
type textarea "$"
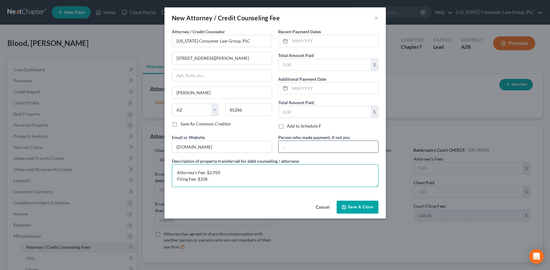
type textarea "Attorney's Fee: $2,950 Filing Fee: $338"
click at [348, 147] on input "text" at bounding box center [329, 147] width 100 height 12
type input "[PERSON_NAME]"
click at [285, 41] on line at bounding box center [286, 41] width 4 height 0
click at [292, 41] on input "text" at bounding box center [334, 41] width 88 height 12
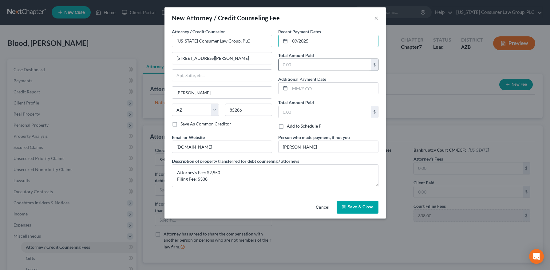
type input "09/2025"
click at [298, 66] on input "text" at bounding box center [325, 65] width 92 height 12
type input "3,288"
click at [354, 208] on span "Save & Close" at bounding box center [361, 206] width 26 height 5
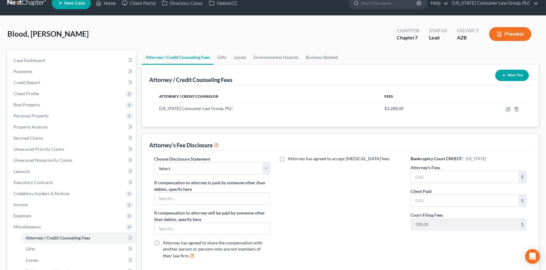
scroll to position [12, 0]
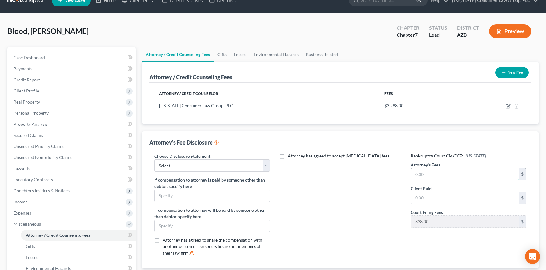
drag, startPoint x: 450, startPoint y: 172, endPoint x: 448, endPoint y: 177, distance: 5.7
click at [450, 172] on input "text" at bounding box center [465, 174] width 108 height 12
type input "2,950"
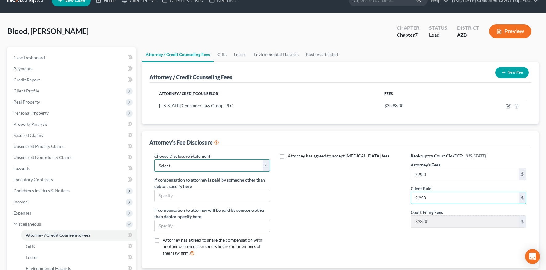
click at [256, 165] on select "Select [PERSON_NAME] [PERSON_NAME] Disclosure [PERSON_NAME] Disclosure Hout - D…" at bounding box center [212, 165] width 116 height 12
select select "7"
click at [154, 159] on select "Select [PERSON_NAME] [PERSON_NAME] Disclosure [PERSON_NAME] Disclosure Hout - D…" at bounding box center [212, 165] width 116 height 12
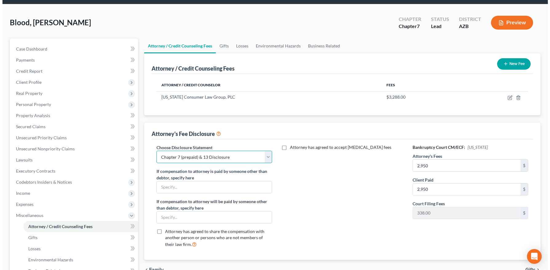
scroll to position [23, 0]
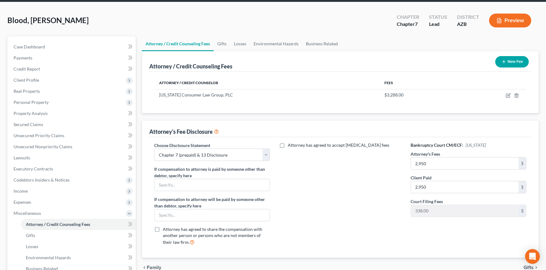
click at [512, 18] on button "Preview" at bounding box center [510, 21] width 42 height 14
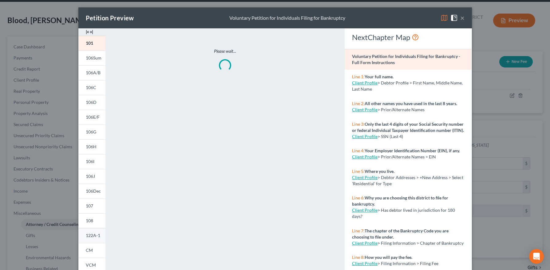
scroll to position [72, 0]
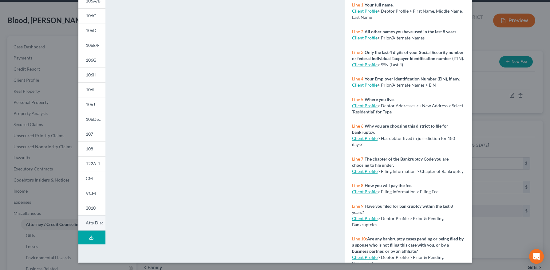
click at [82, 223] on link "Atty Disc" at bounding box center [91, 222] width 27 height 15
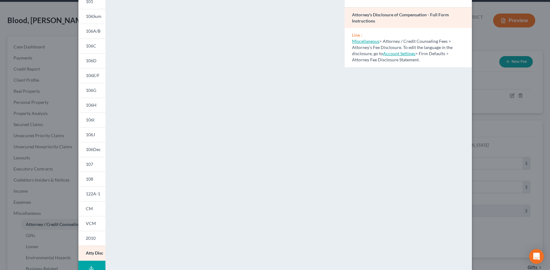
scroll to position [0, 0]
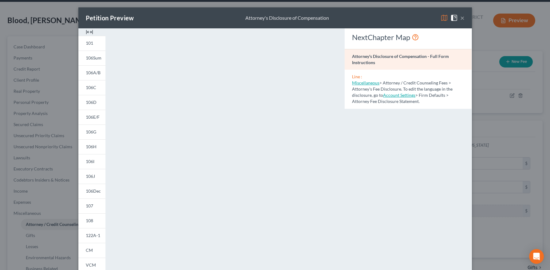
click at [462, 16] on button "×" at bounding box center [463, 17] width 4 height 7
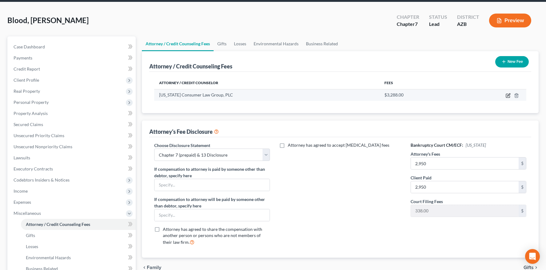
click at [509, 96] on icon "button" at bounding box center [507, 95] width 5 height 5
select select "3"
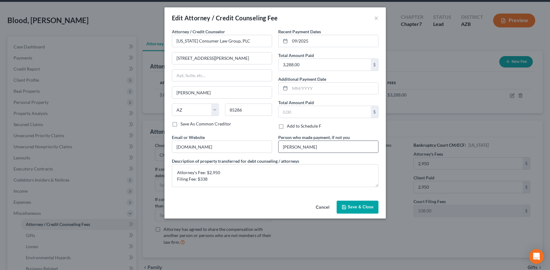
click at [331, 149] on input "[PERSON_NAME]" at bounding box center [329, 147] width 100 height 12
type input "[PERSON_NAME] (sister)"
click at [356, 210] on button "Save & Close" at bounding box center [358, 206] width 42 height 13
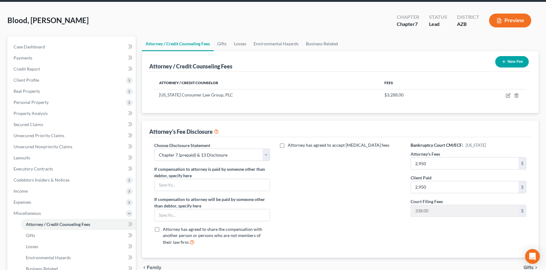
click at [501, 19] on icon "button" at bounding box center [499, 20] width 4 height 5
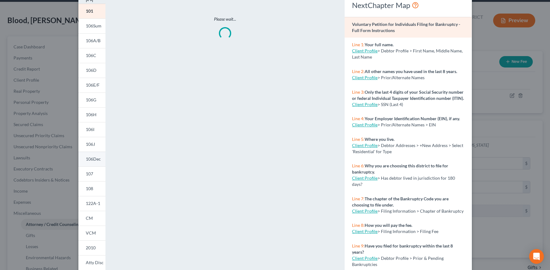
scroll to position [72, 0]
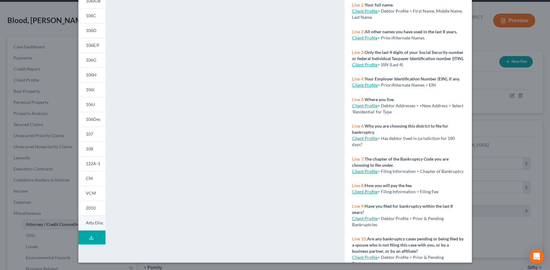
click at [89, 222] on span "Atty Disc" at bounding box center [95, 222] width 18 height 5
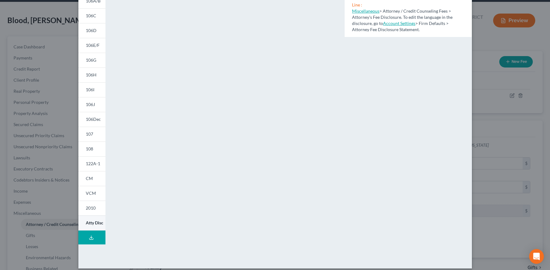
click at [94, 226] on link "Atty Disc" at bounding box center [91, 222] width 27 height 15
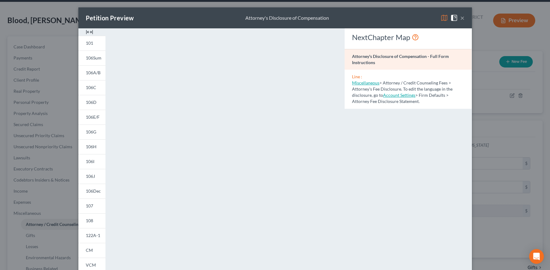
click at [461, 18] on button "×" at bounding box center [463, 17] width 4 height 7
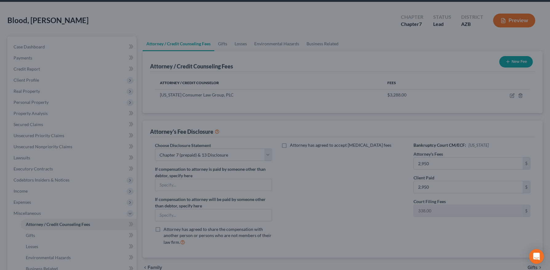
click at [447, 29] on div "Petition Preview Attorney's Disclosure of Compensation ×" at bounding box center [275, 38] width 343 height 18
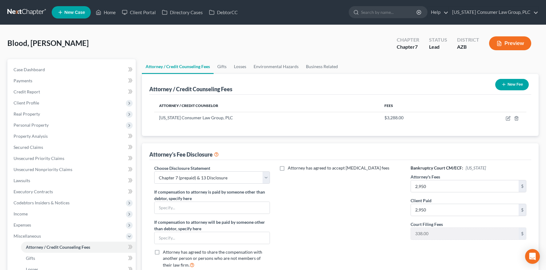
scroll to position [117, 0]
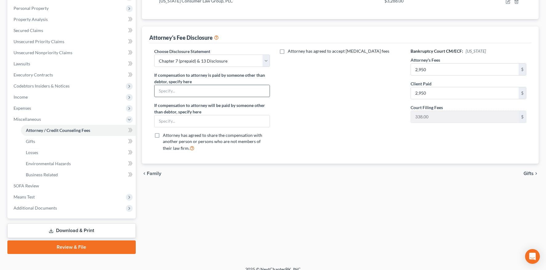
click at [196, 95] on input "text" at bounding box center [211, 91] width 115 height 12
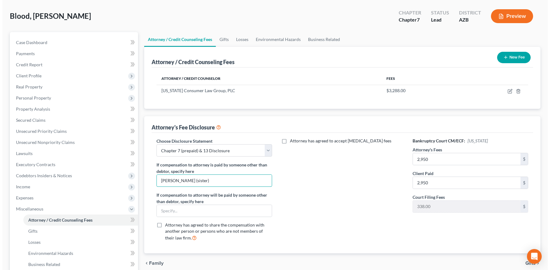
scroll to position [0, 0]
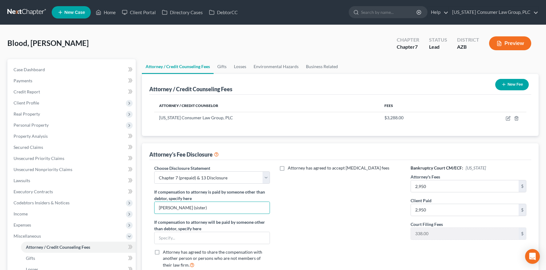
type input "[PERSON_NAME] (sister)"
click at [505, 43] on button "Preview" at bounding box center [510, 43] width 42 height 14
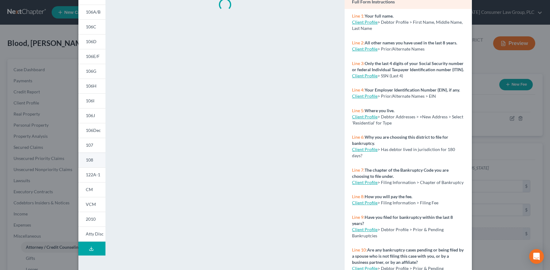
scroll to position [61, 0]
drag, startPoint x: 88, startPoint y: 229, endPoint x: 97, endPoint y: 226, distance: 8.7
click at [88, 229] on link "Atty Disc" at bounding box center [91, 233] width 27 height 15
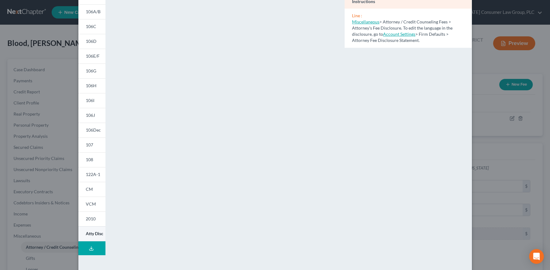
click at [92, 227] on link "Atty Disc" at bounding box center [91, 233] width 27 height 15
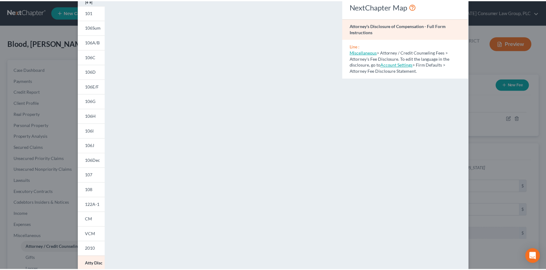
scroll to position [0, 0]
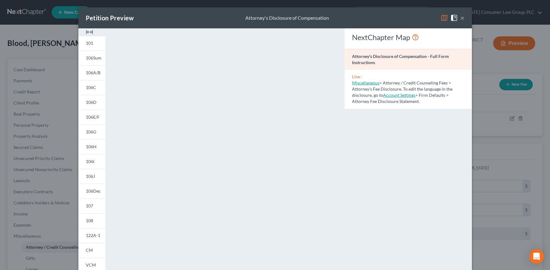
click at [461, 17] on button "×" at bounding box center [463, 17] width 4 height 7
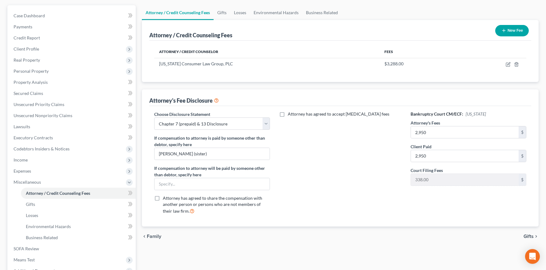
scroll to position [105, 0]
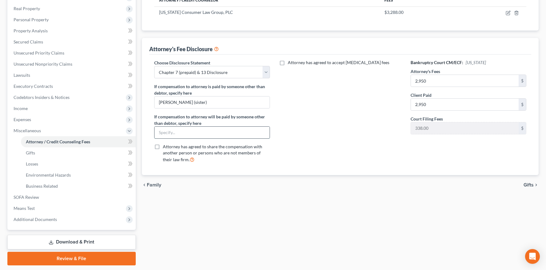
click at [193, 133] on input "text" at bounding box center [211, 132] width 115 height 12
type input "N/A"
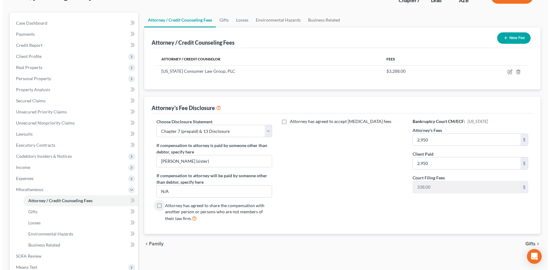
scroll to position [0, 0]
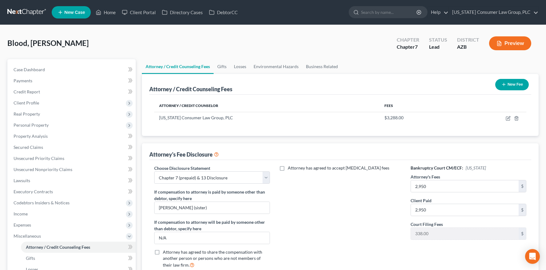
click at [507, 45] on button "Preview" at bounding box center [510, 43] width 42 height 14
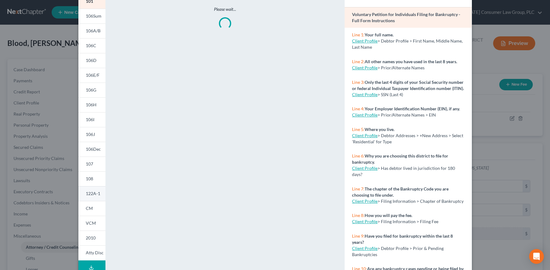
scroll to position [72, 0]
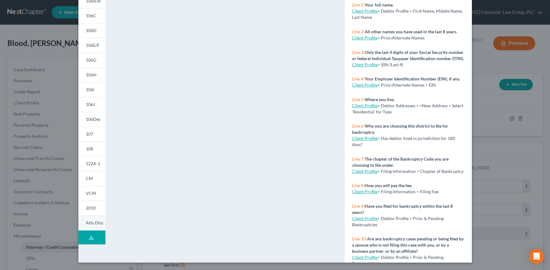
click at [91, 226] on link "Atty Disc" at bounding box center [91, 222] width 27 height 15
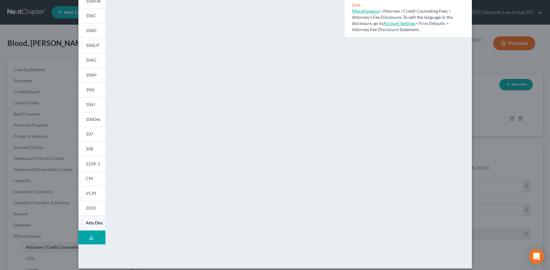
click at [93, 223] on span "Atty Disc" at bounding box center [95, 222] width 18 height 5
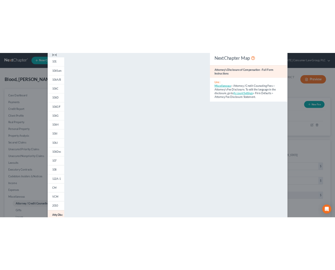
scroll to position [0, 0]
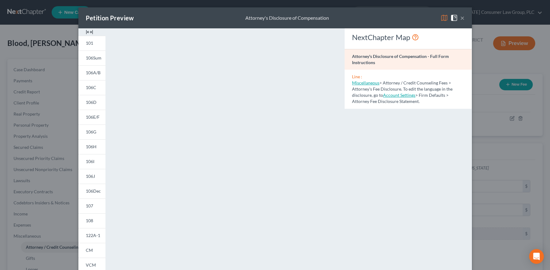
click at [462, 18] on button "×" at bounding box center [463, 17] width 4 height 7
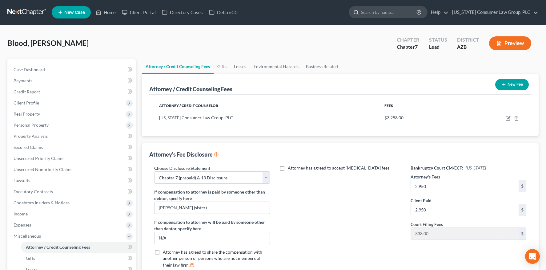
click at [378, 11] on input "search" at bounding box center [389, 11] width 56 height 11
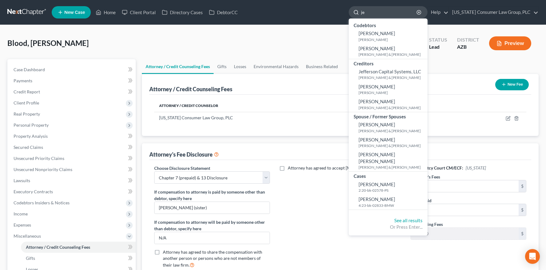
type input "j"
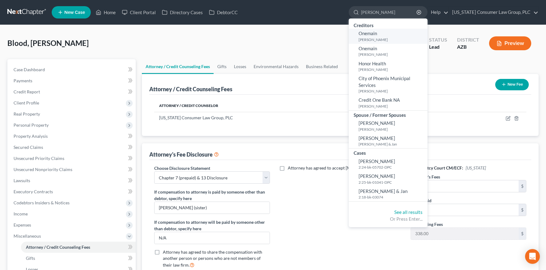
type input "[PERSON_NAME]"
click at [376, 35] on span "Onemain" at bounding box center [367, 33] width 18 height 6
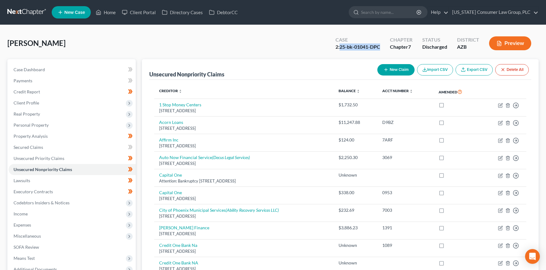
drag, startPoint x: 340, startPoint y: 47, endPoint x: 368, endPoint y: 49, distance: 28.1
click at [381, 47] on div "Case 2:25-bk-01041-DPC" at bounding box center [357, 44] width 54 height 18
copy div "25-bk-01041-DPC"
